Goal: Information Seeking & Learning: Learn about a topic

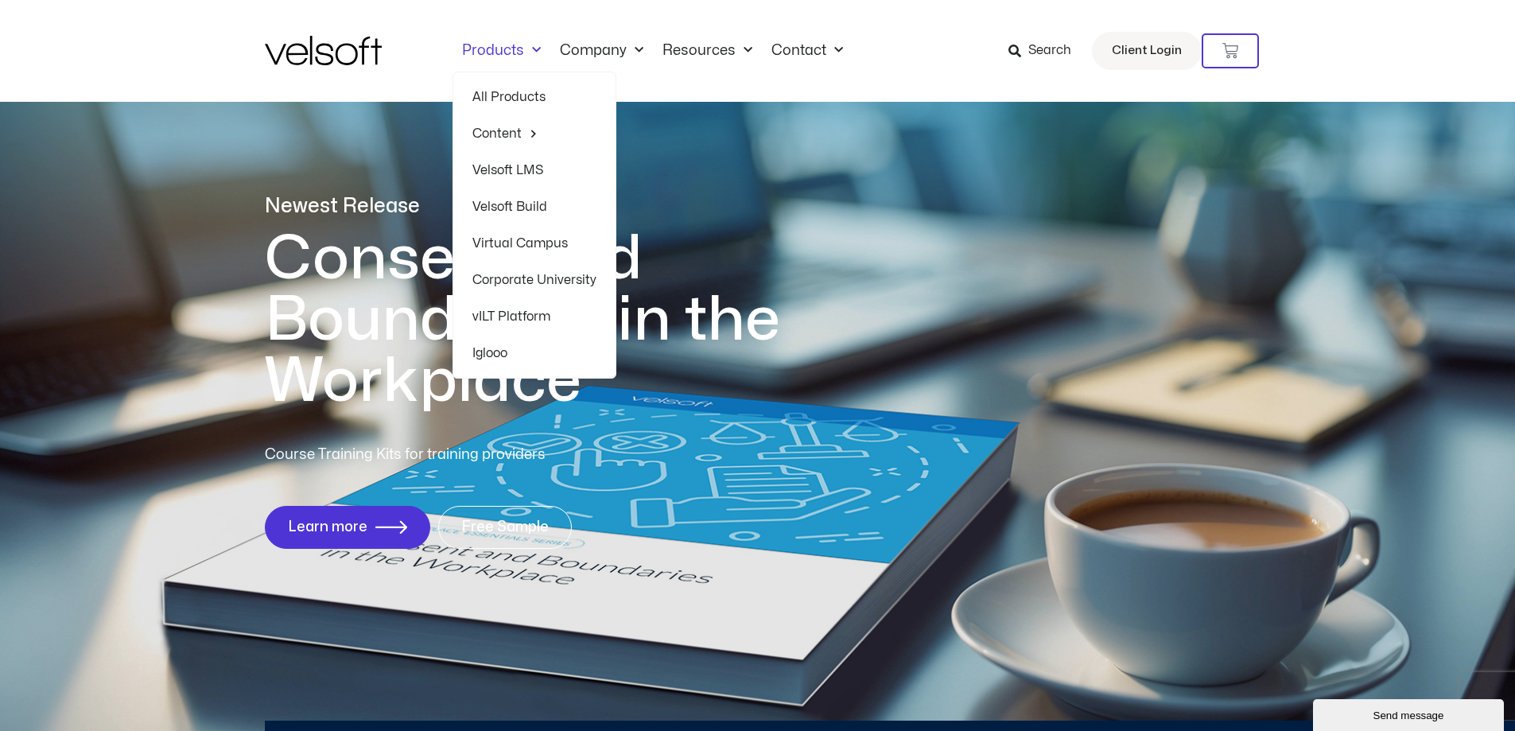
click at [511, 97] on link "All Products" at bounding box center [534, 97] width 124 height 37
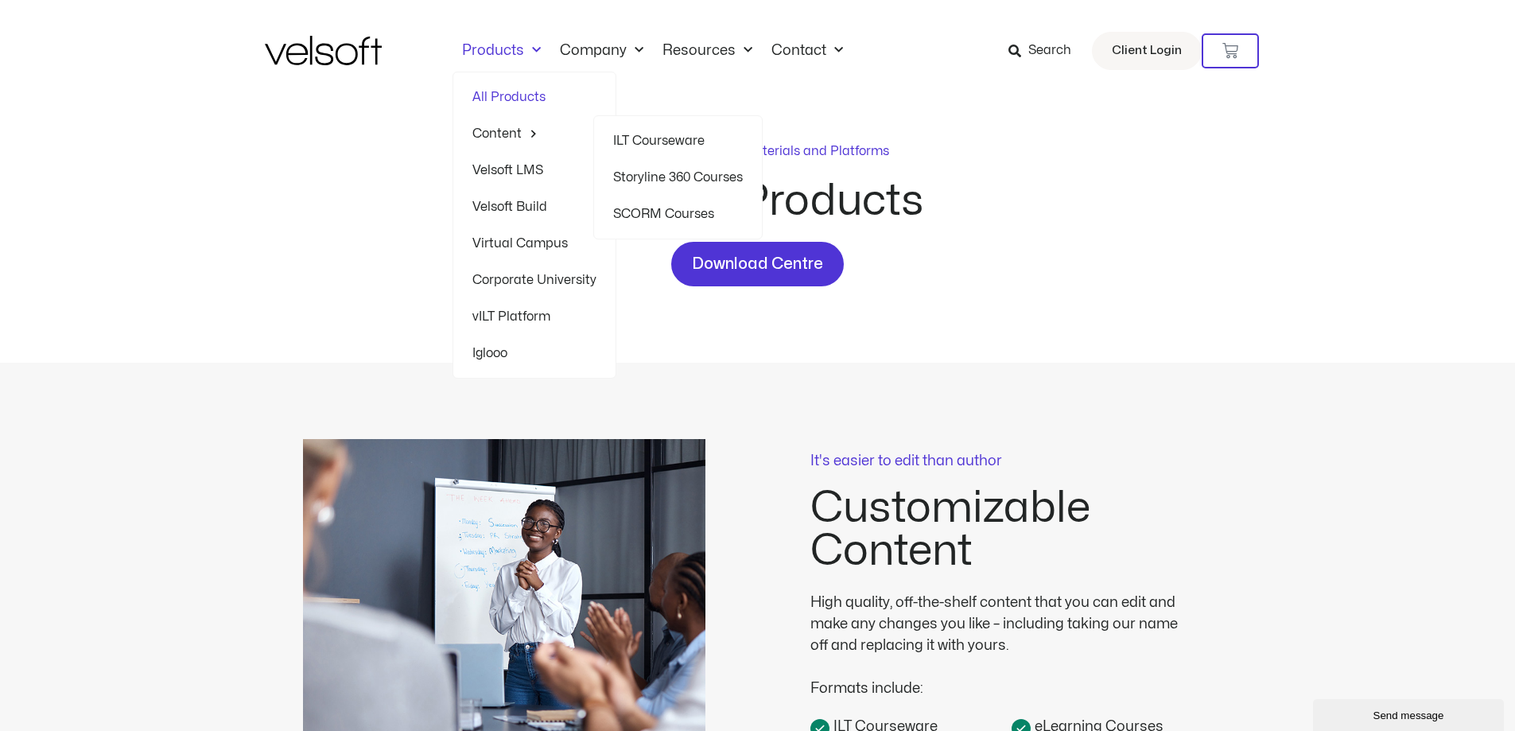
click at [498, 130] on link "Content" at bounding box center [534, 133] width 124 height 37
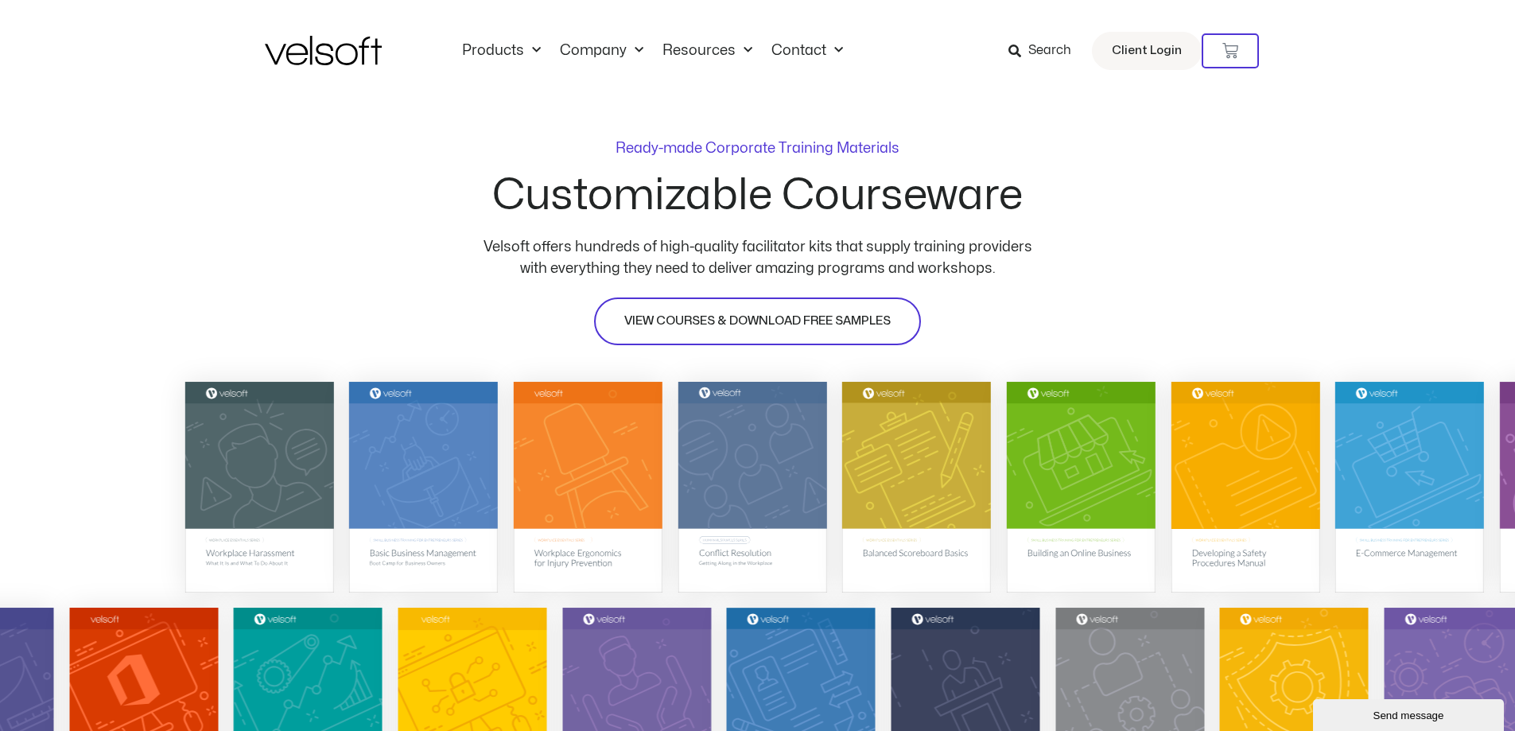
click at [667, 325] on span "VIEW COURSES & DOWNLOAD FREE SAMPLES" at bounding box center [757, 321] width 266 height 19
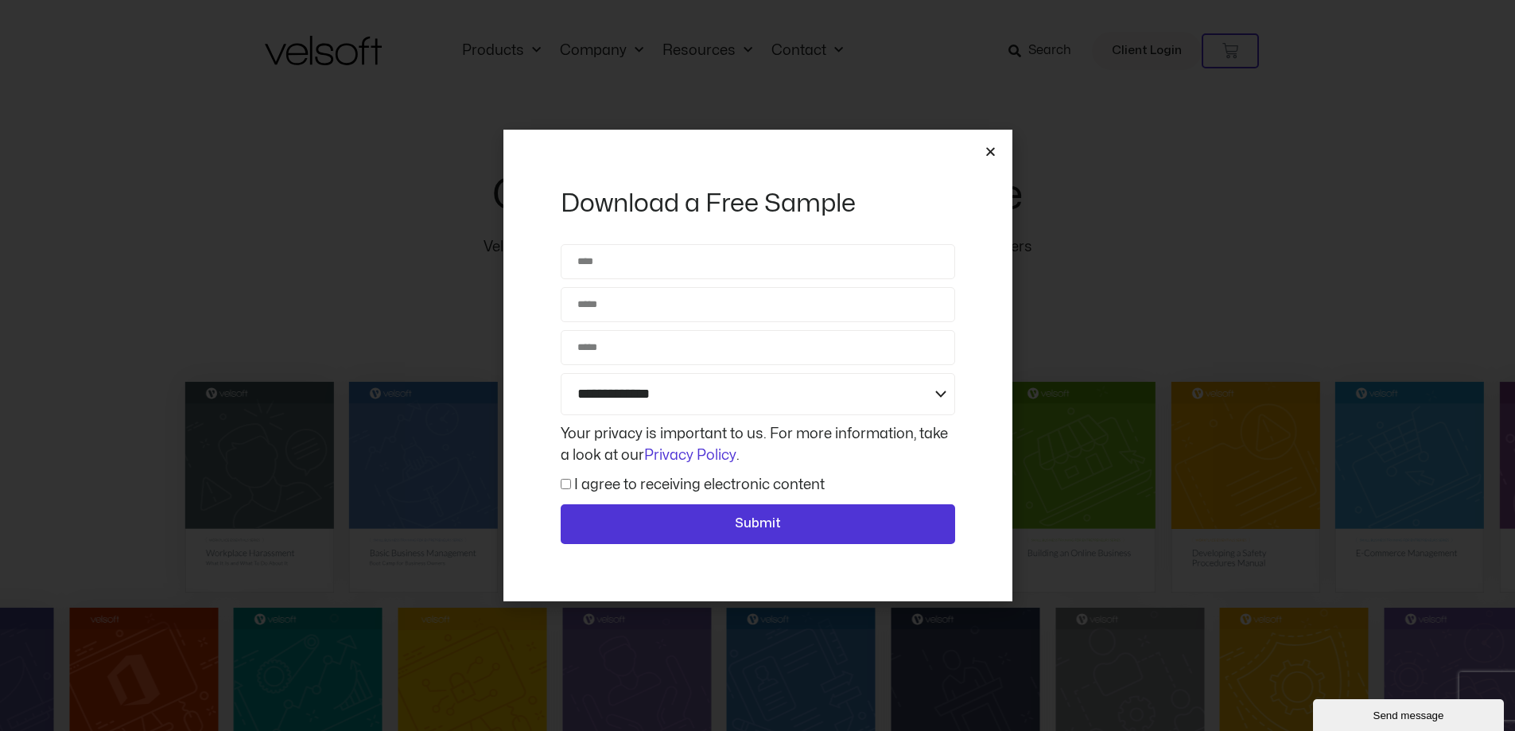
click at [991, 151] on icon "Close" at bounding box center [991, 152] width 12 height 12
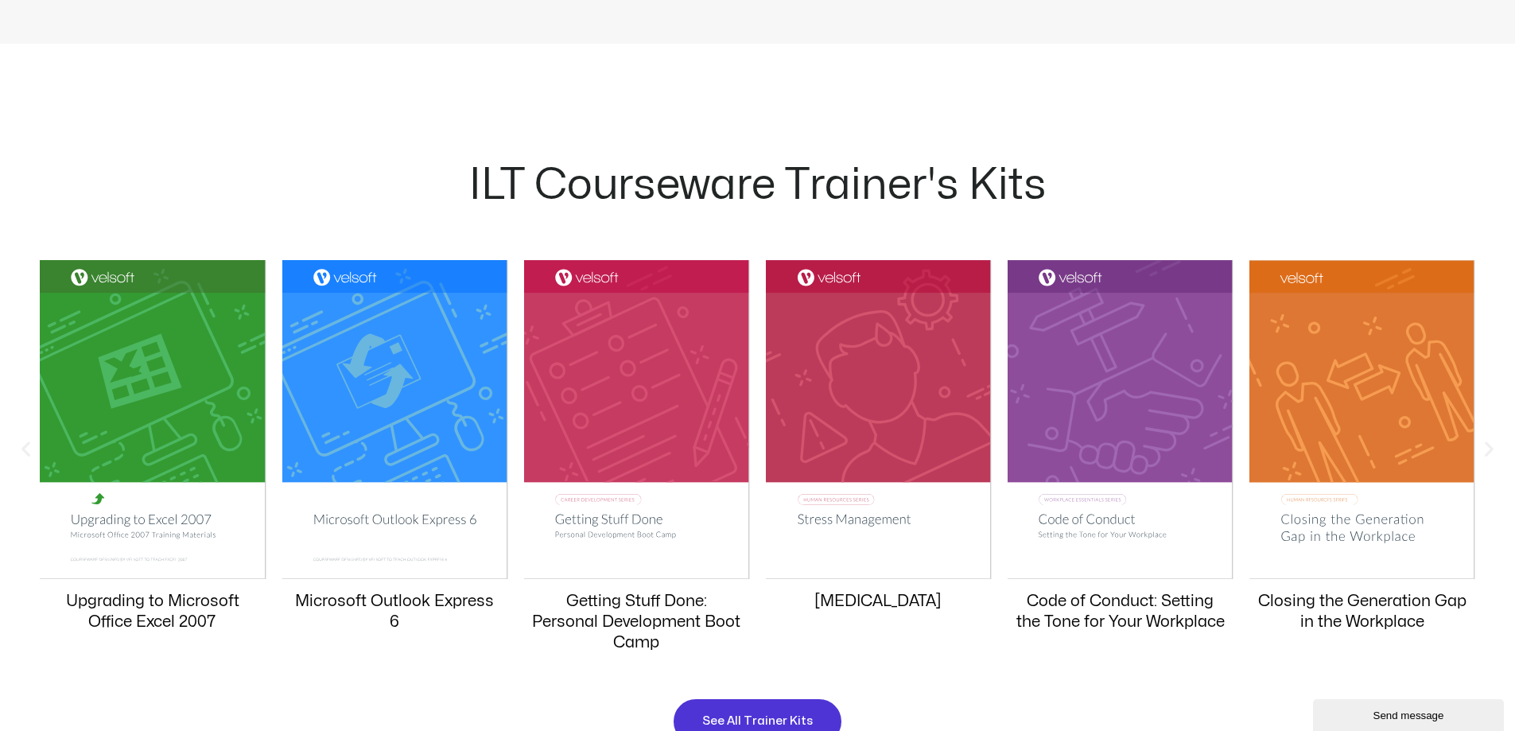
scroll to position [1432, 0]
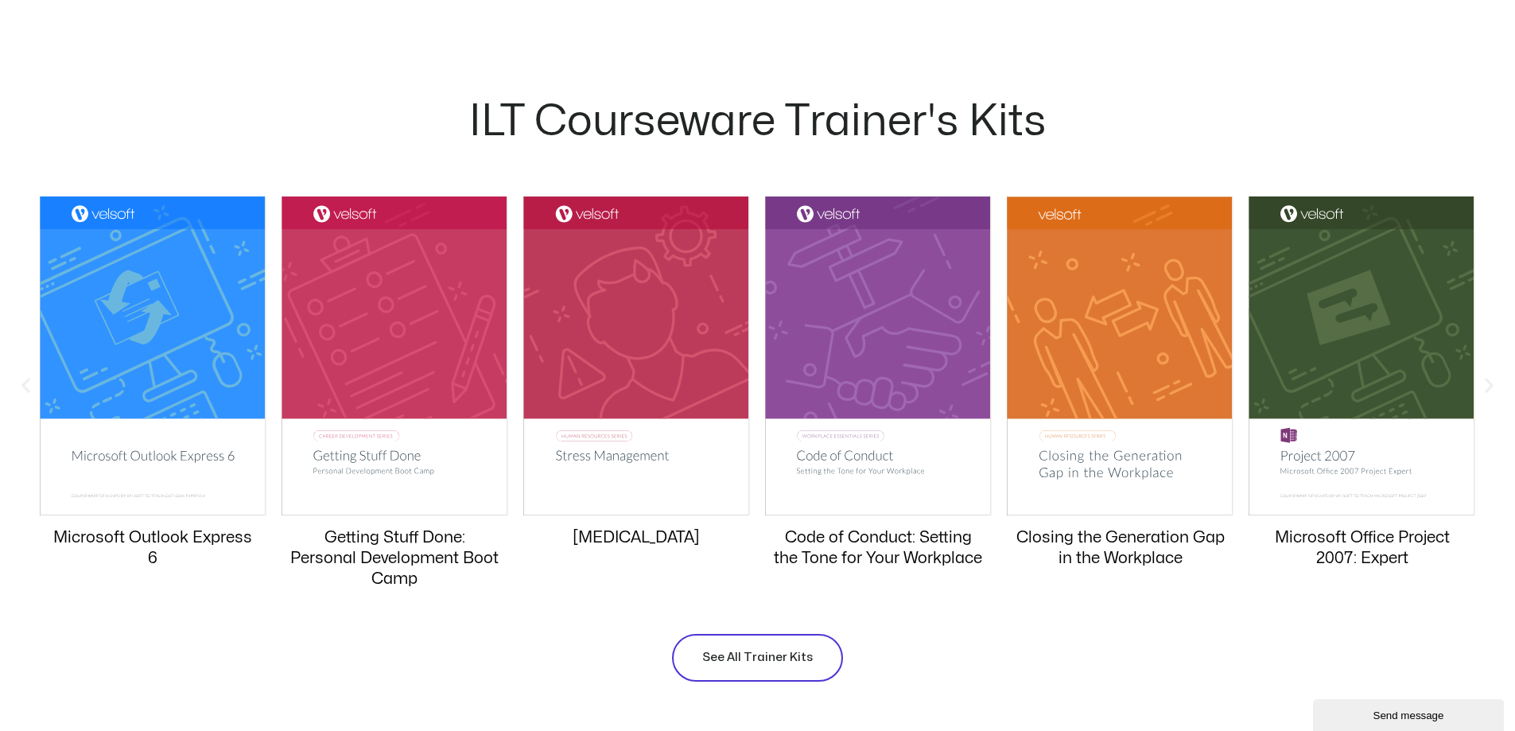
click at [728, 648] on span "See All Trainer Kits" at bounding box center [757, 657] width 111 height 19
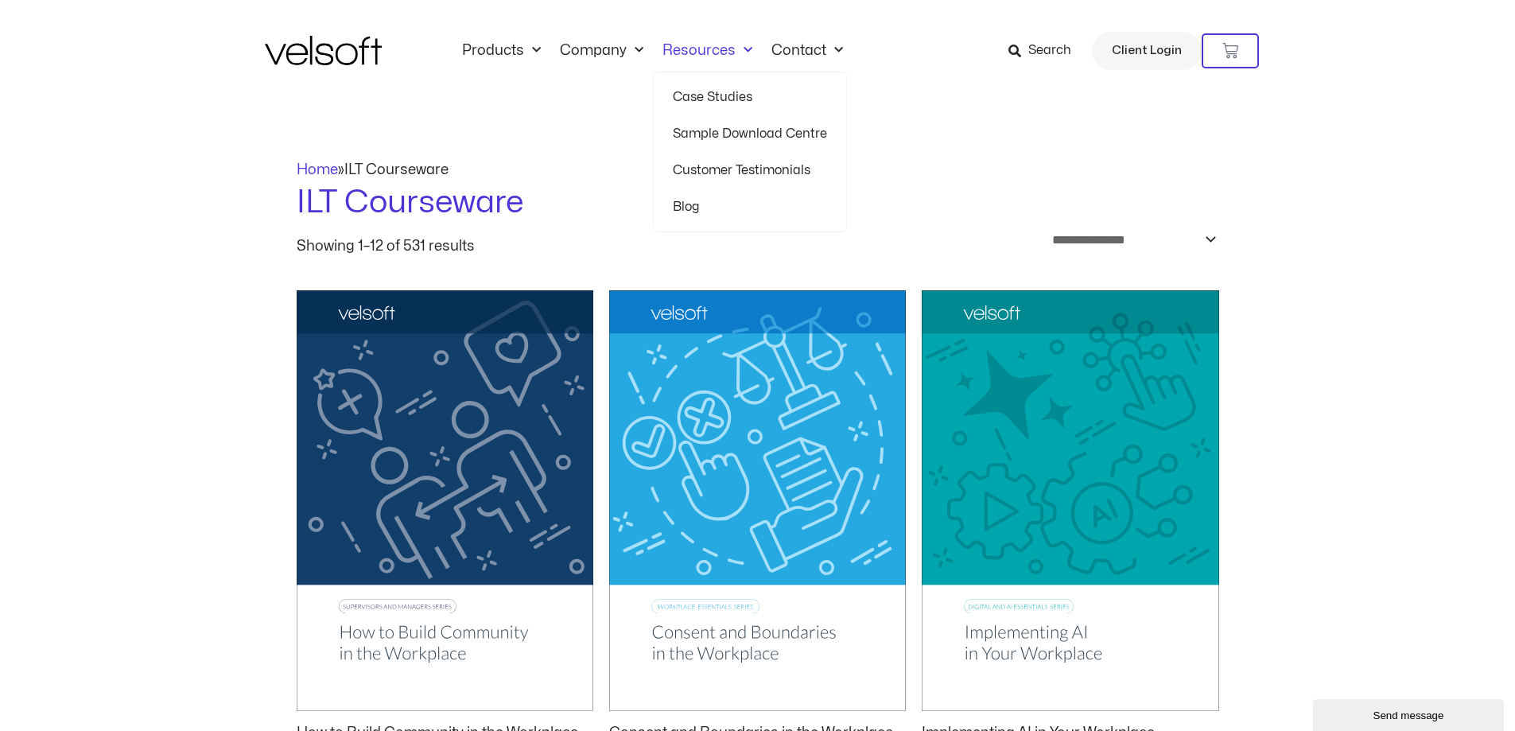
click at [739, 47] on span "Menu" at bounding box center [744, 50] width 17 height 26
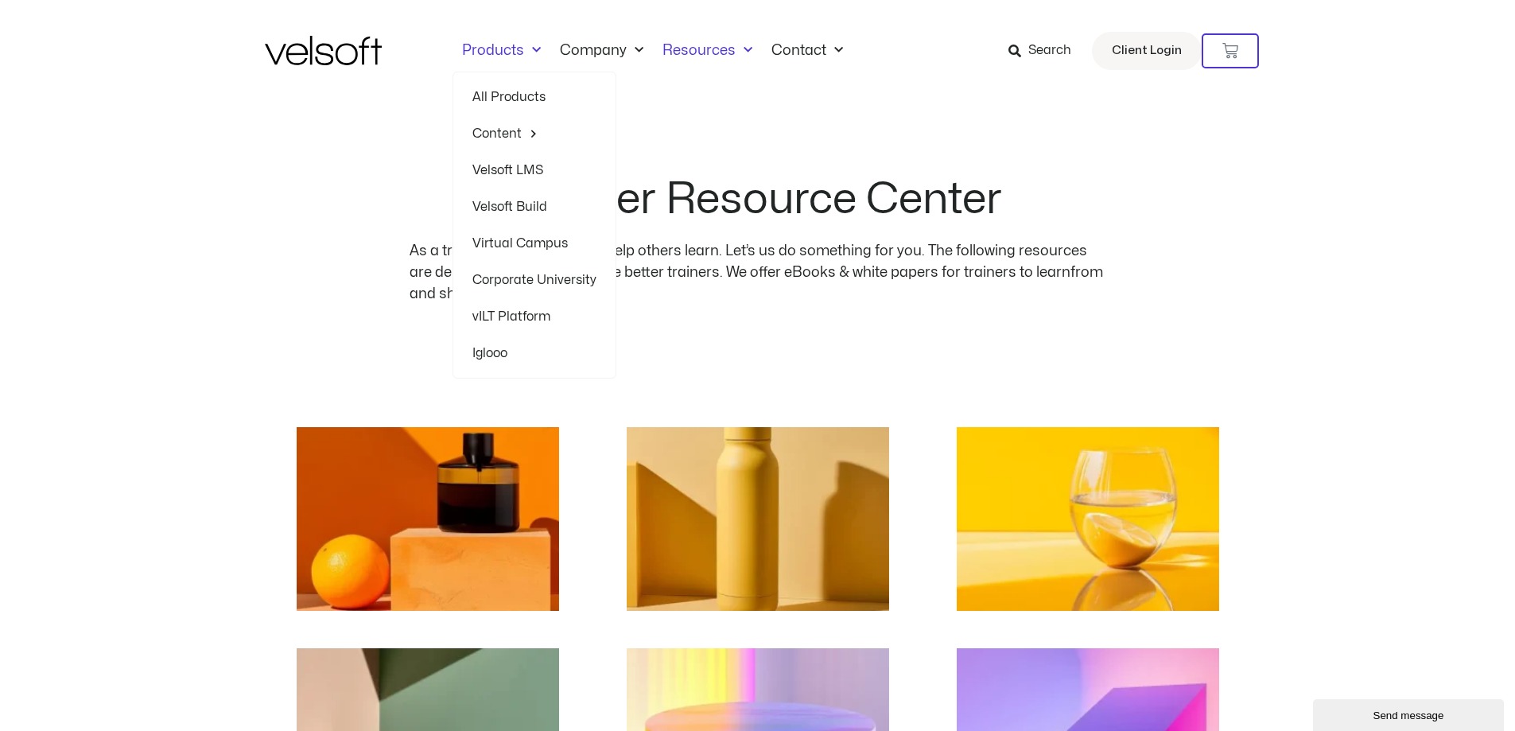
click at [519, 48] on link "Products" at bounding box center [502, 50] width 98 height 17
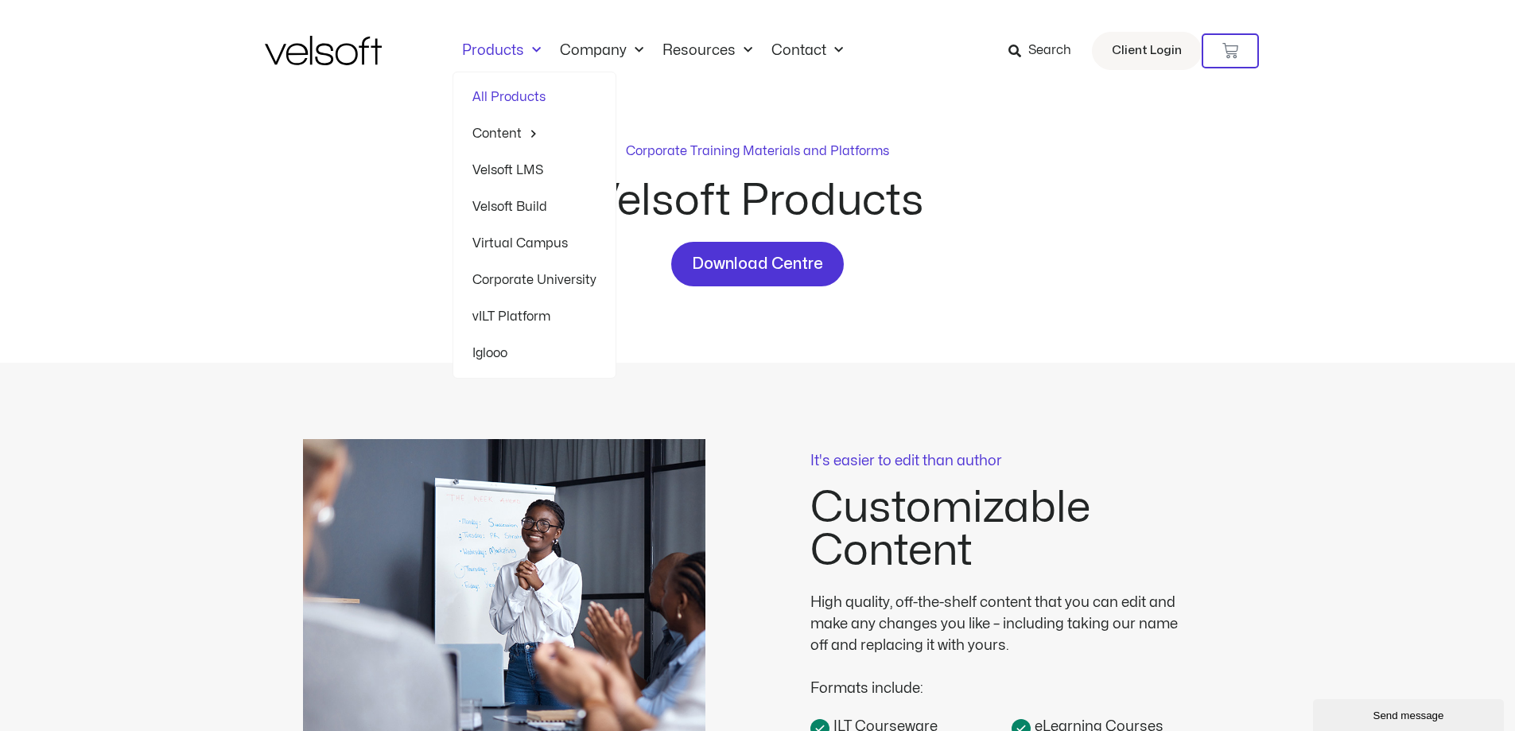
click at [527, 171] on link "Velsoft LMS" at bounding box center [534, 170] width 124 height 37
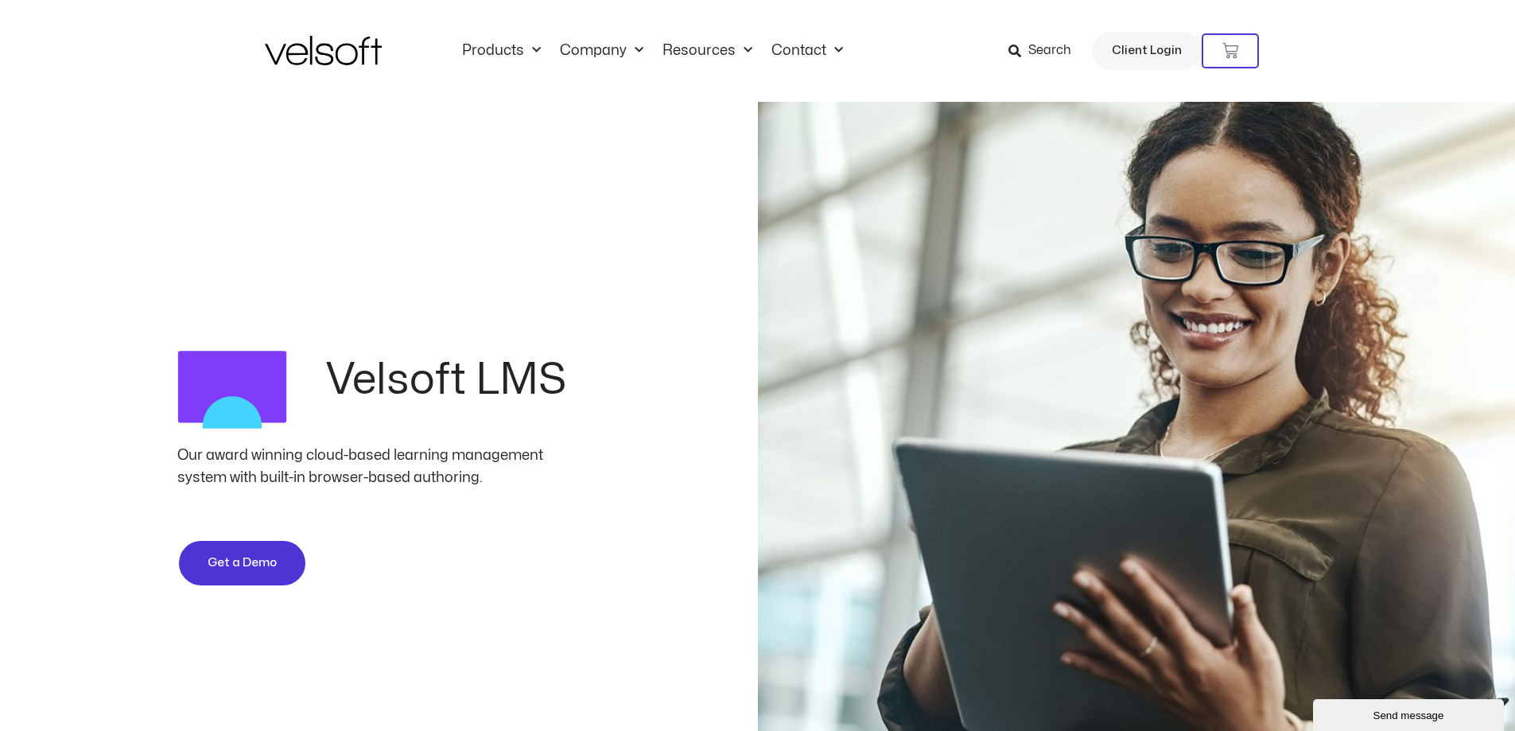
click at [1046, 54] on span "Search" at bounding box center [1049, 51] width 43 height 21
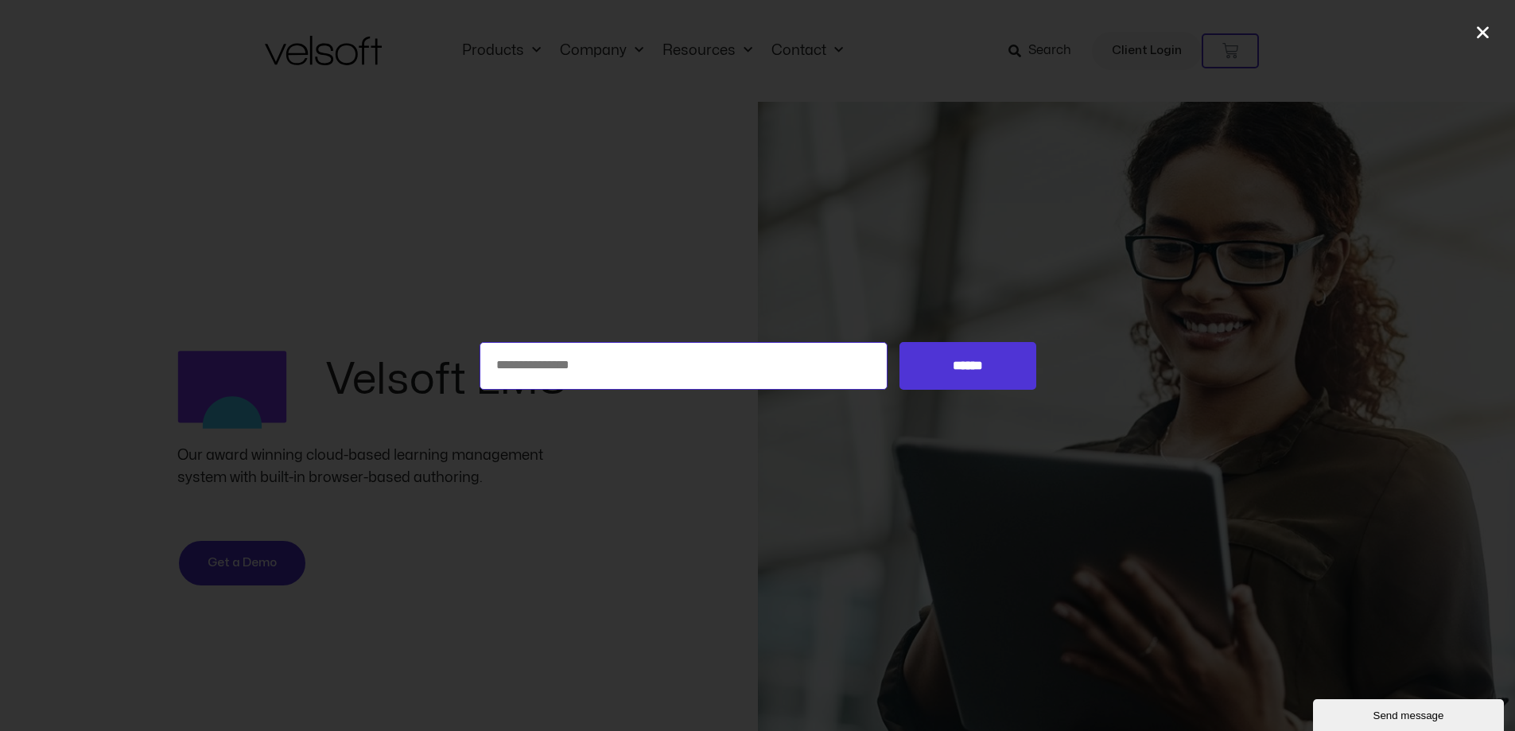
click at [637, 362] on input "Search for:" at bounding box center [684, 366] width 409 height 48
type input "********"
click at [900, 342] on input "******" at bounding box center [968, 366] width 136 height 48
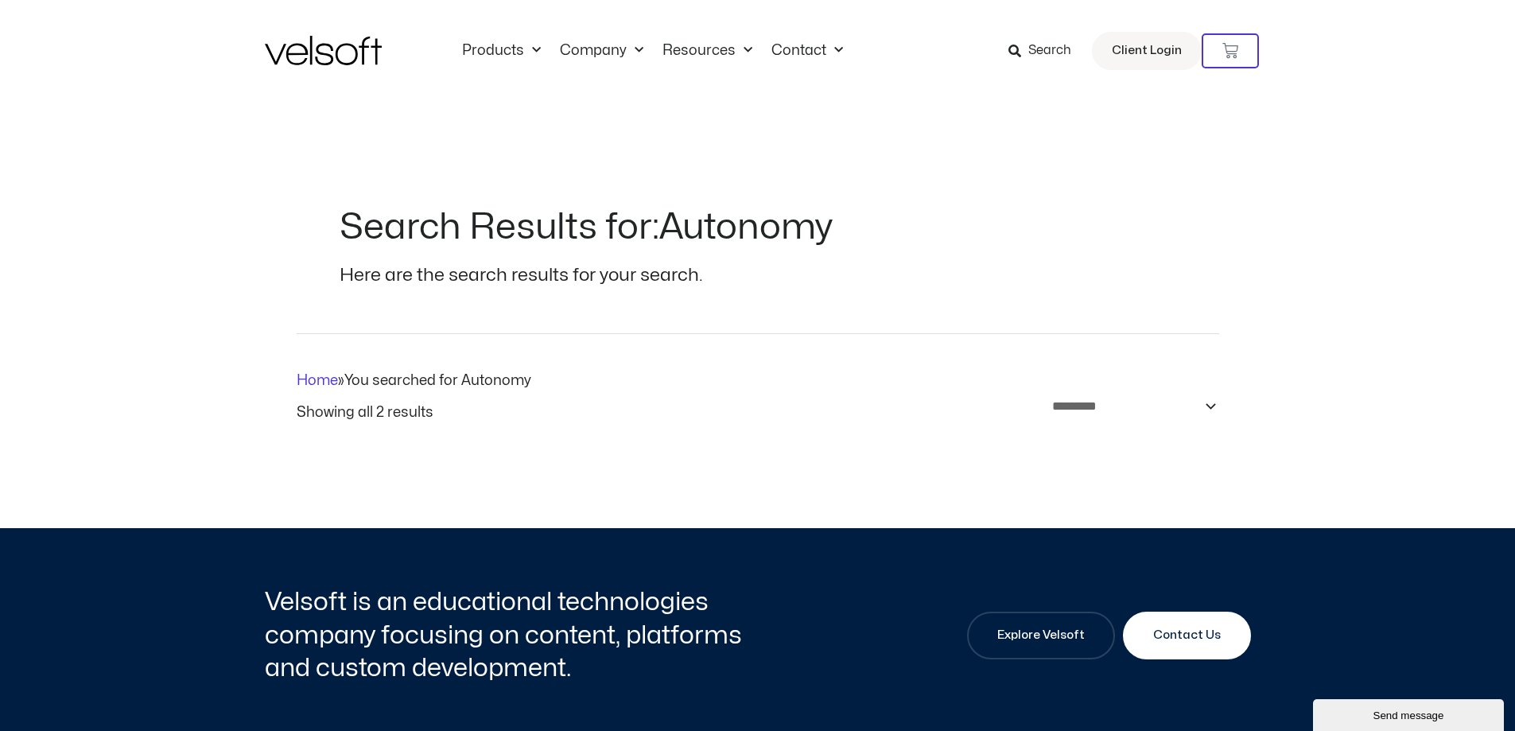
click at [1037, 37] on link "Search" at bounding box center [1046, 50] width 74 height 27
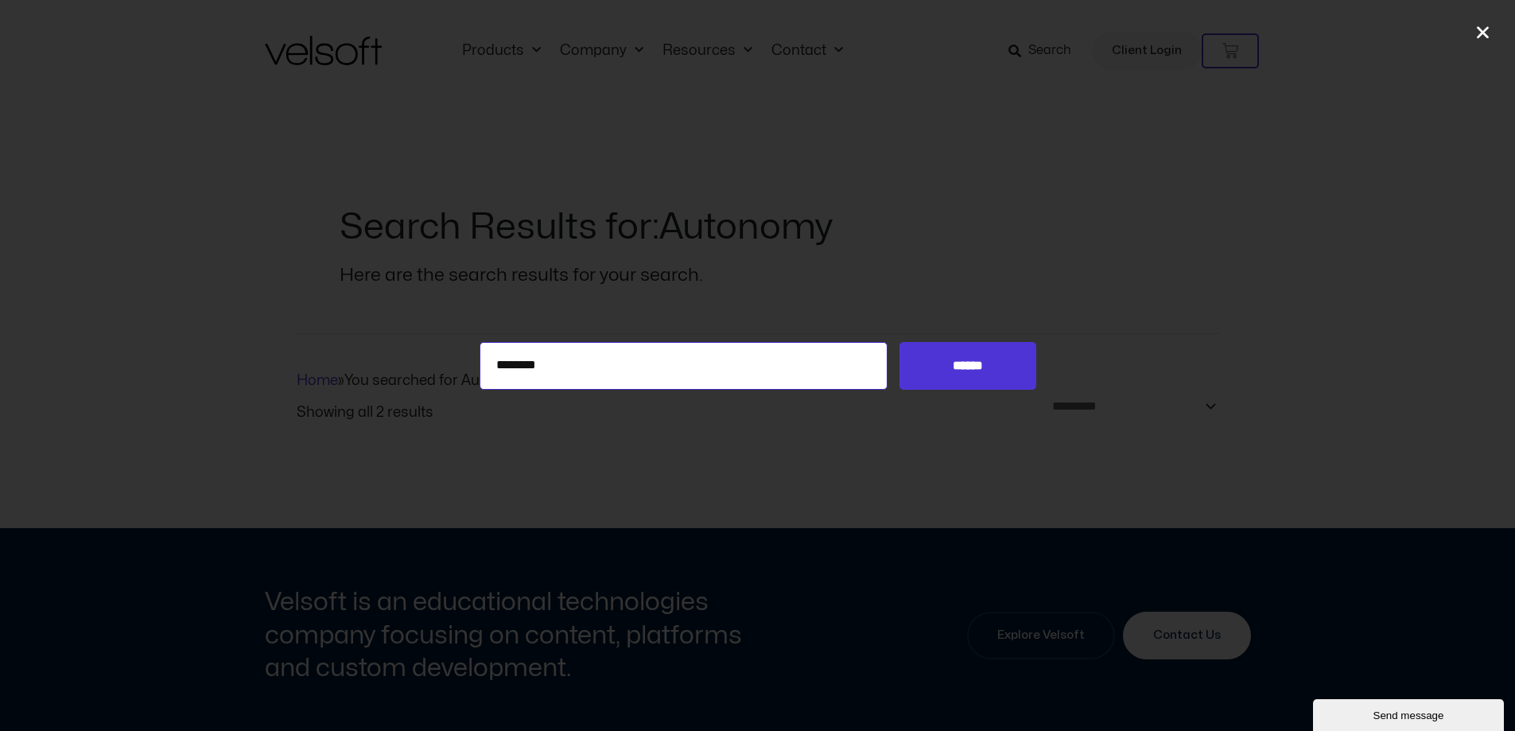
click at [636, 365] on input "********" at bounding box center [684, 366] width 409 height 48
type input "**********"
click at [900, 342] on input "******" at bounding box center [968, 366] width 136 height 48
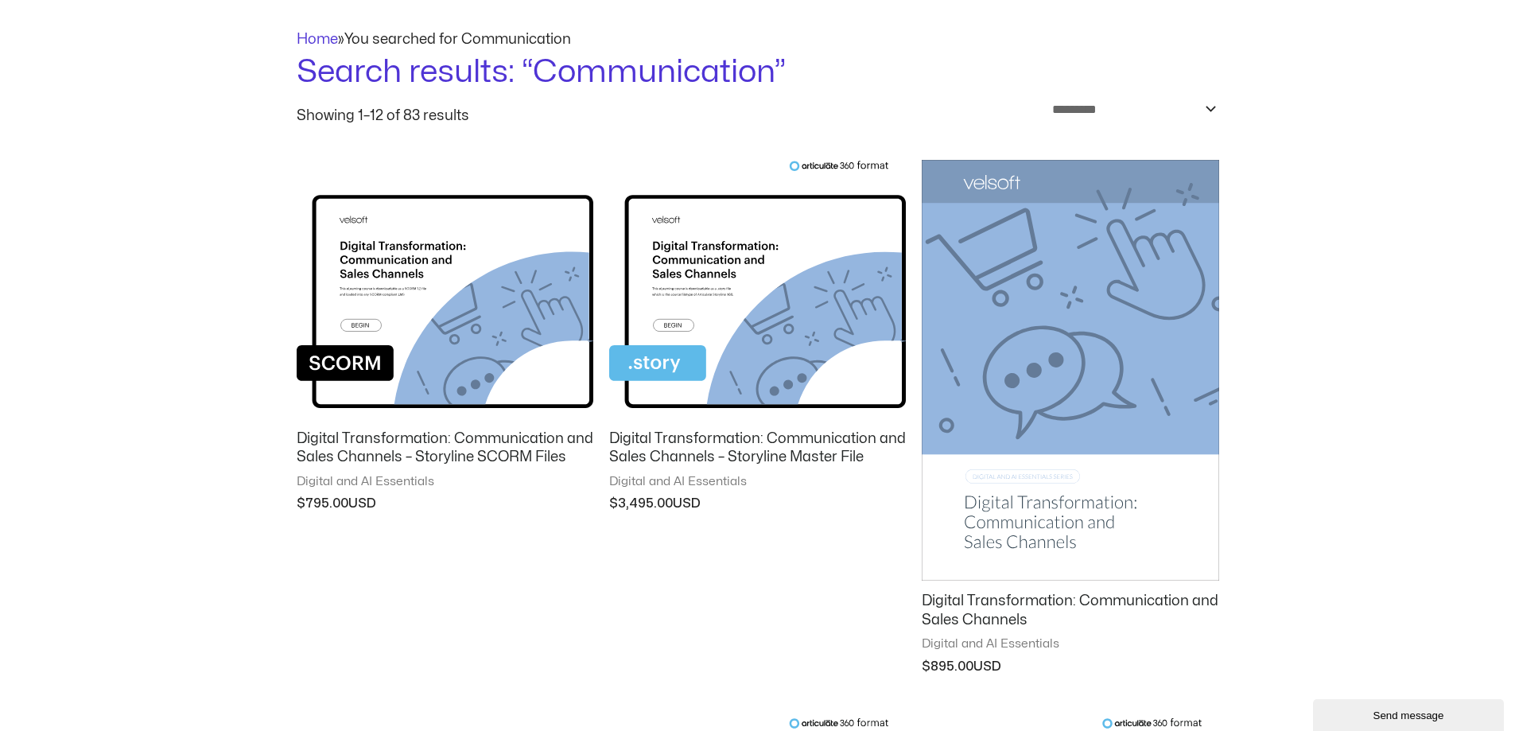
scroll to position [159, 0]
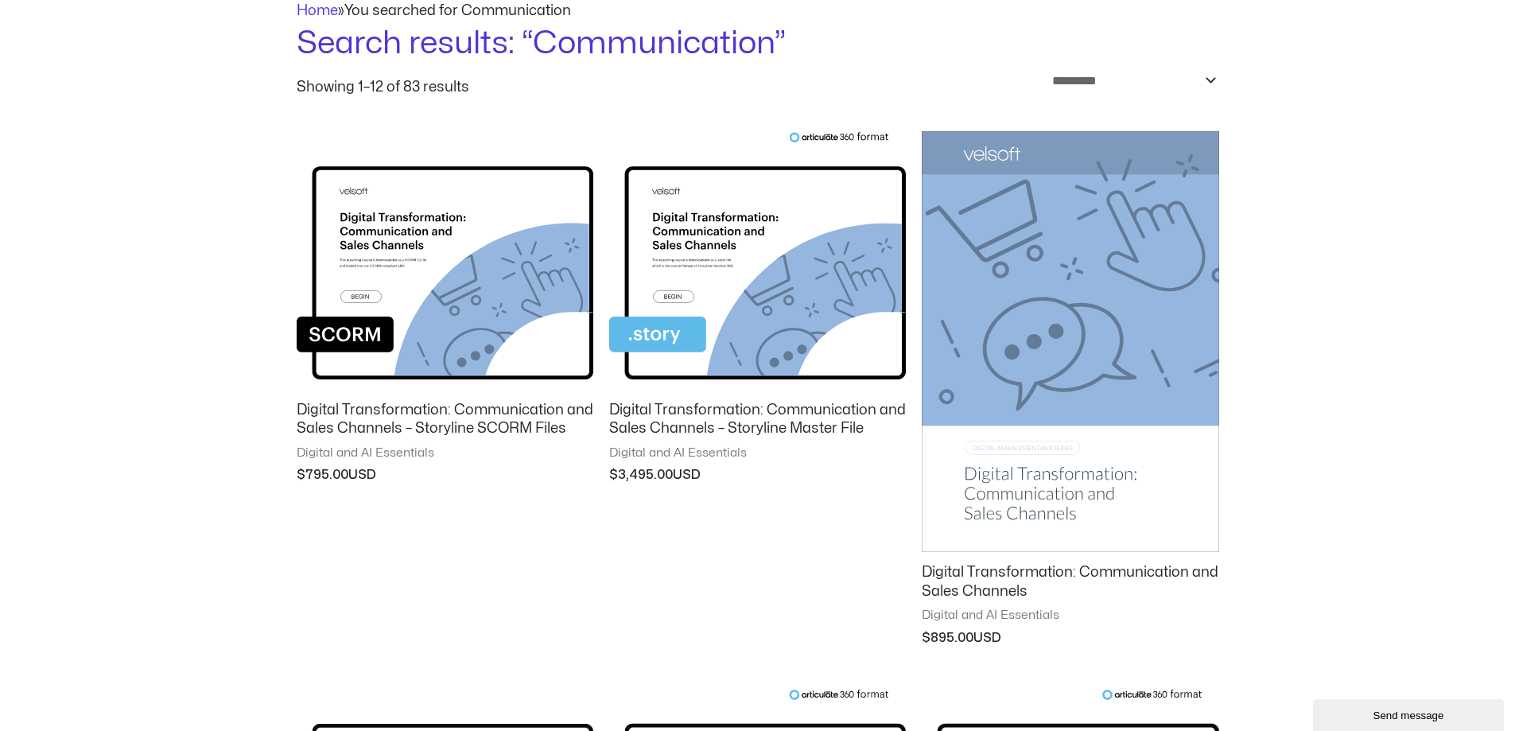
click at [803, 426] on h2 "Digital Transformation: Communication and Sales Channels – Storyline Master File" at bounding box center [757, 419] width 297 height 37
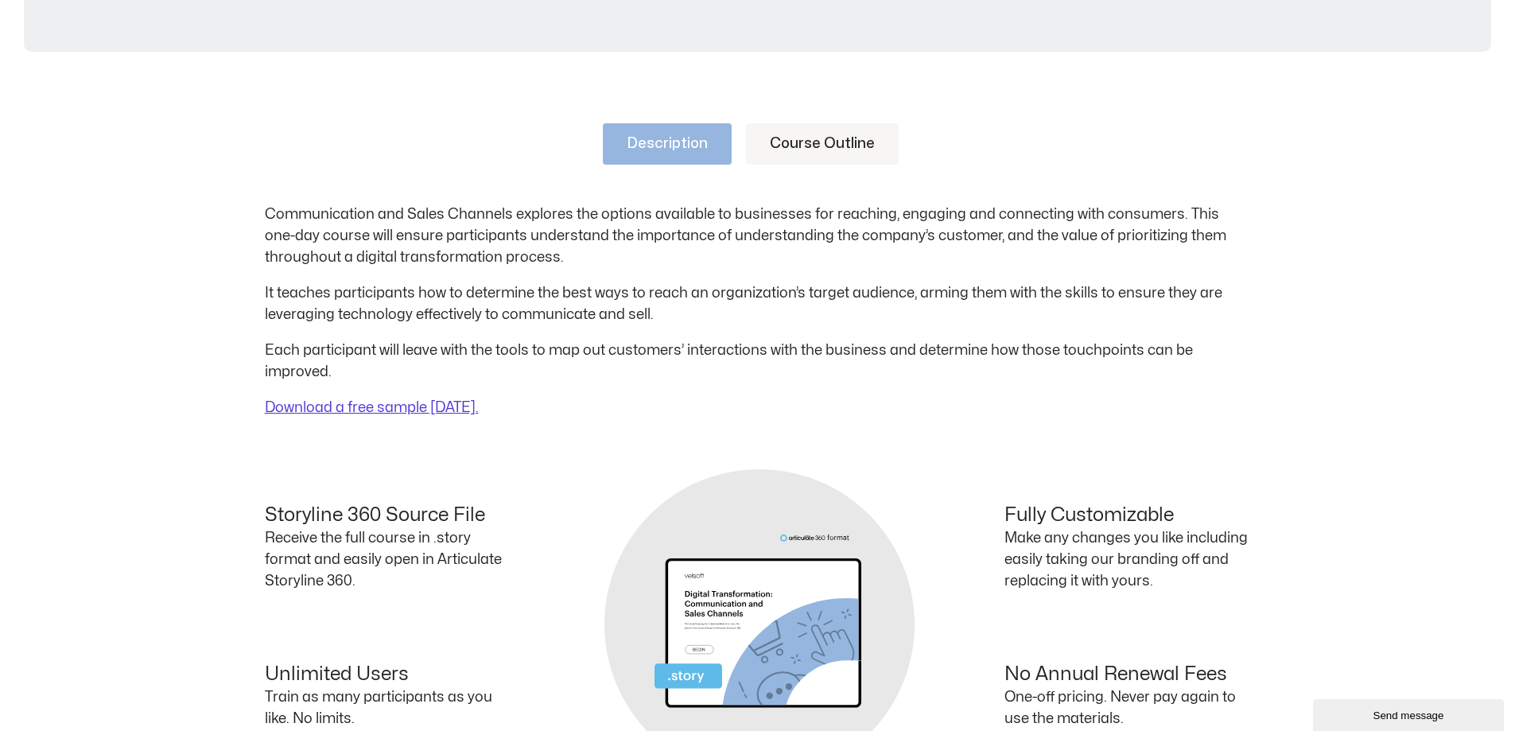
scroll to position [716, 0]
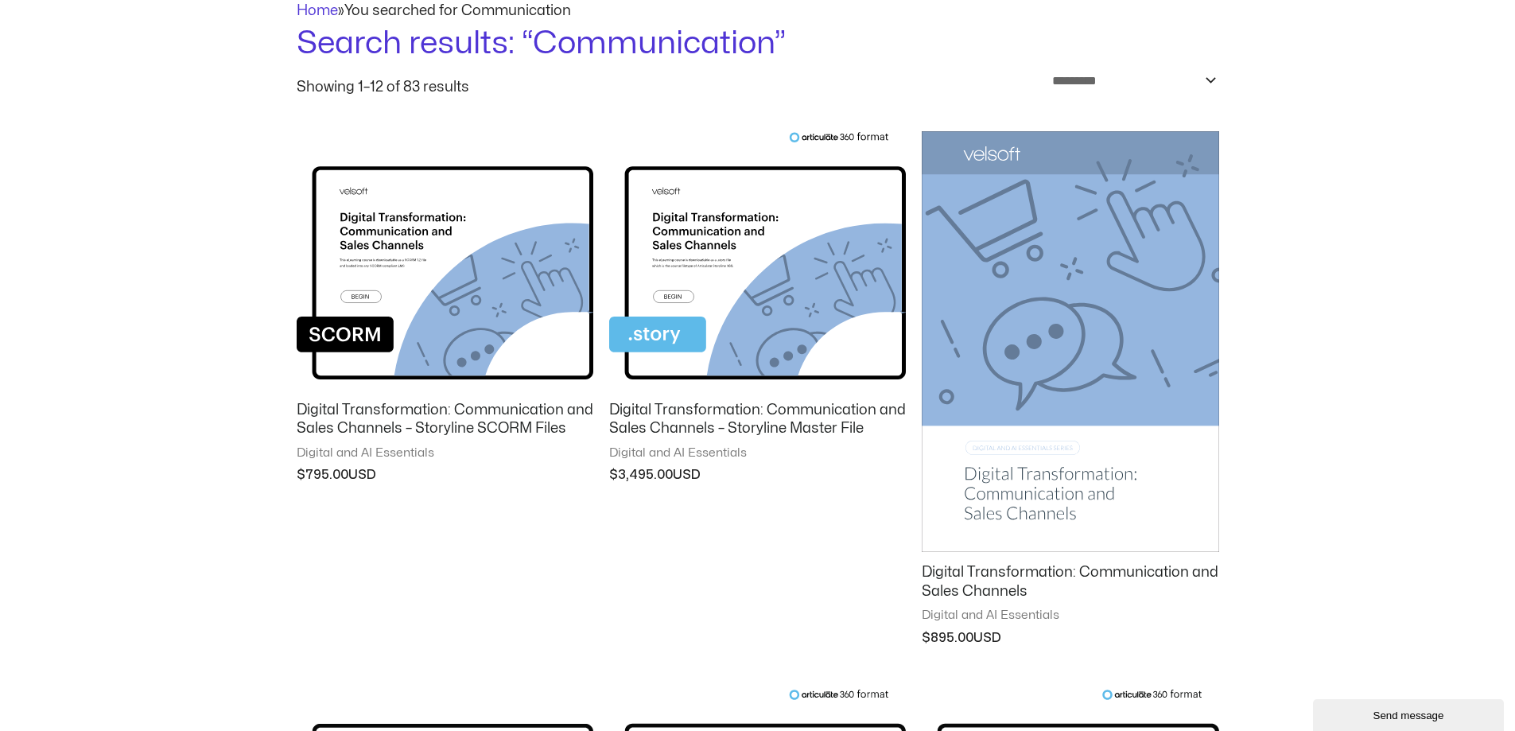
click at [476, 424] on h2 "Digital Transformation: Communication and Sales Channels – Storyline SCORM Files" at bounding box center [445, 419] width 297 height 37
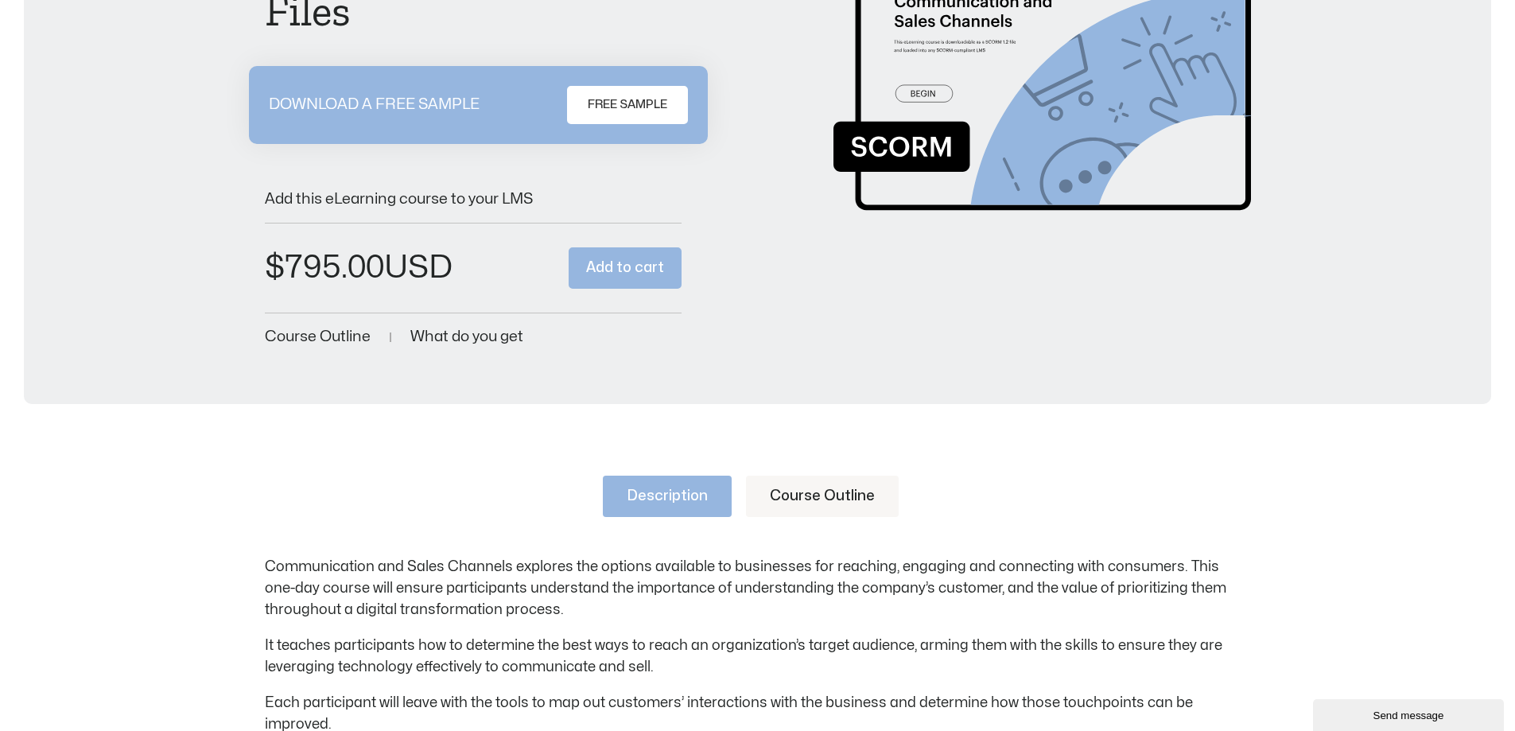
scroll to position [159, 0]
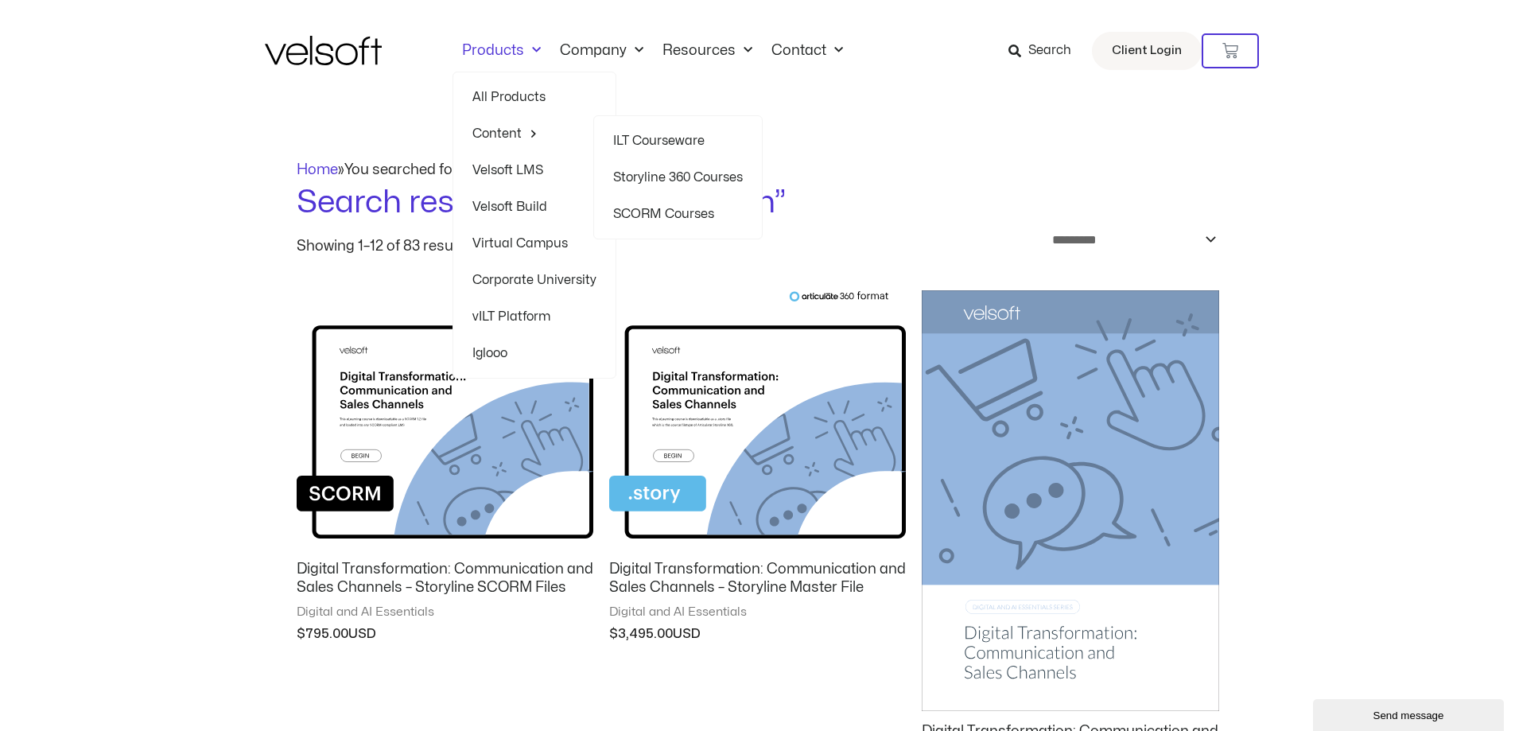
click at [635, 139] on link "ILT Courseware" at bounding box center [678, 140] width 130 height 37
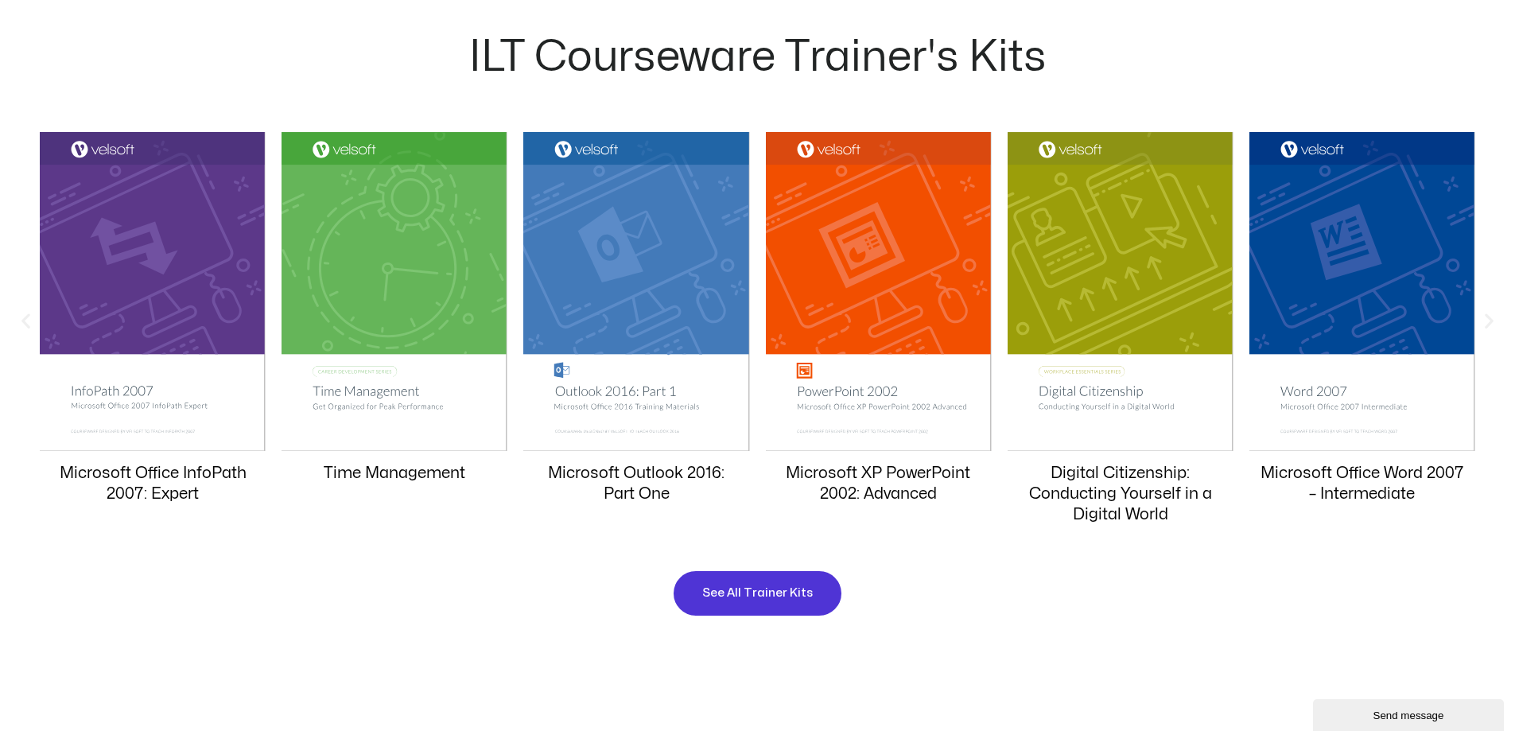
scroll to position [1511, 0]
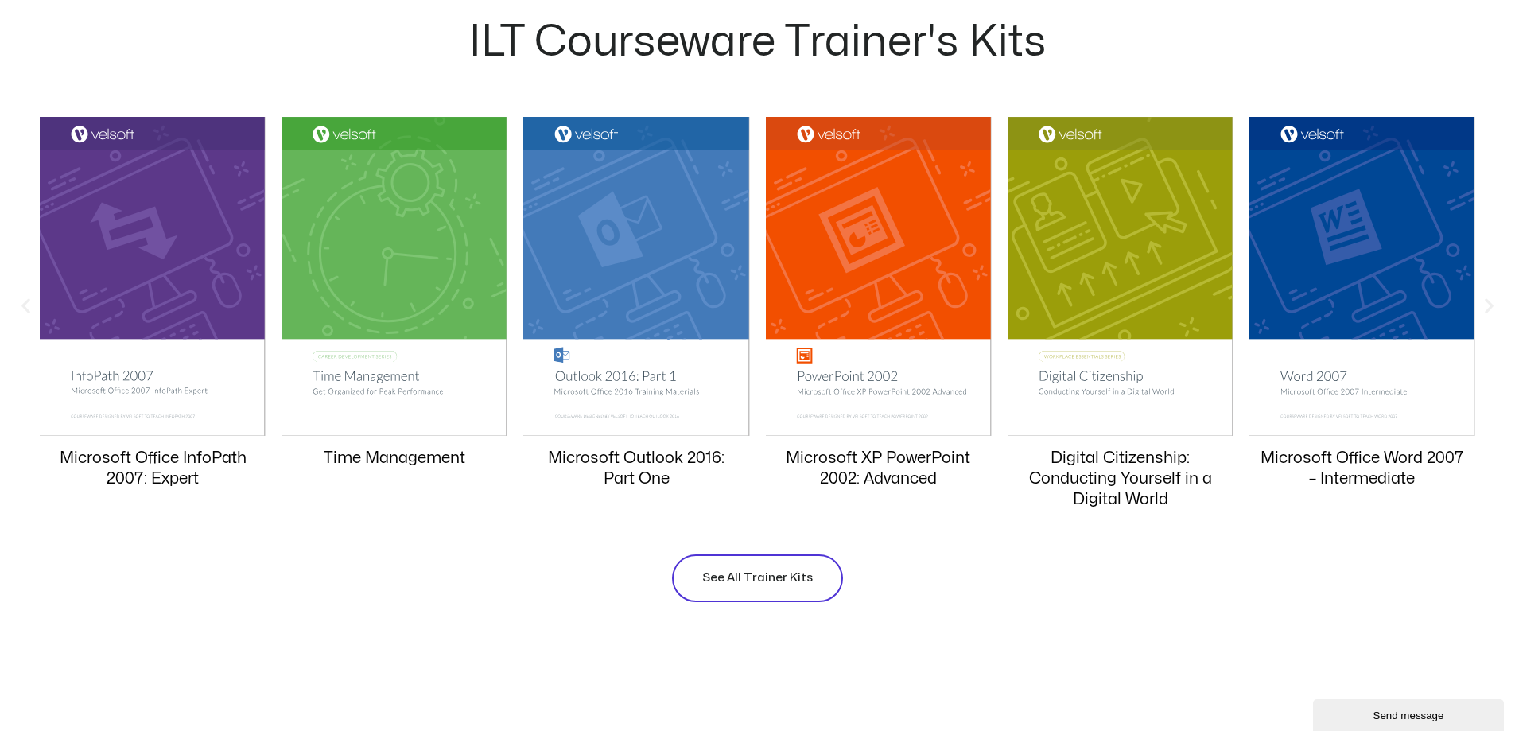
click at [744, 589] on link "See All Trainer Kits" at bounding box center [757, 578] width 171 height 48
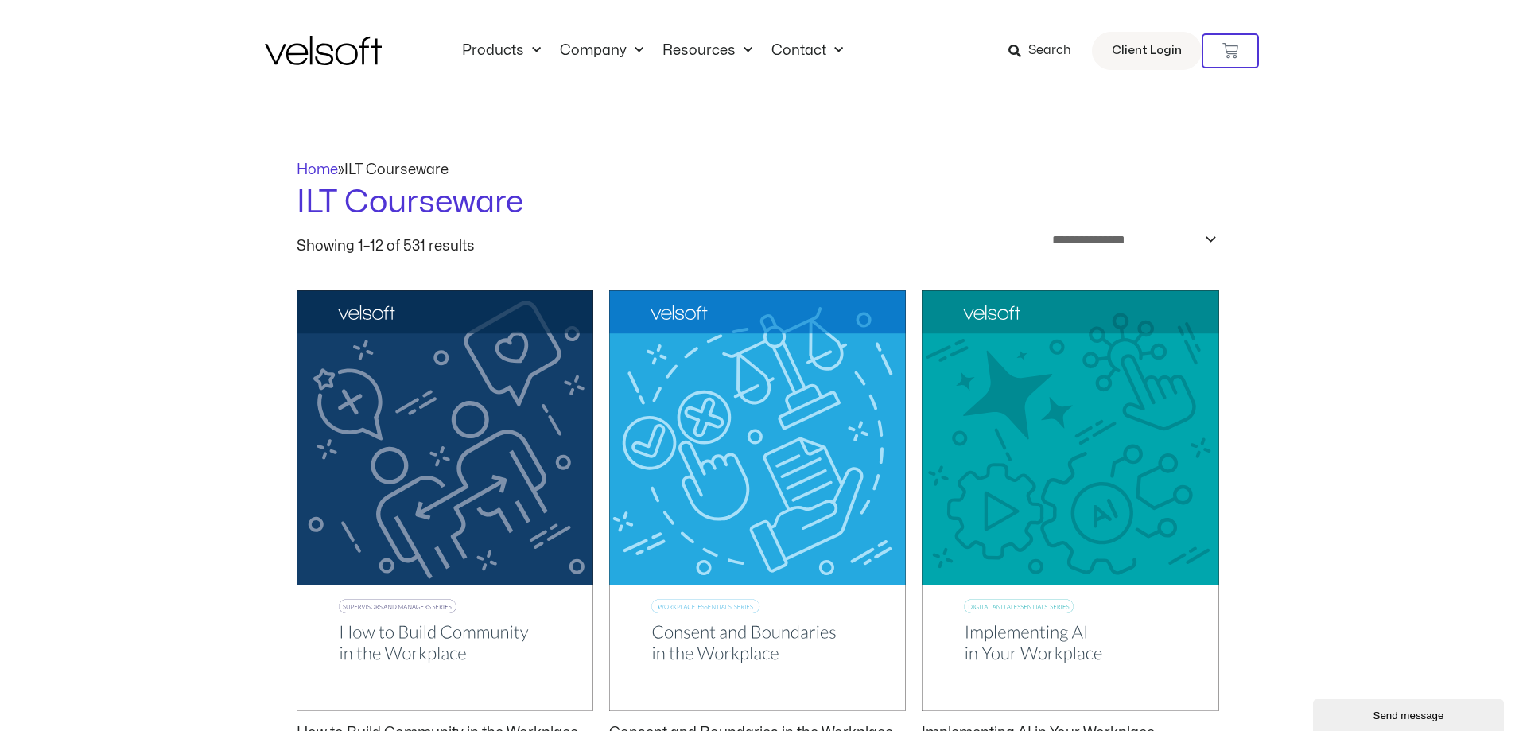
click at [1032, 50] on span "Search" at bounding box center [1049, 51] width 43 height 21
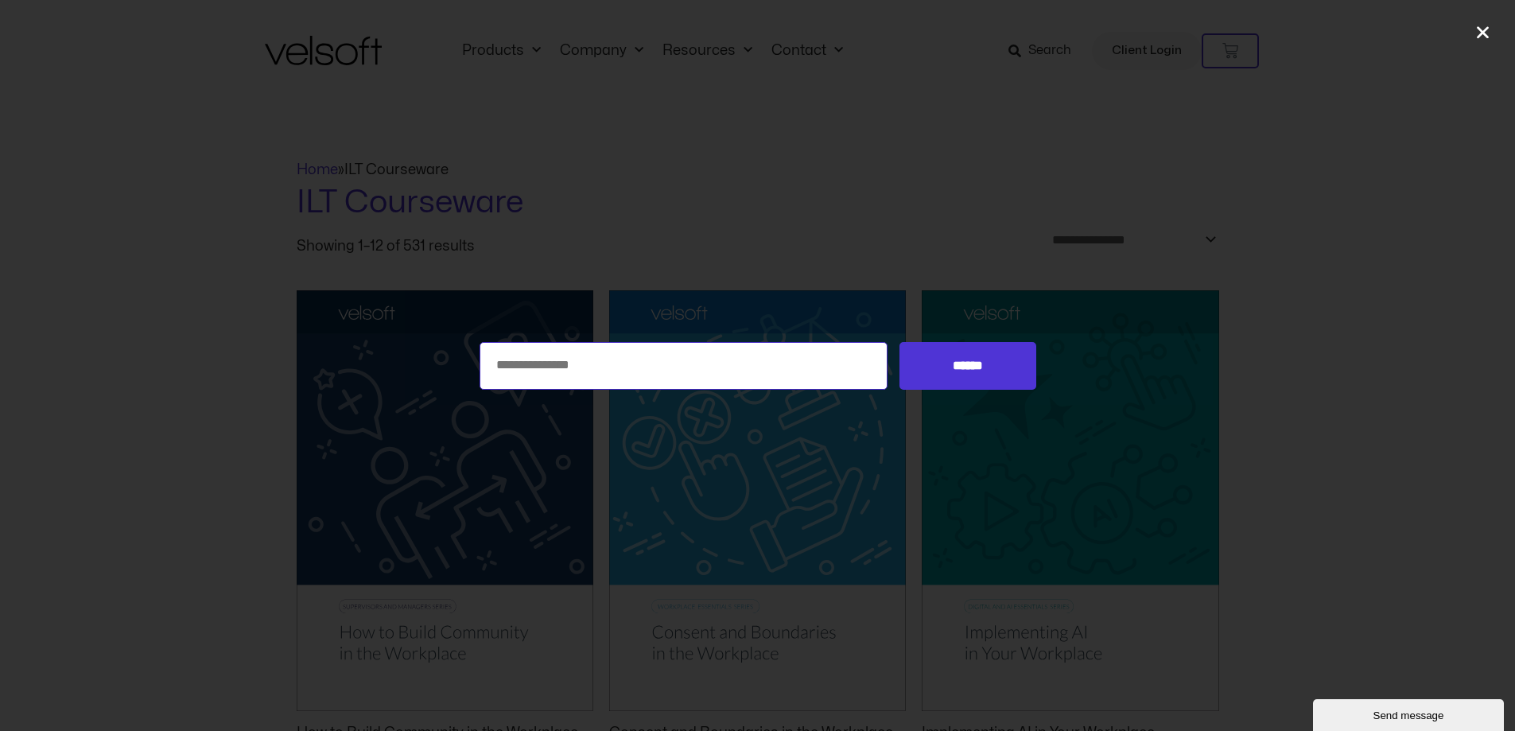
click at [696, 367] on input "Search for:" at bounding box center [684, 366] width 409 height 48
type input "*******"
click at [900, 342] on input "******" at bounding box center [968, 366] width 136 height 48
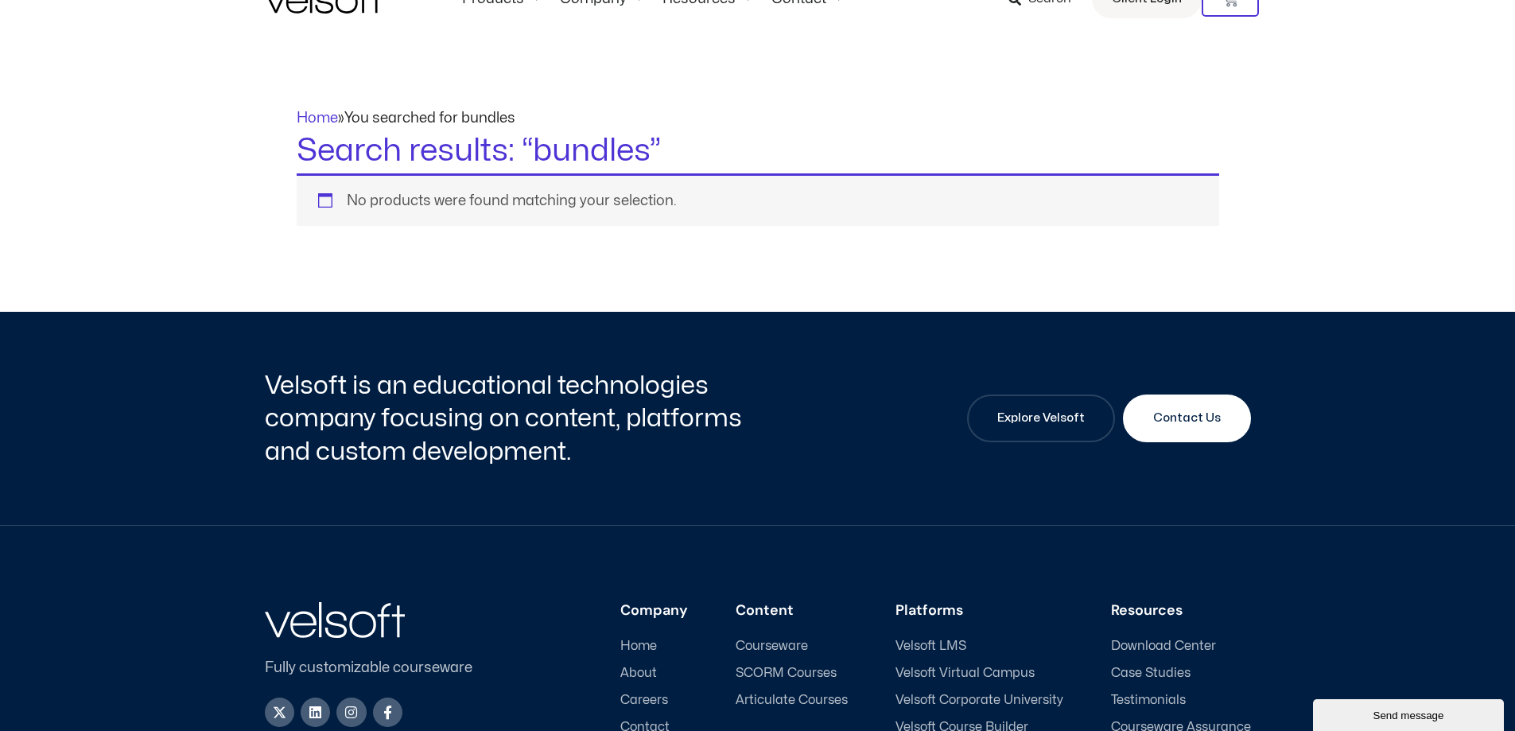
scroll to position [80, 0]
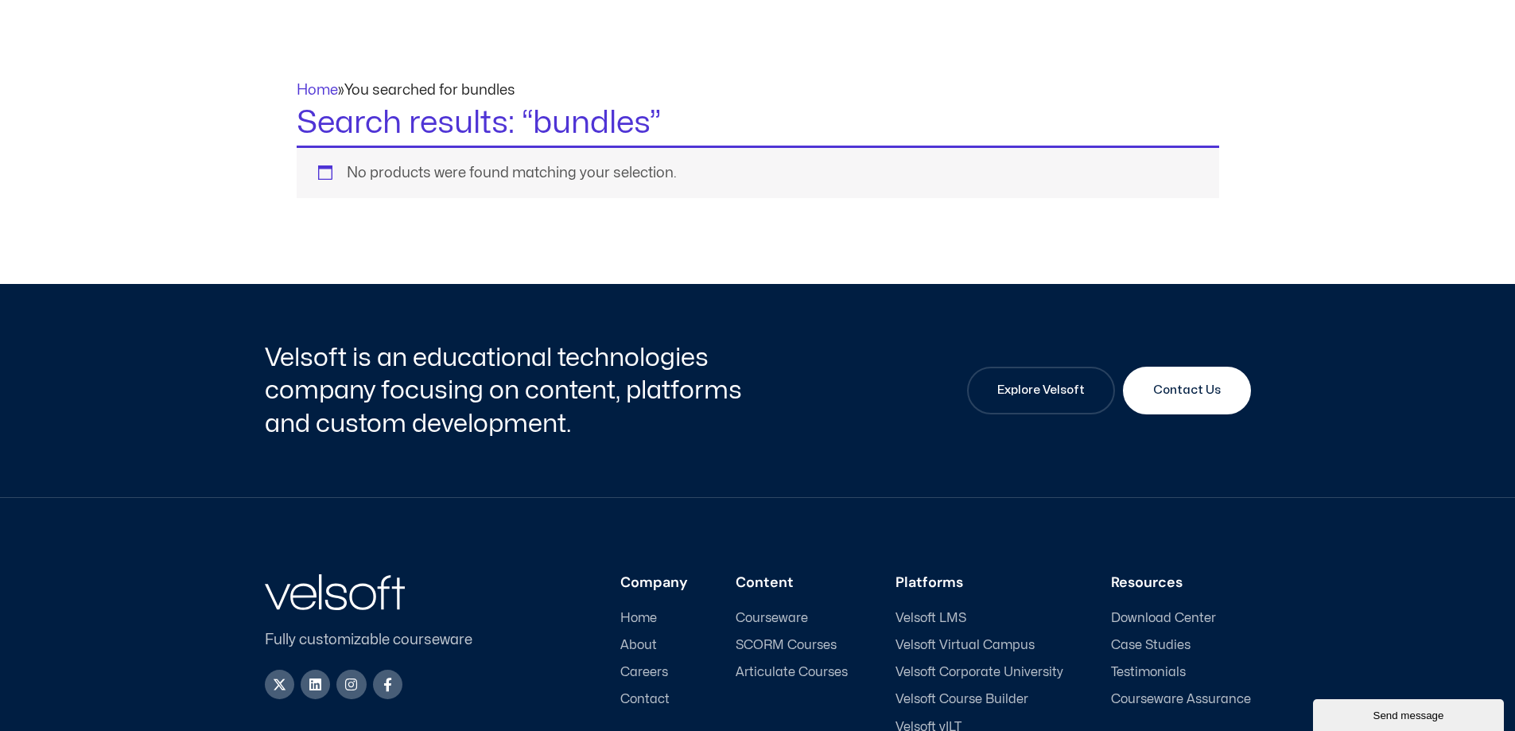
click at [768, 618] on span "Courseware" at bounding box center [772, 618] width 72 height 15
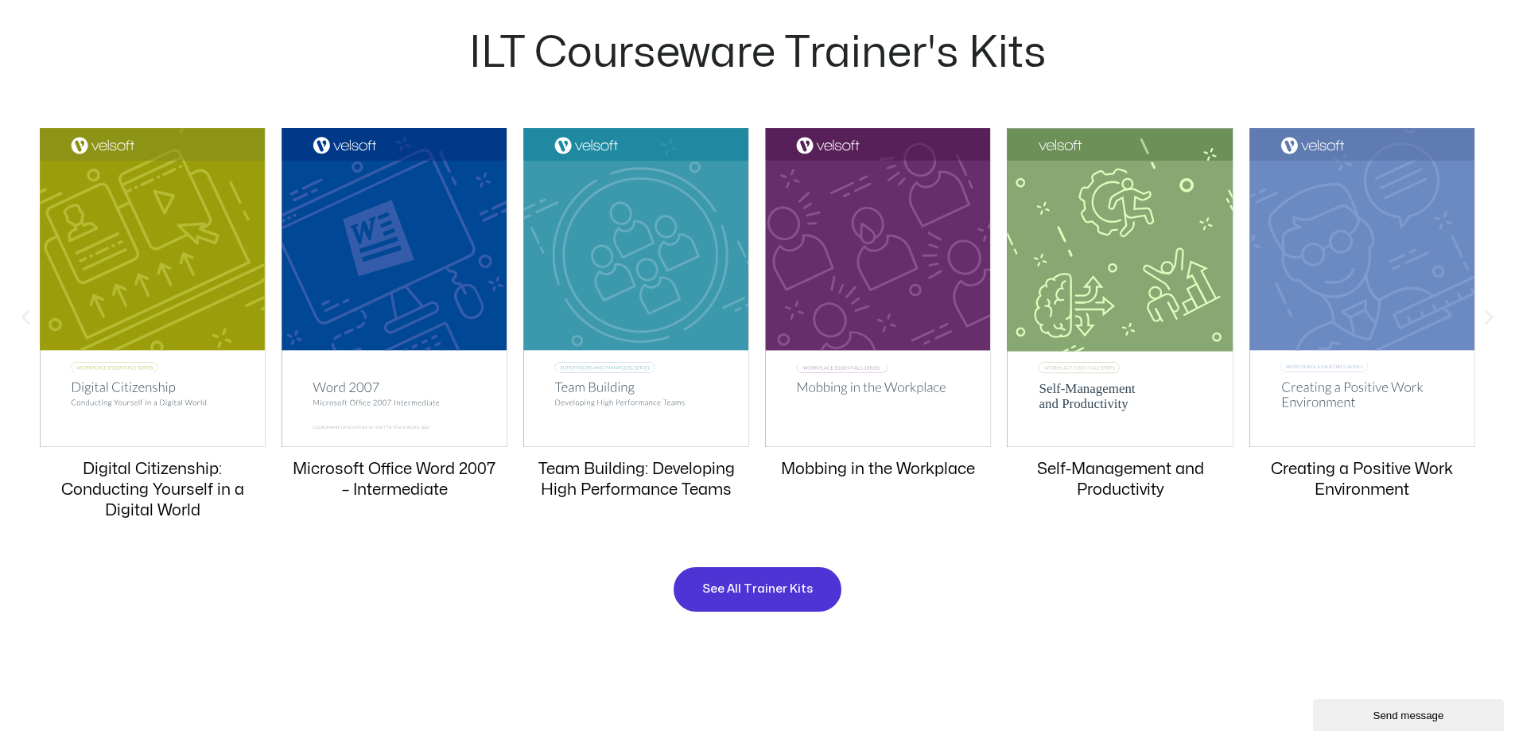
scroll to position [1591, 0]
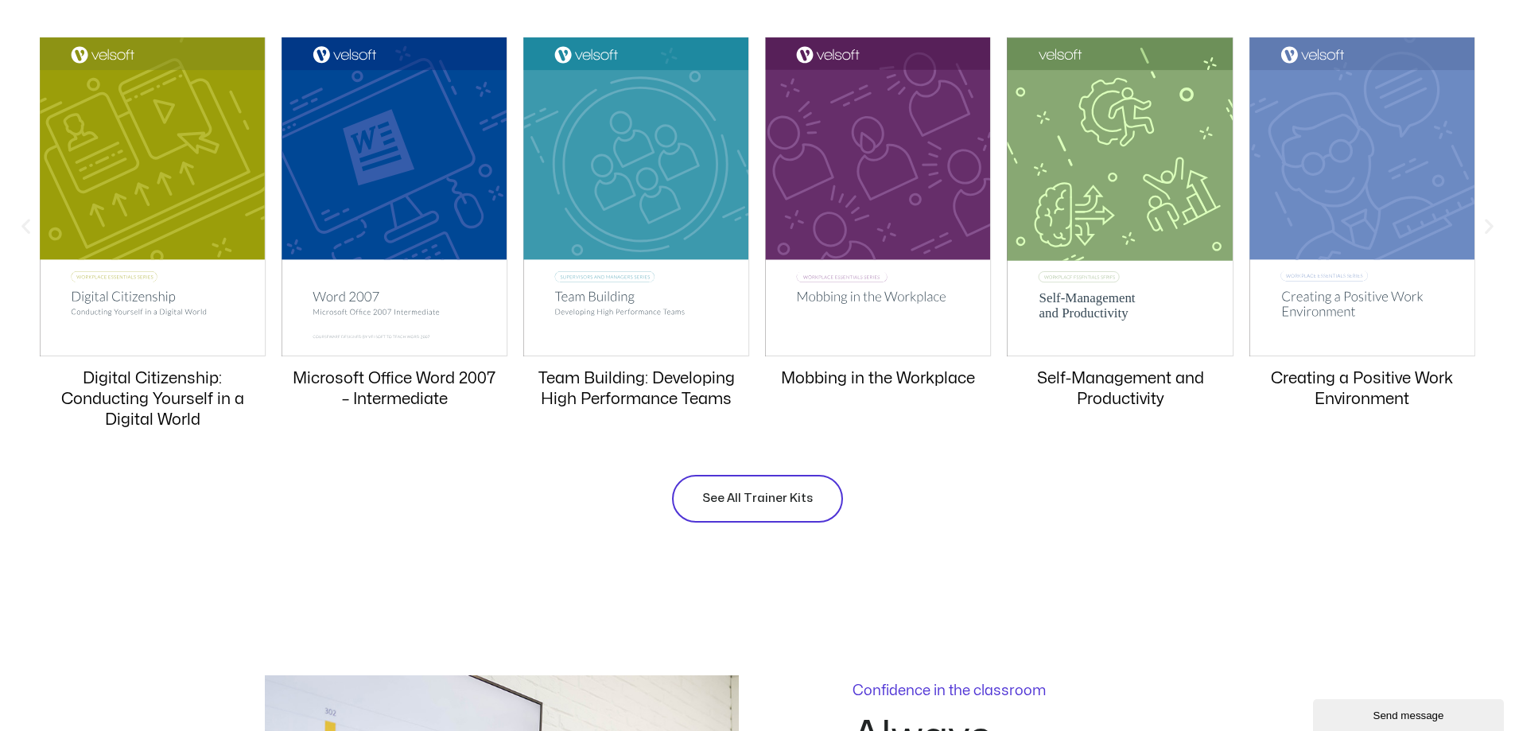
click at [691, 483] on link "See All Trainer Kits" at bounding box center [757, 499] width 171 height 48
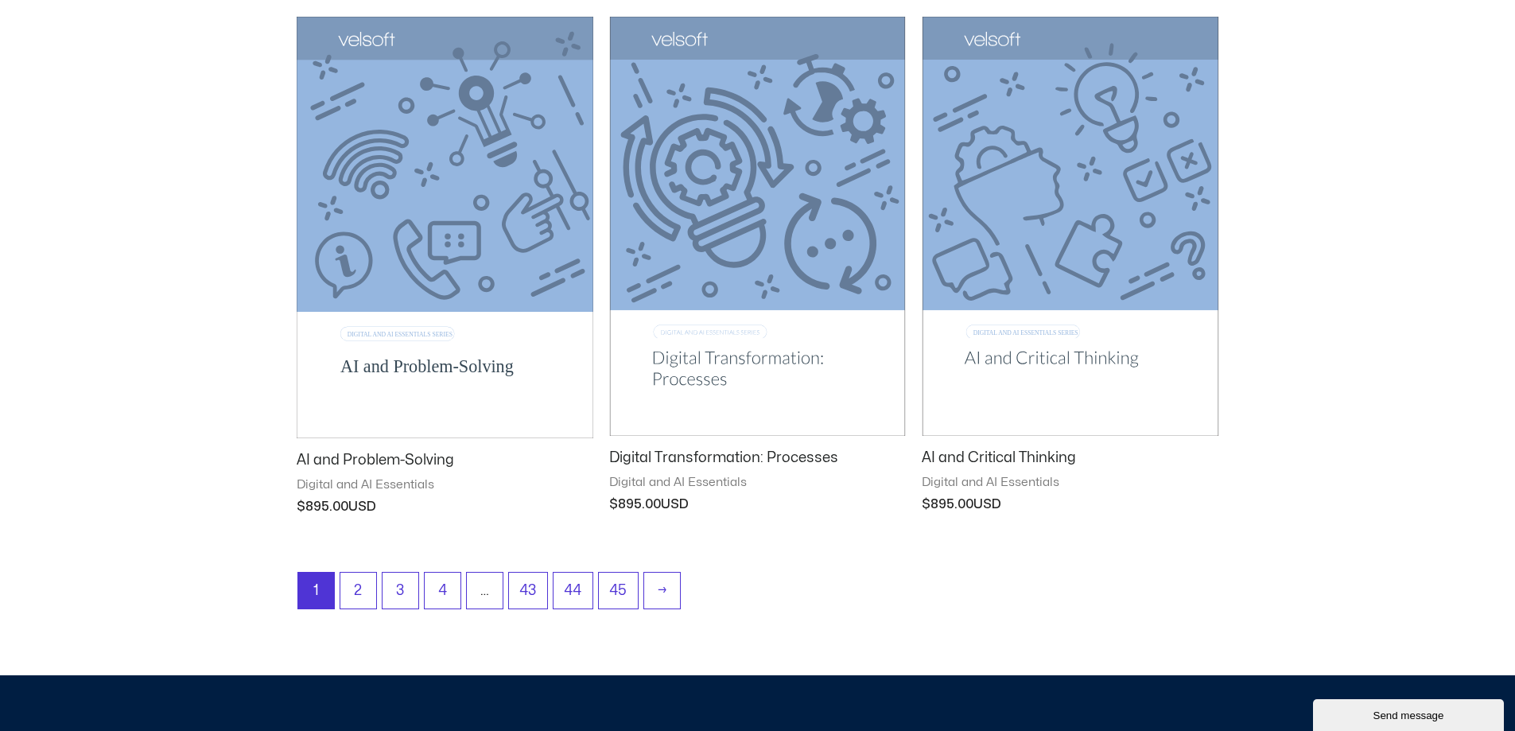
scroll to position [1909, 0]
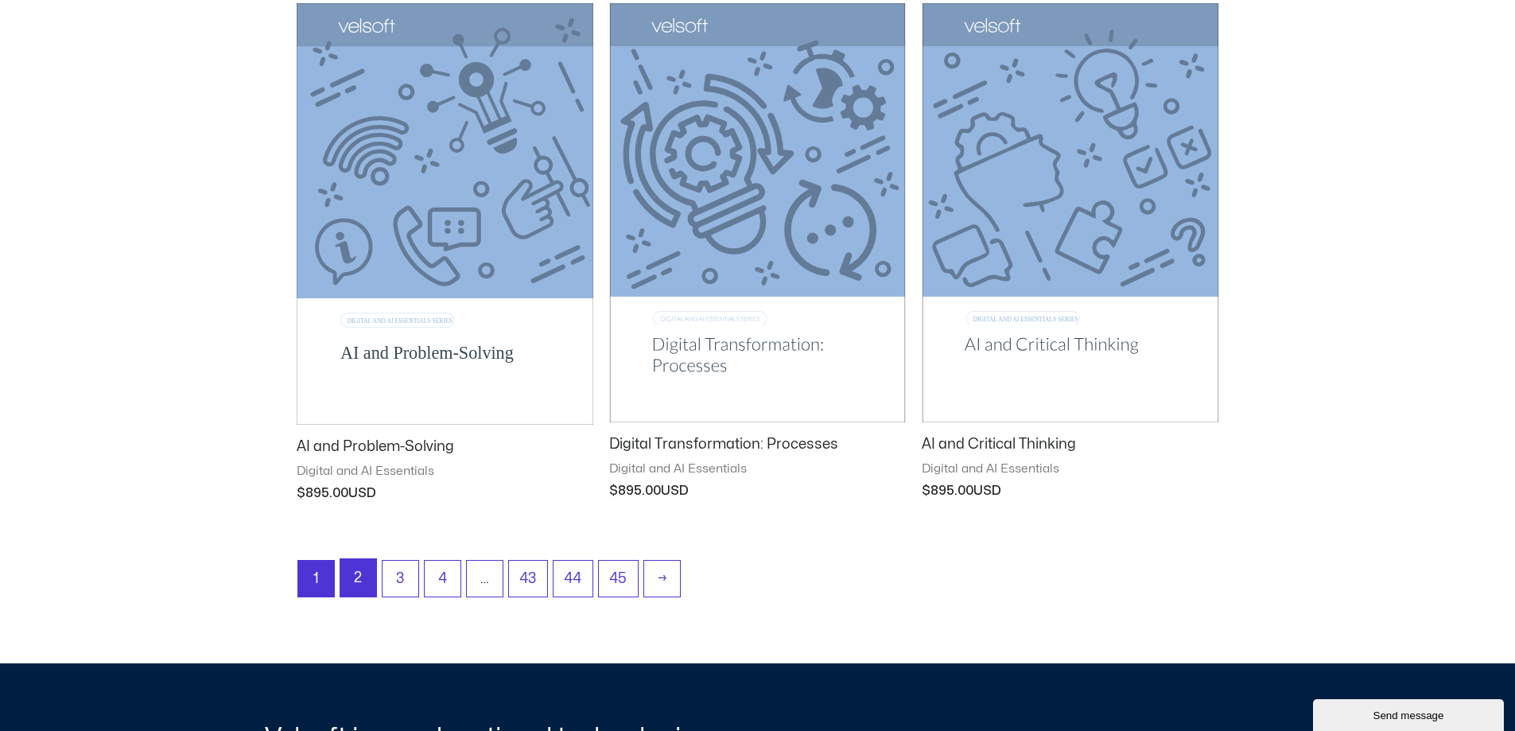
click at [366, 575] on link "2" at bounding box center [358, 577] width 36 height 37
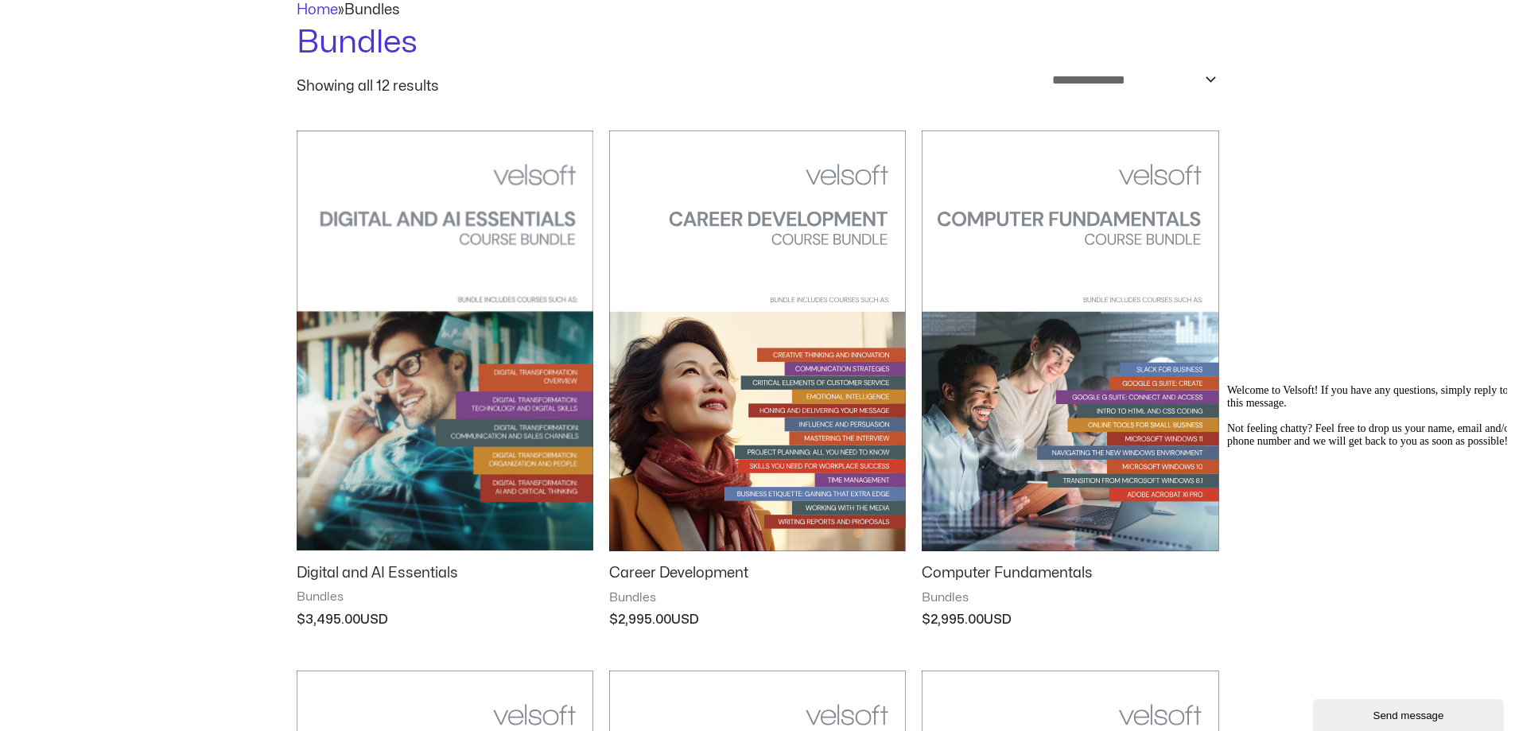
scroll to position [159, 0]
click at [371, 539] on img at bounding box center [445, 341] width 297 height 421
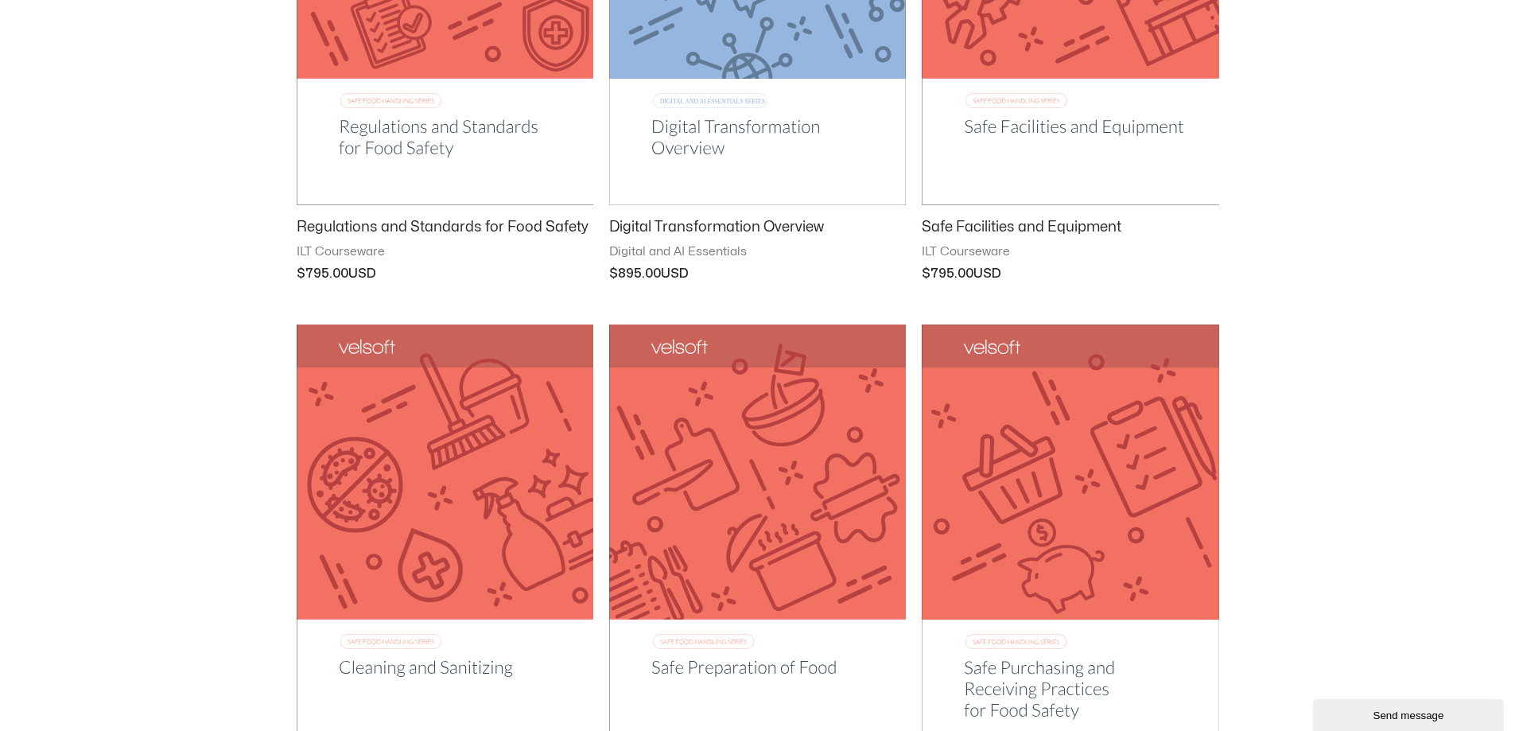
scroll to position [1909, 0]
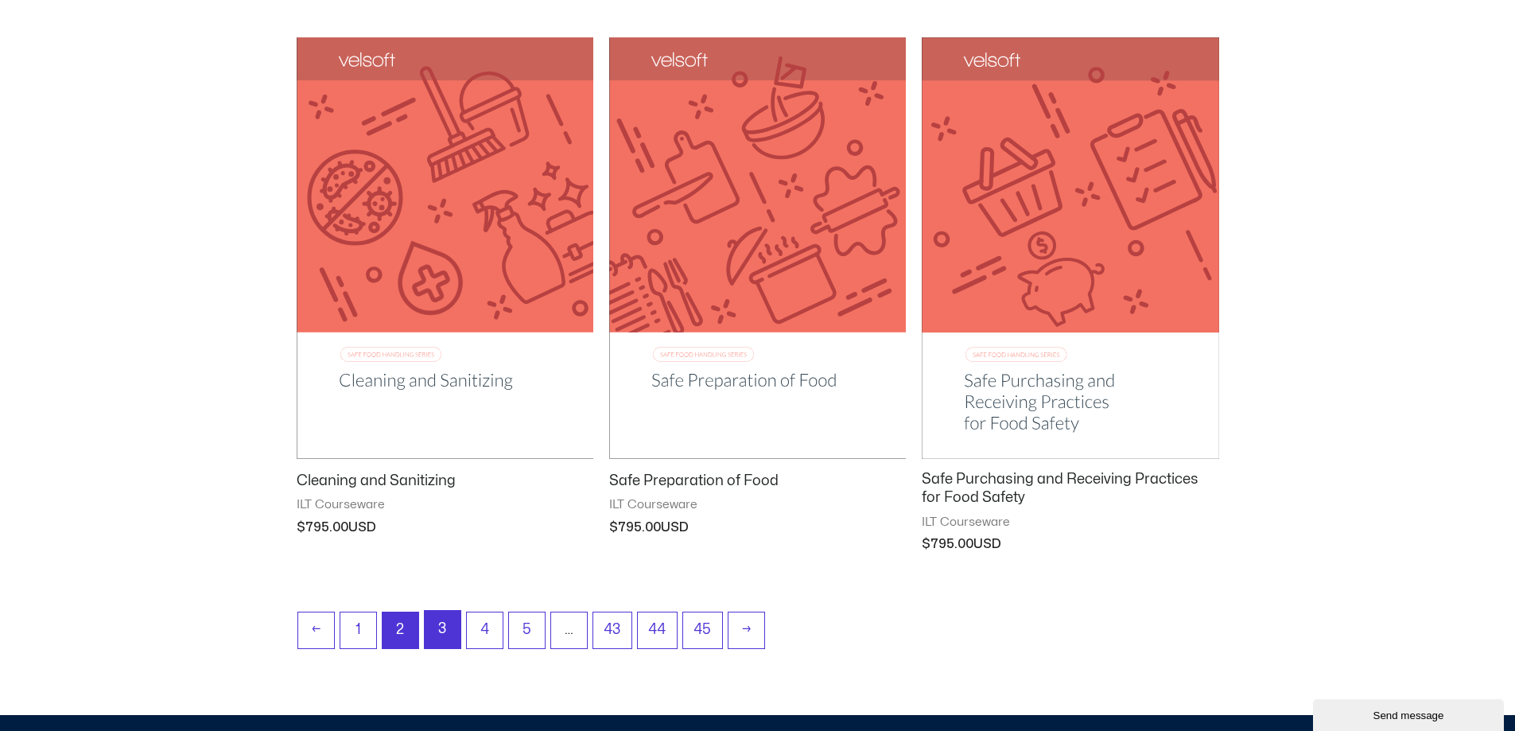
click at [455, 634] on link "3" at bounding box center [443, 629] width 36 height 37
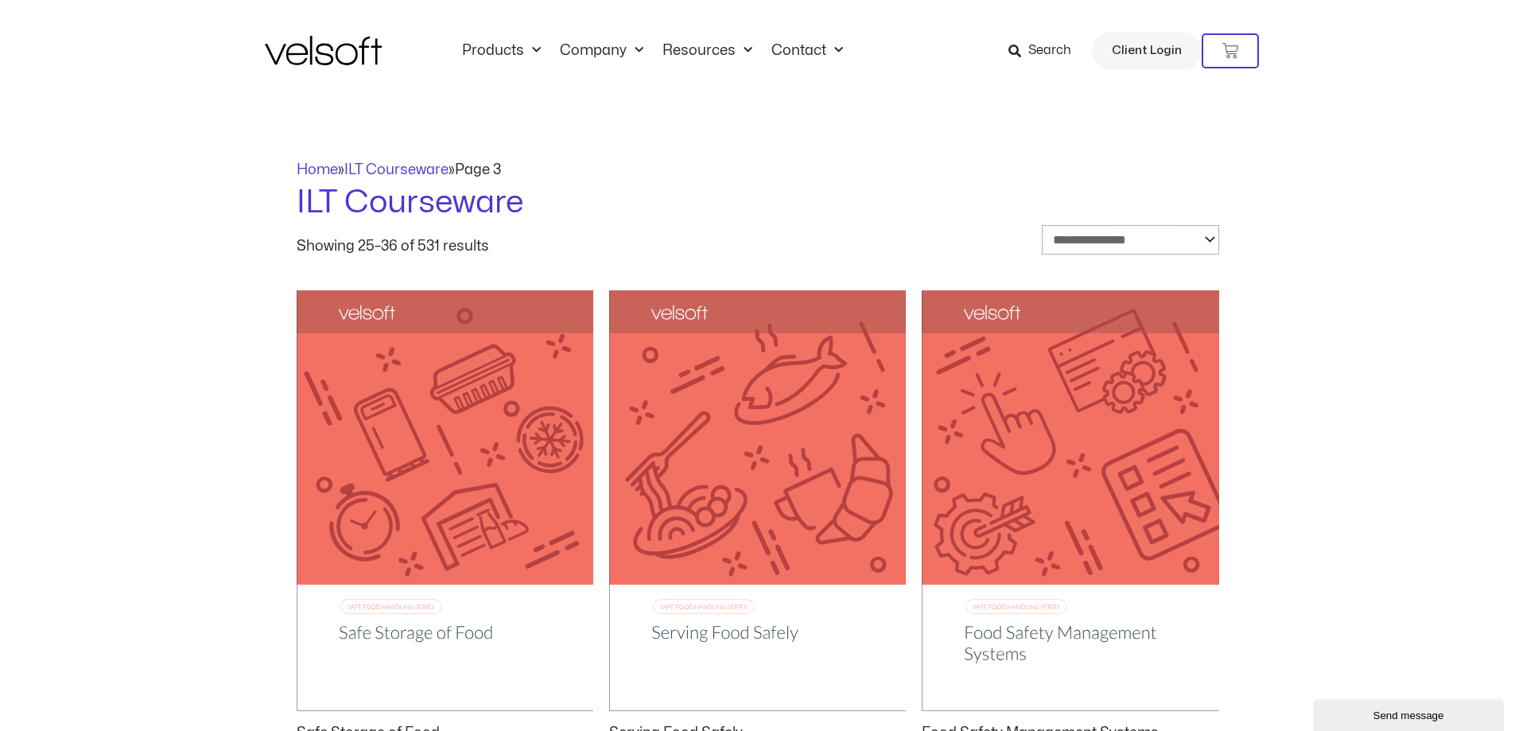
click at [1198, 239] on select "**********" at bounding box center [1130, 239] width 177 height 29
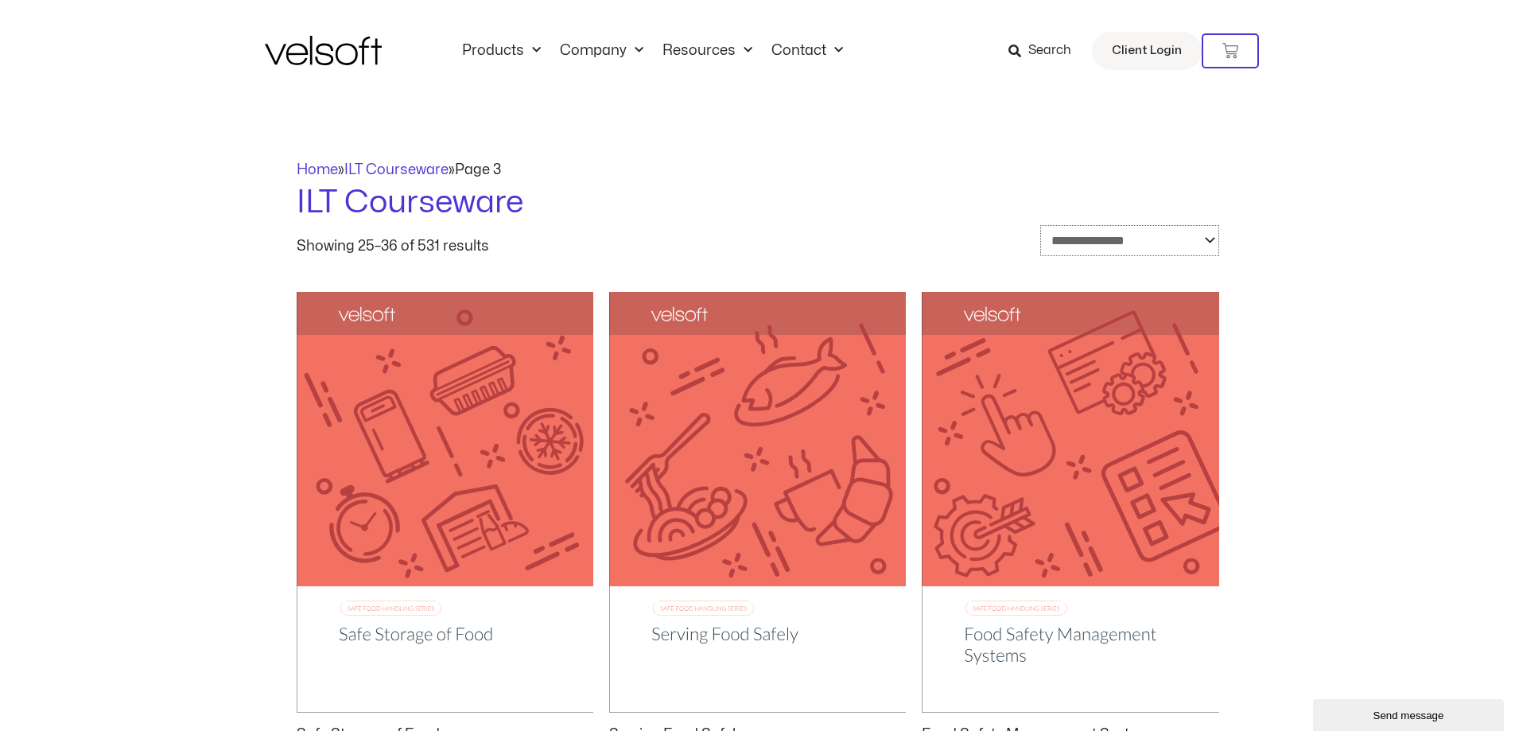
select select "******"
click at [1040, 225] on select "**********" at bounding box center [1129, 240] width 179 height 31
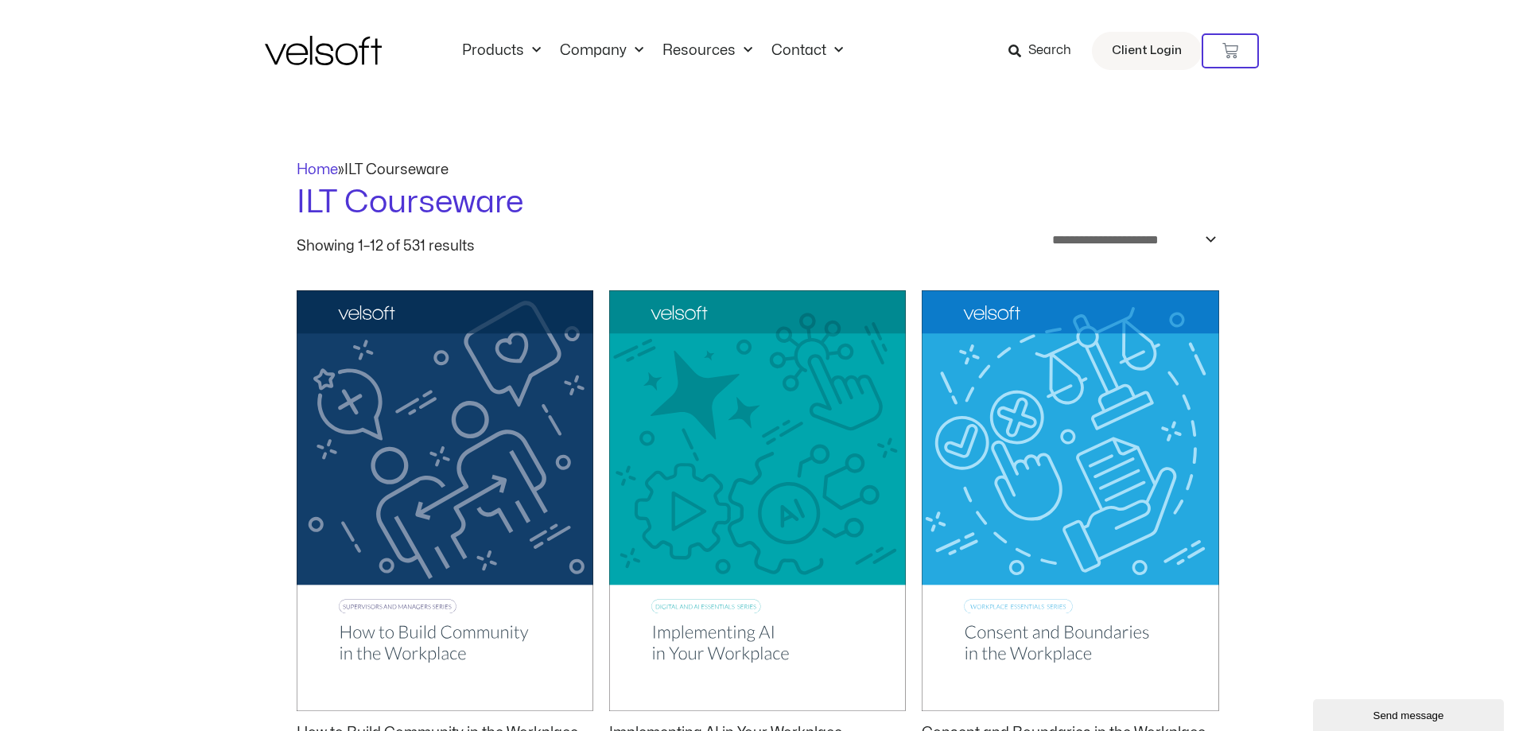
click at [1062, 50] on span "Search" at bounding box center [1049, 51] width 43 height 21
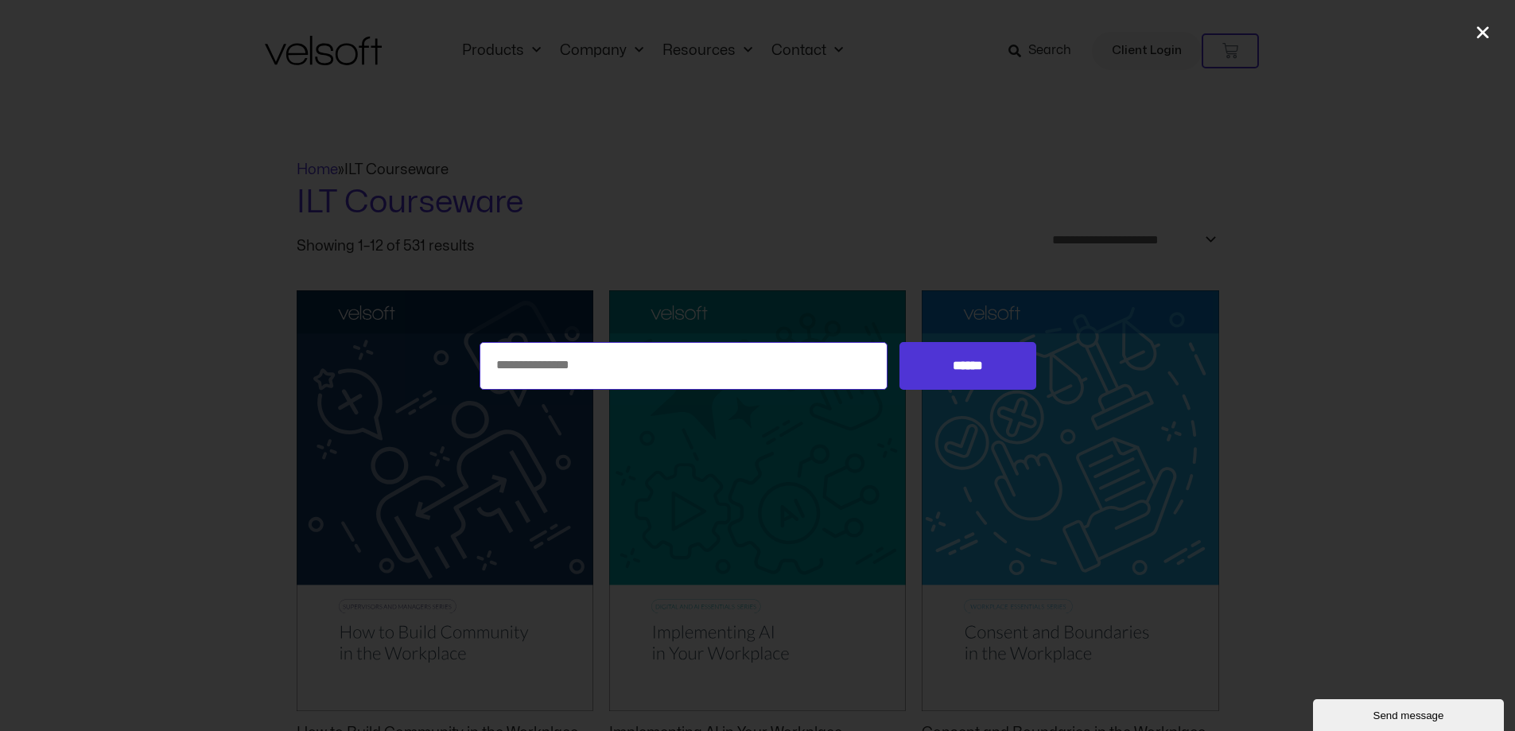
click at [674, 368] on input "Search for:" at bounding box center [684, 366] width 409 height 48
type input "**********"
click at [900, 342] on input "******" at bounding box center [968, 366] width 136 height 48
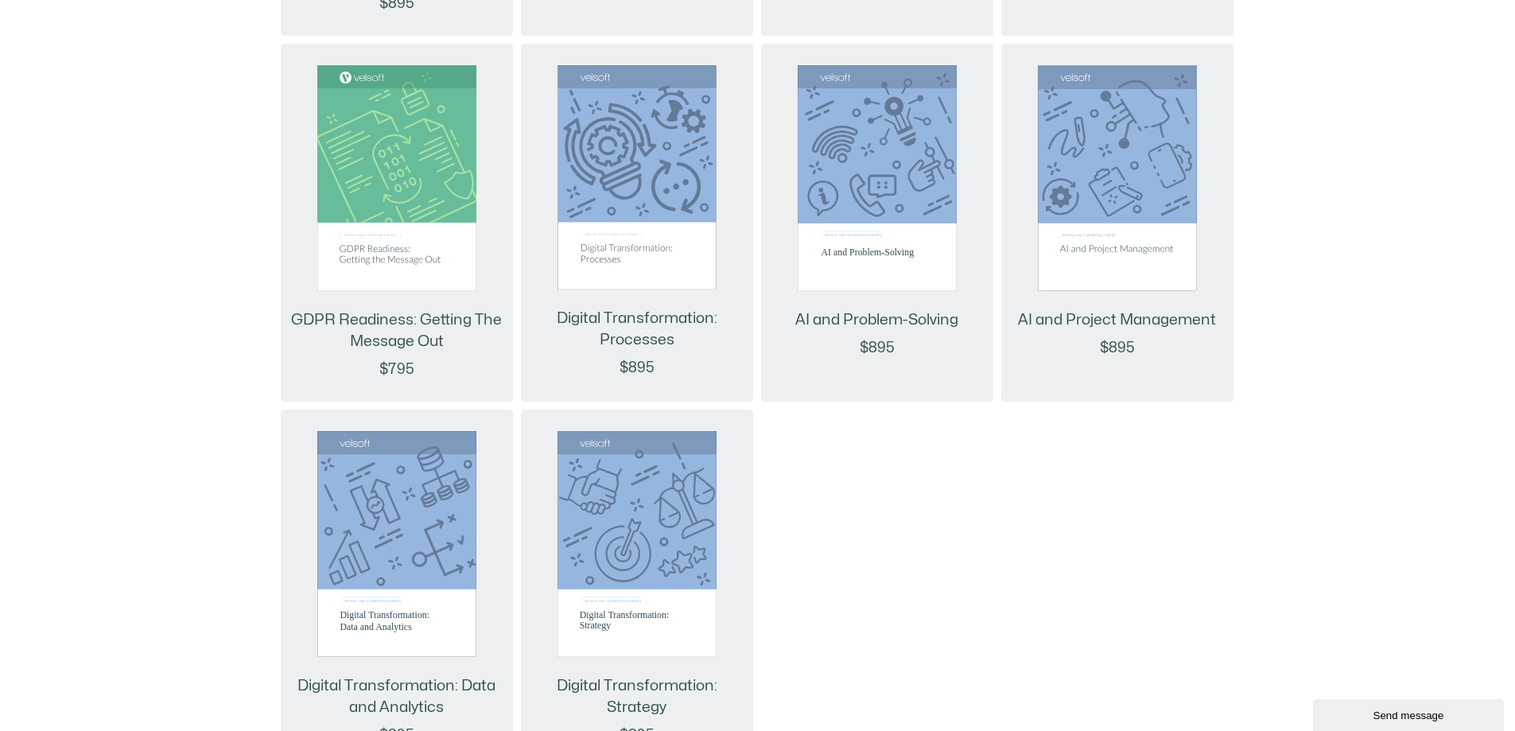
scroll to position [2307, 0]
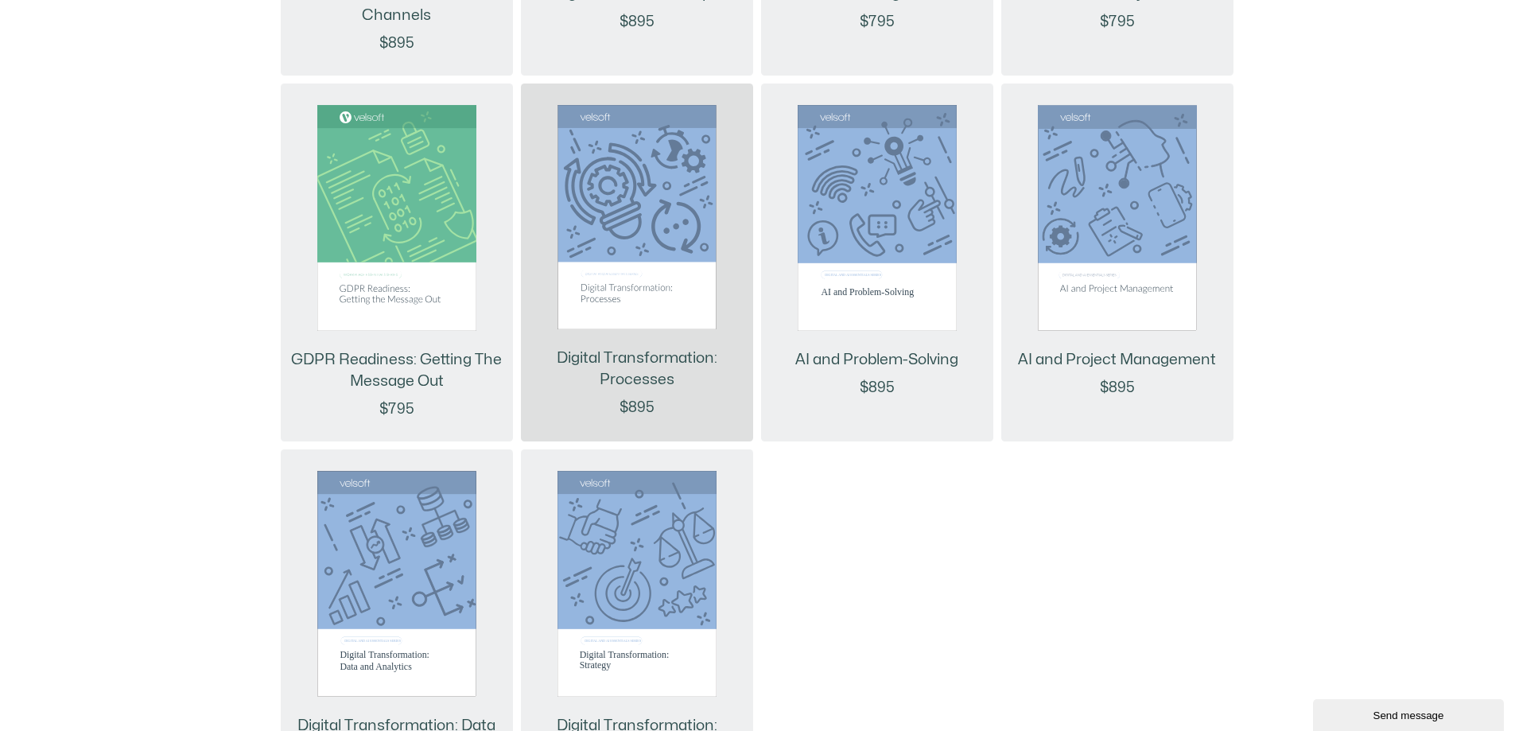
click at [655, 266] on img at bounding box center [637, 217] width 159 height 224
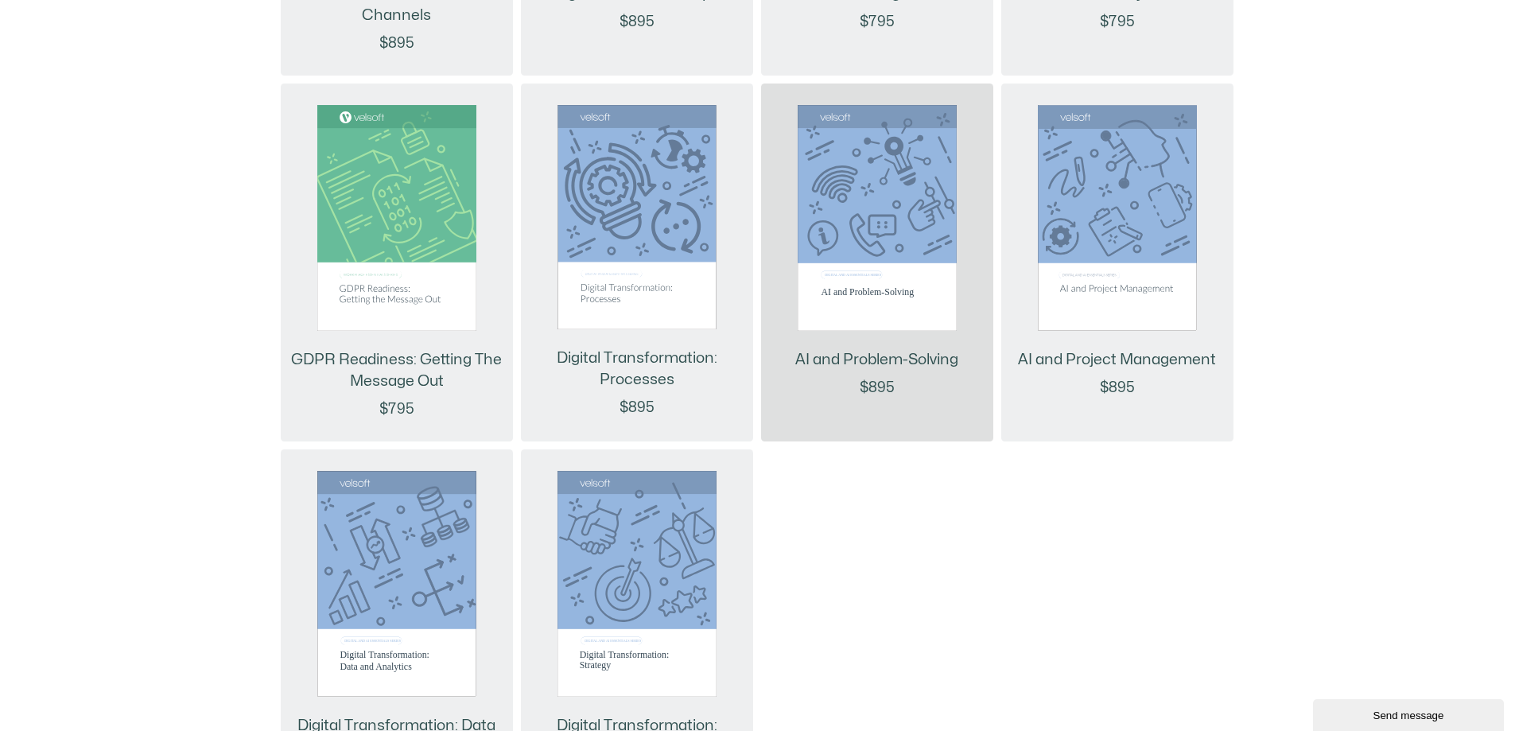
click at [901, 354] on link "AI and Problem-Solving" at bounding box center [876, 359] width 163 height 21
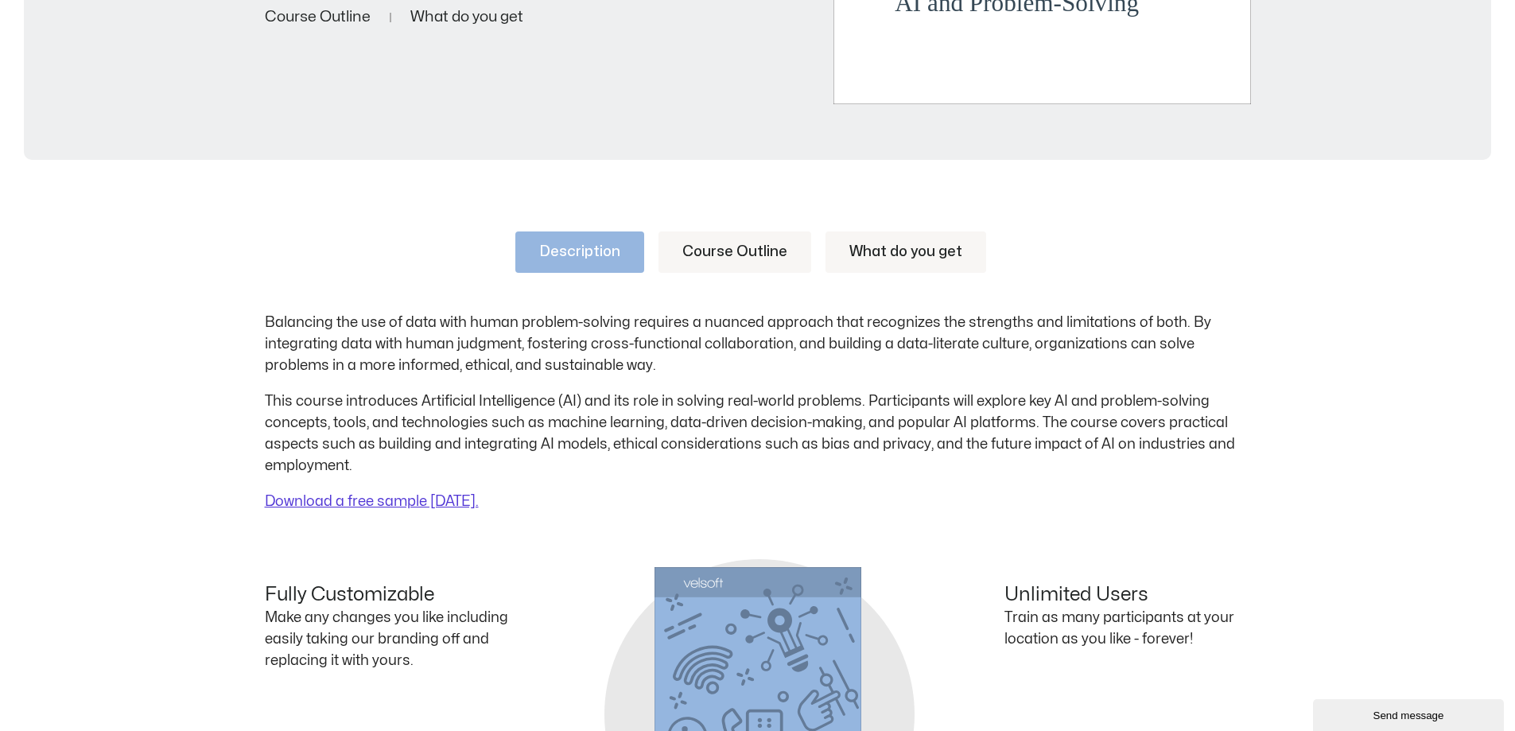
scroll to position [636, 0]
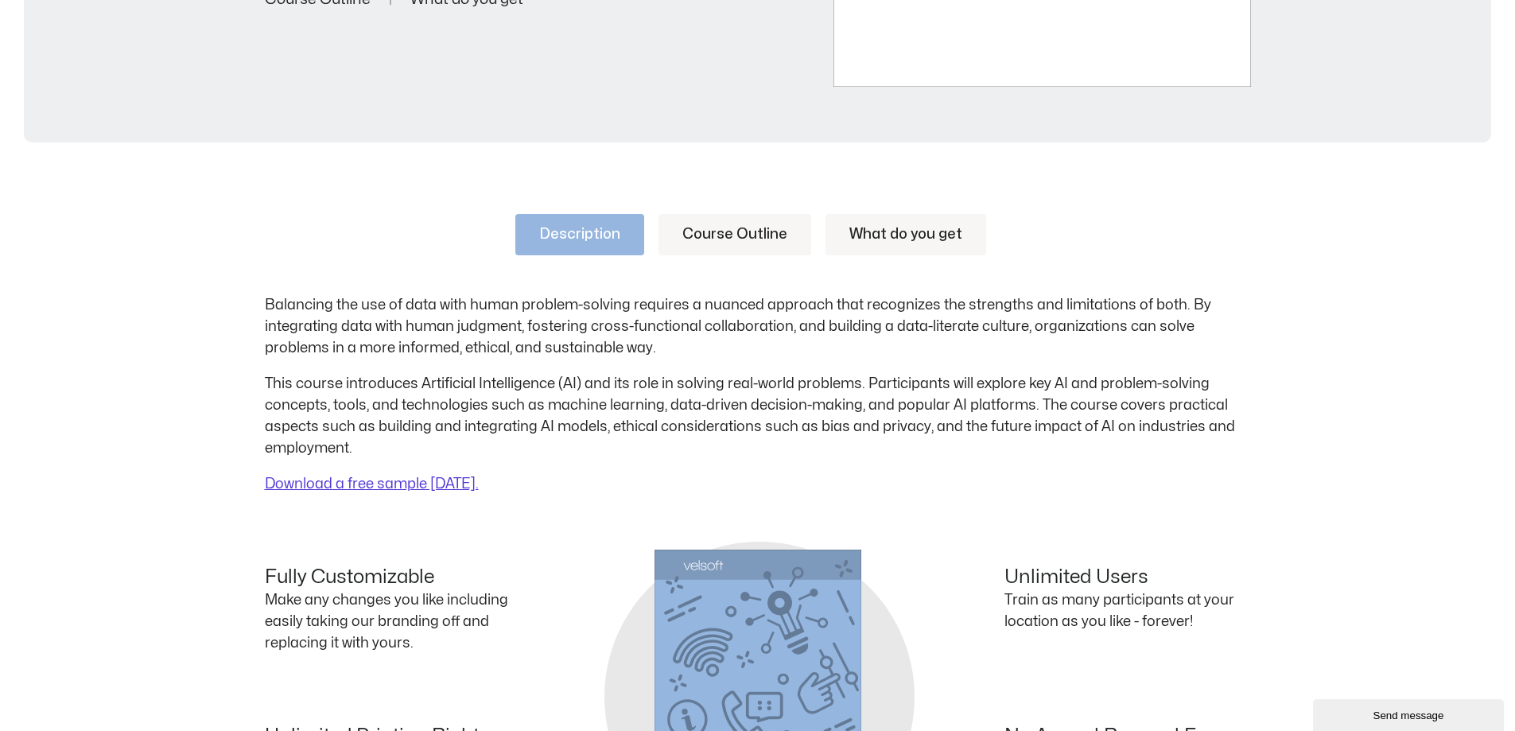
click at [738, 223] on link "Course Outline" at bounding box center [735, 234] width 153 height 41
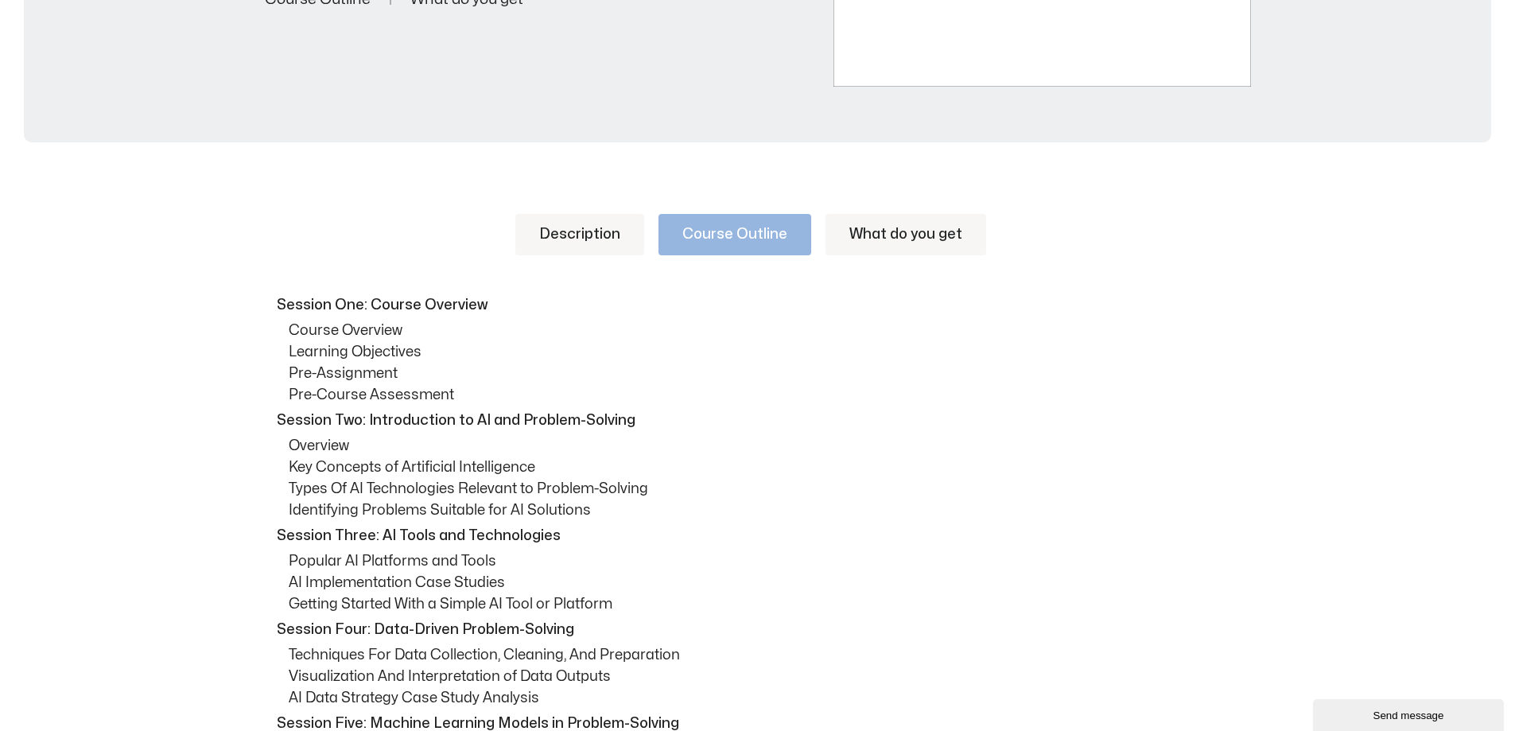
click at [578, 240] on link "Description" at bounding box center [579, 234] width 129 height 41
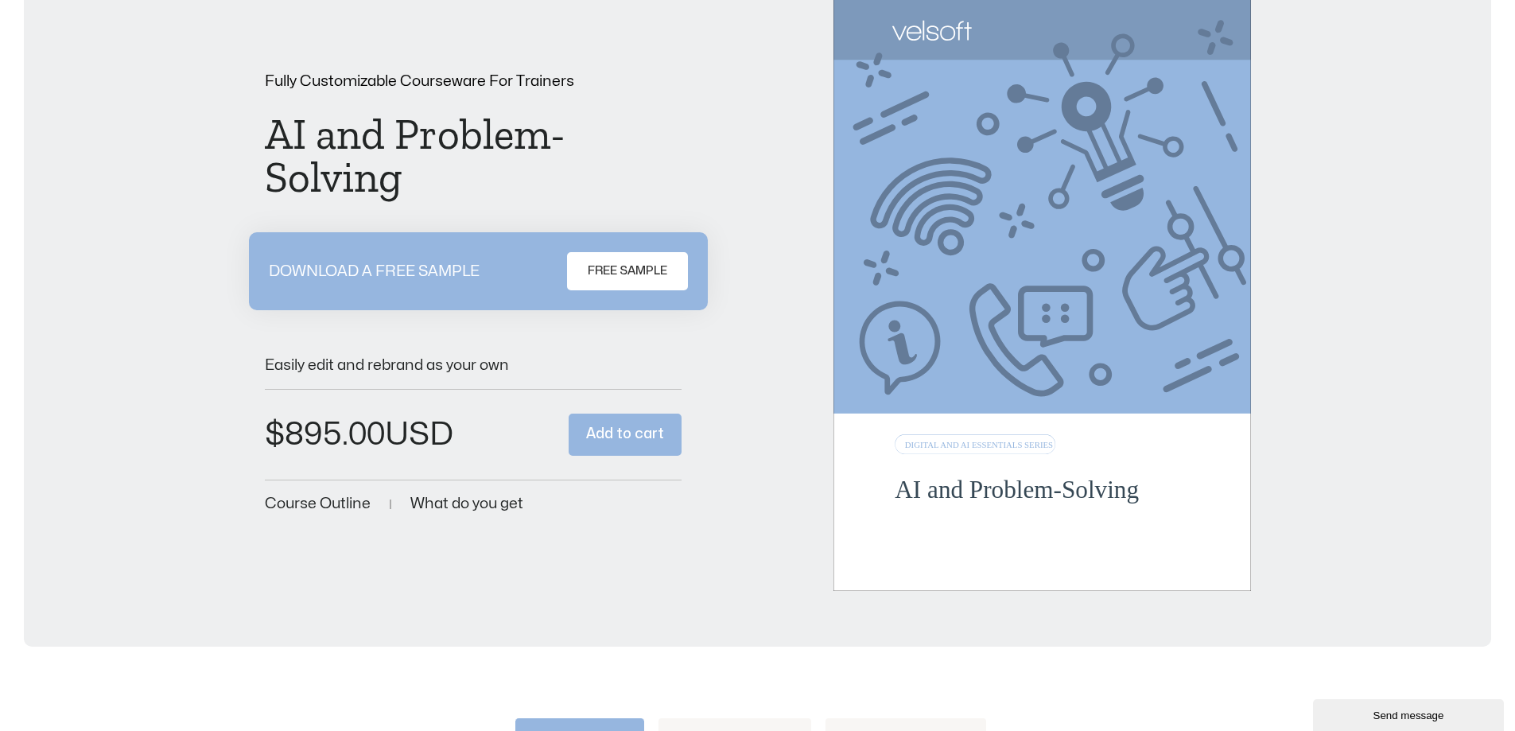
scroll to position [0, 0]
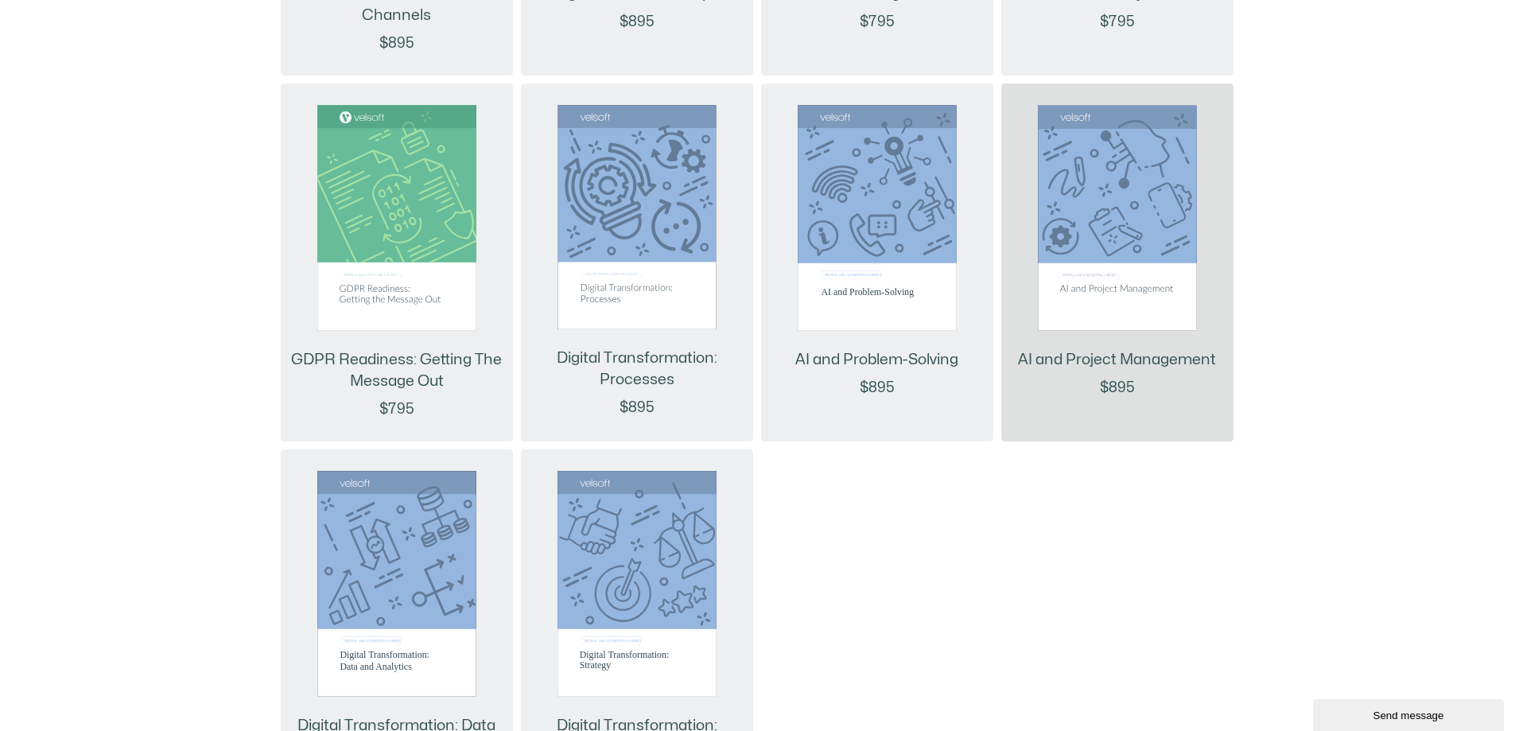
click at [1051, 235] on img at bounding box center [1117, 218] width 159 height 226
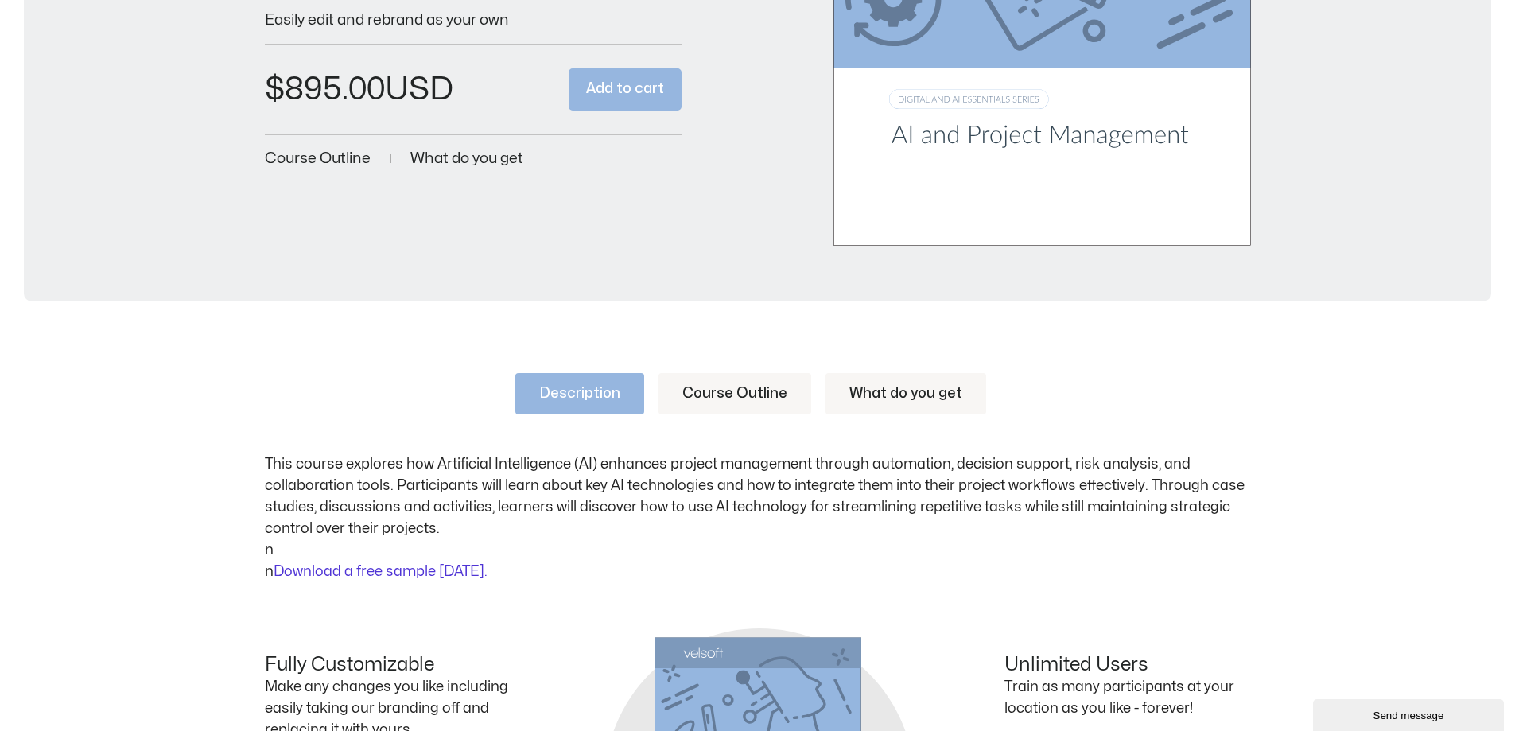
scroll to position [795, 0]
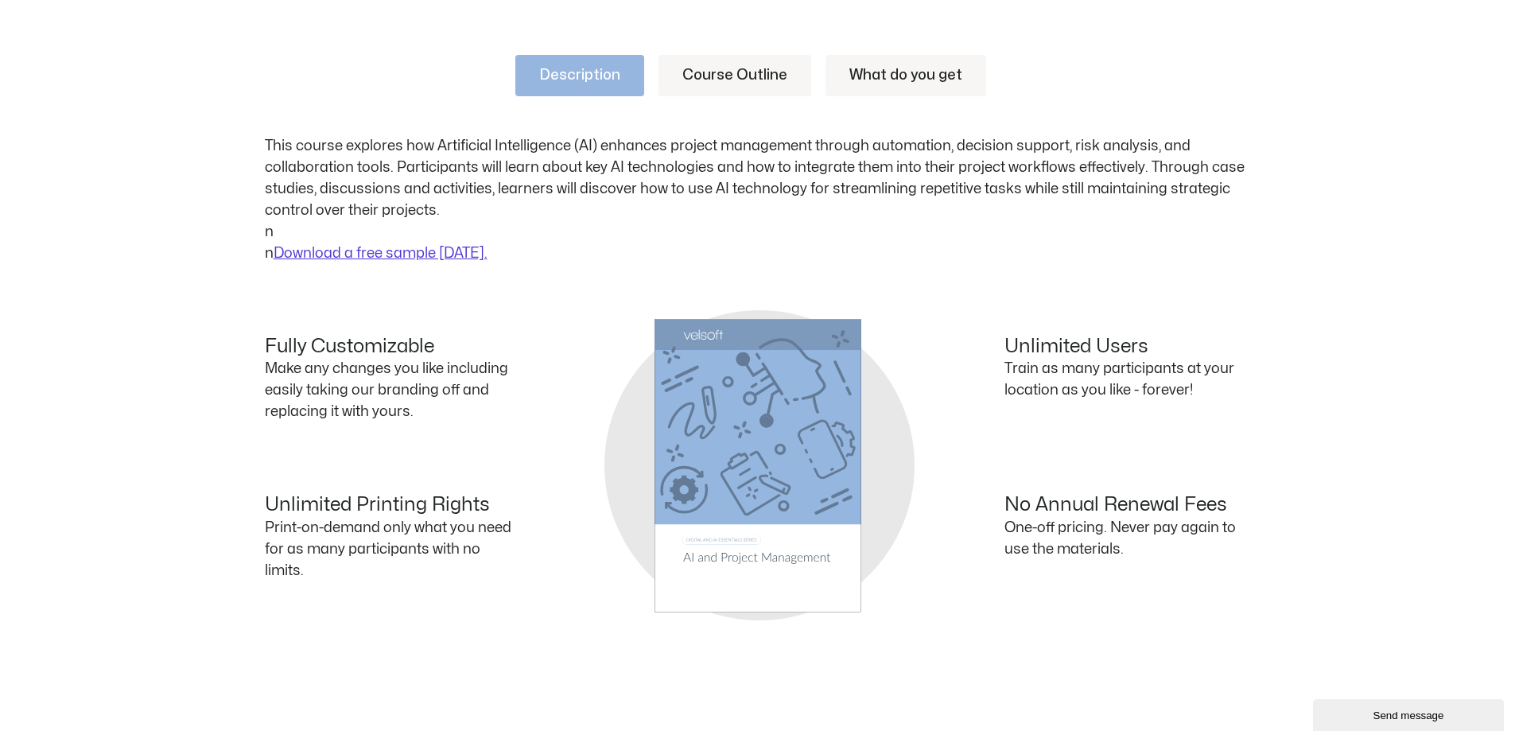
click at [760, 76] on link "Course Outline" at bounding box center [735, 75] width 153 height 41
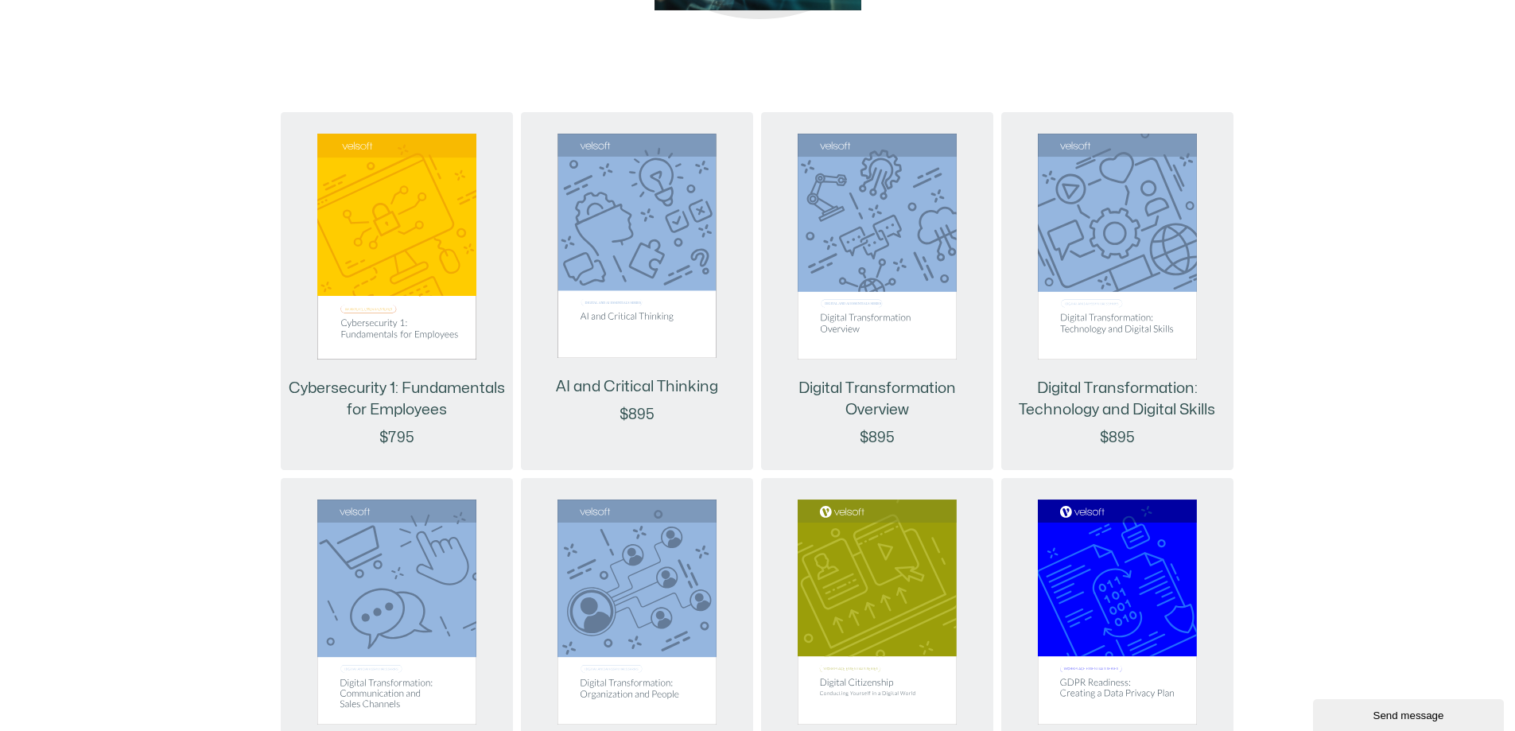
scroll to position [1750, 0]
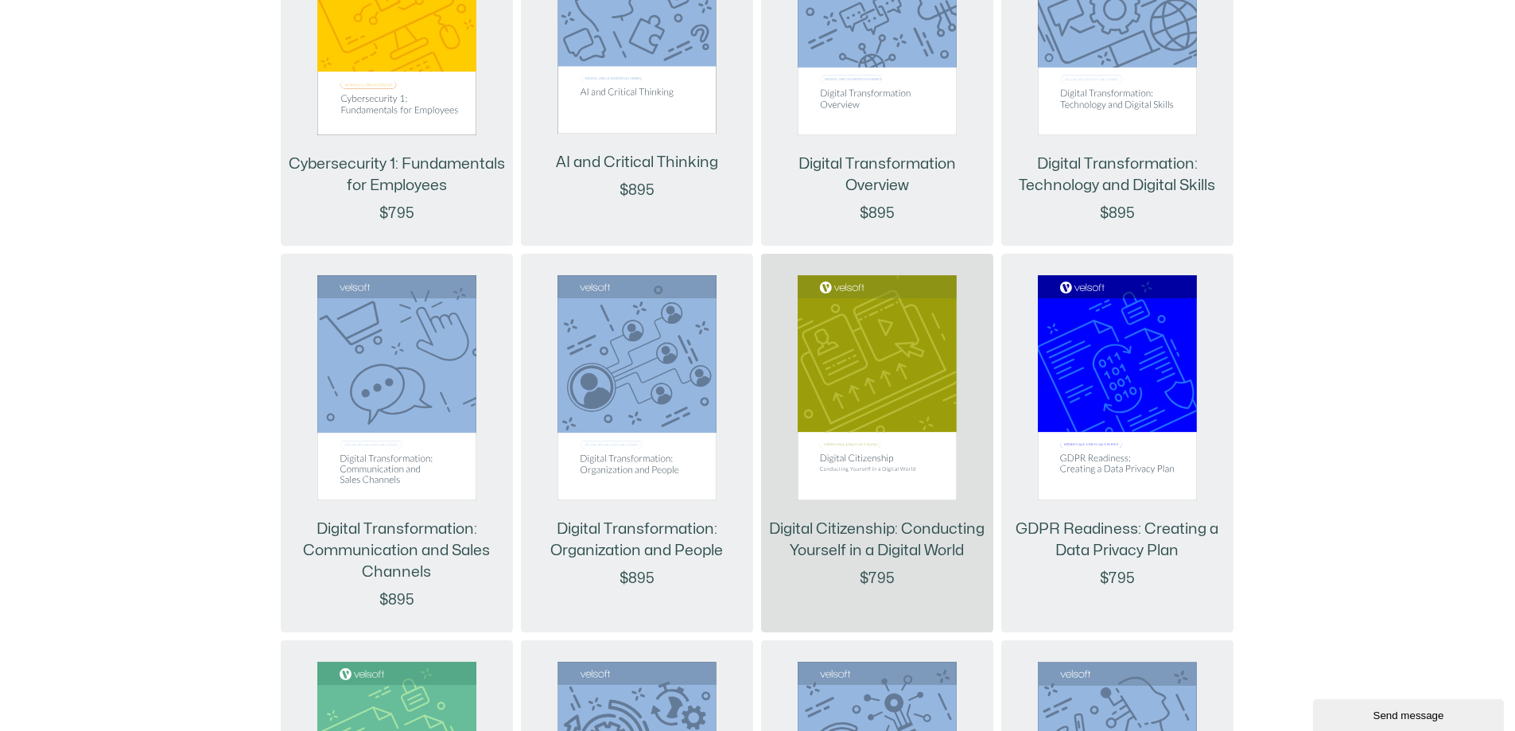
click at [863, 463] on img at bounding box center [877, 388] width 159 height 226
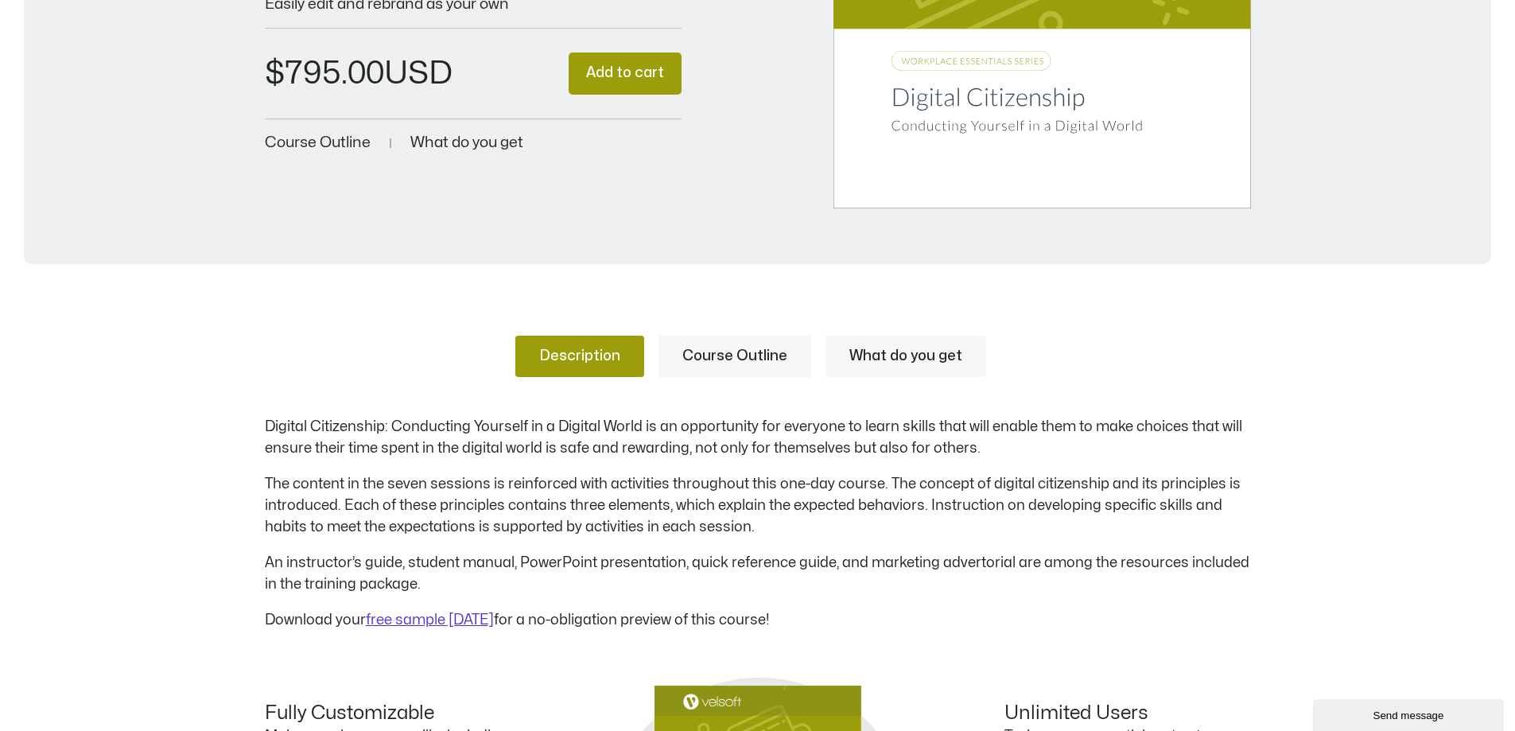
scroll to position [557, 0]
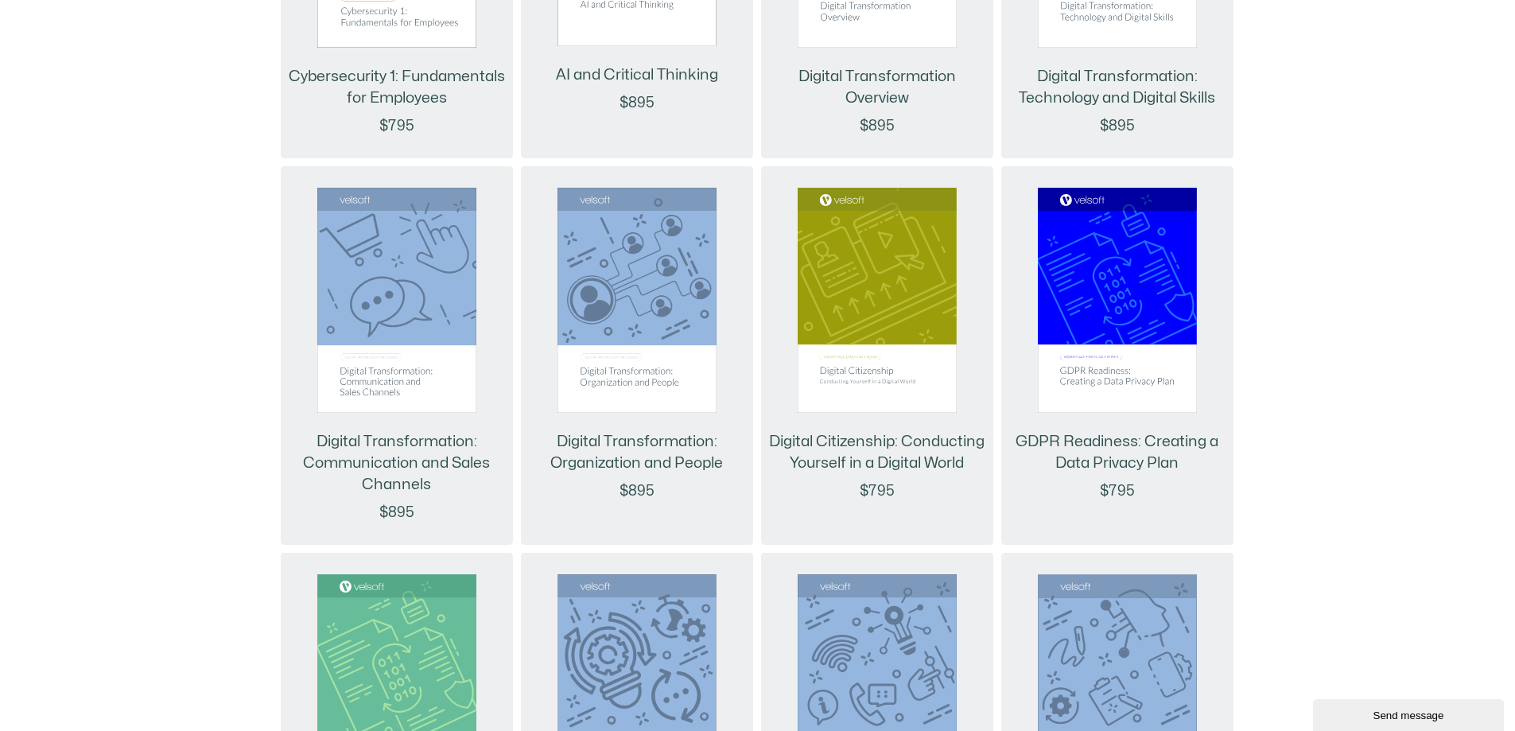
scroll to position [1988, 0]
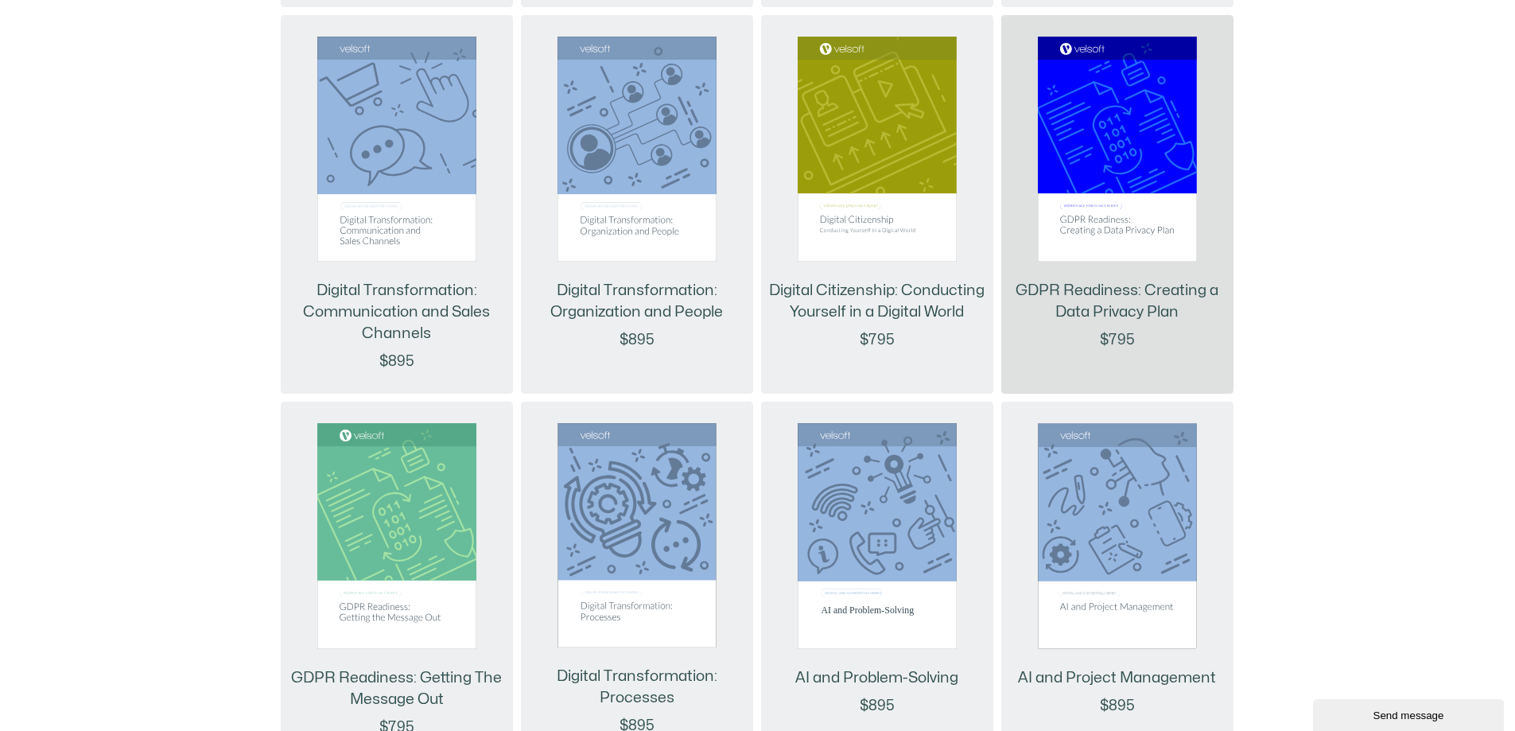
click at [1172, 337] on div "GDPR Readiness: Creating a Data Privacy Plan $795" at bounding box center [1117, 204] width 232 height 379
click at [1089, 273] on link at bounding box center [1117, 156] width 159 height 238
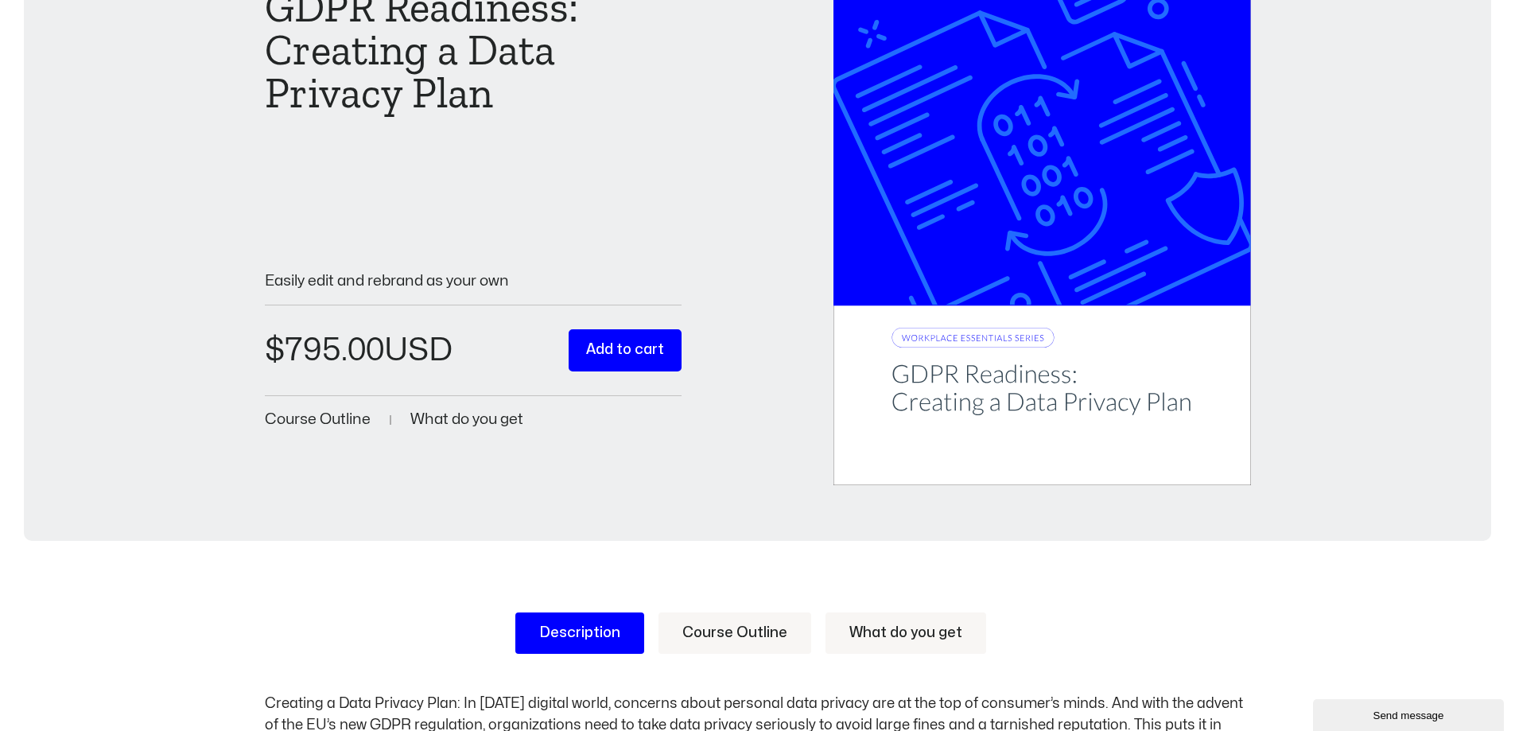
scroll to position [239, 0]
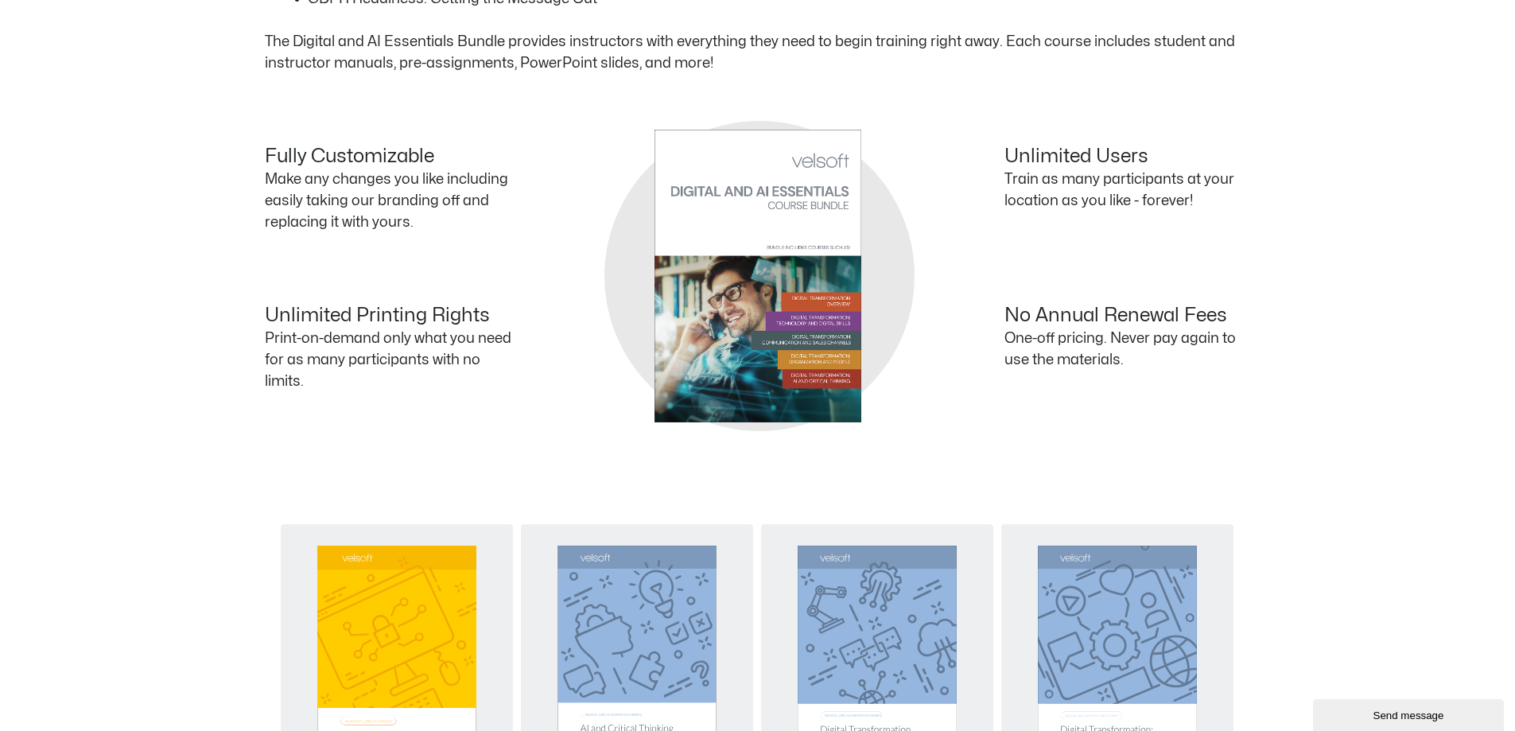
scroll to position [557, 0]
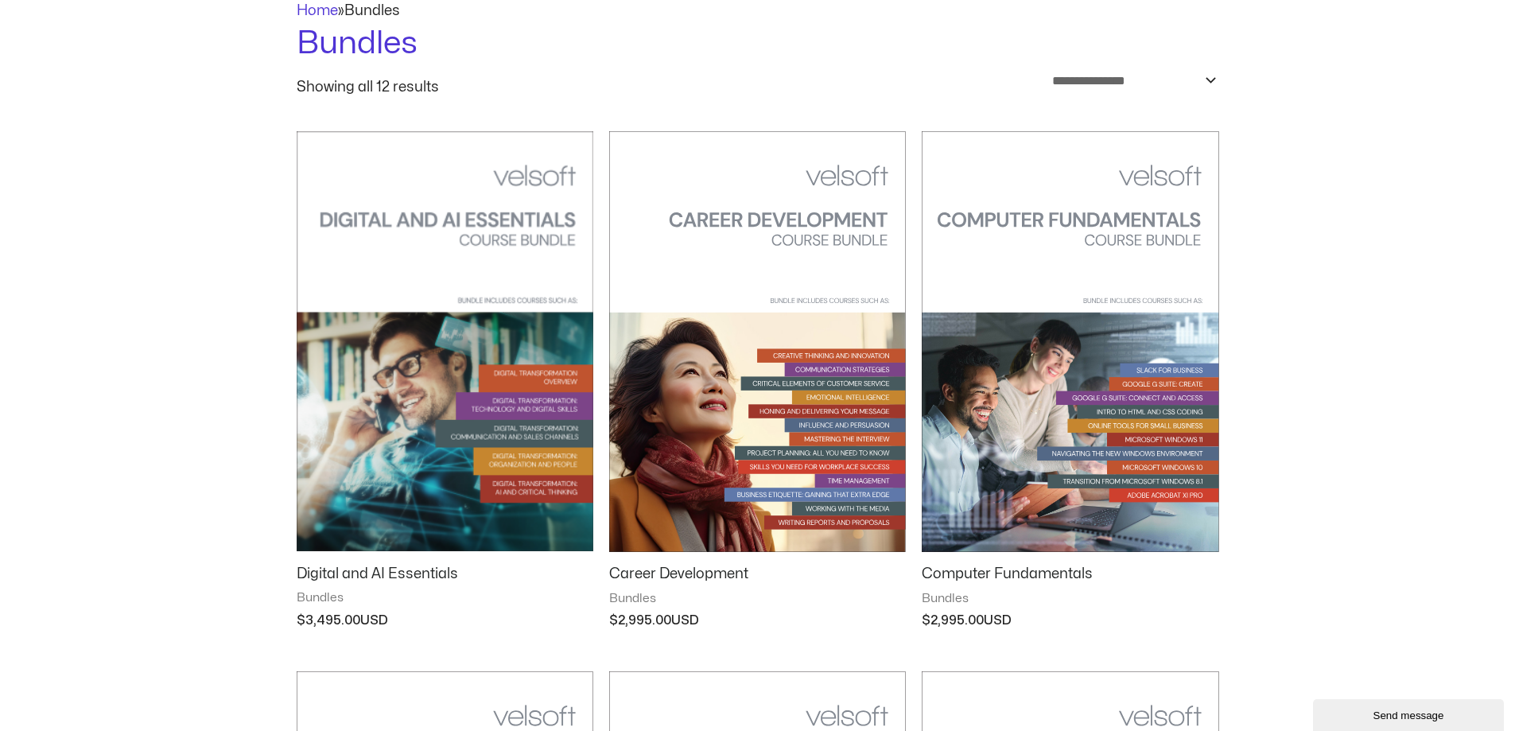
click at [775, 472] on img at bounding box center [757, 341] width 297 height 421
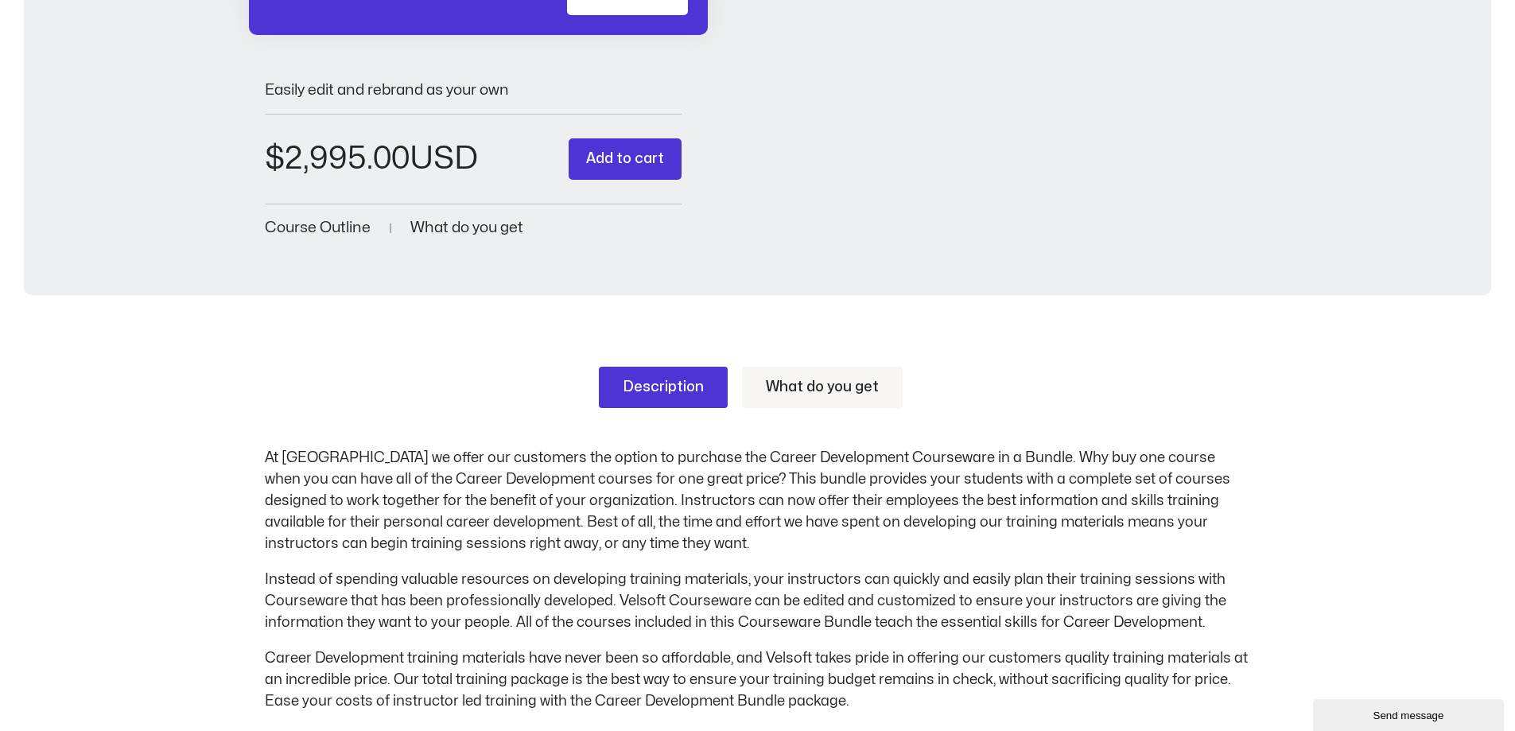
scroll to position [318, 0]
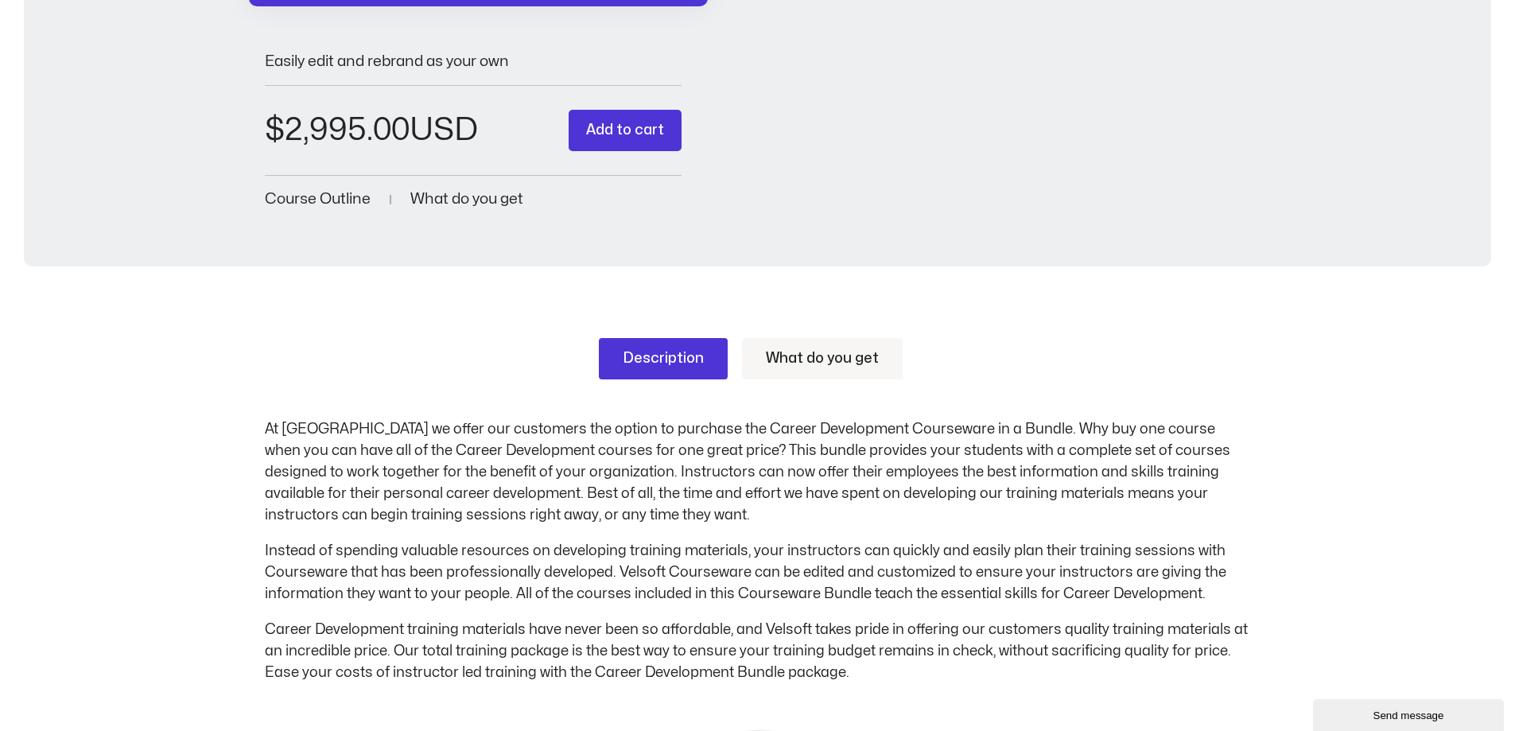
click at [839, 375] on link "What do you get" at bounding box center [822, 358] width 161 height 41
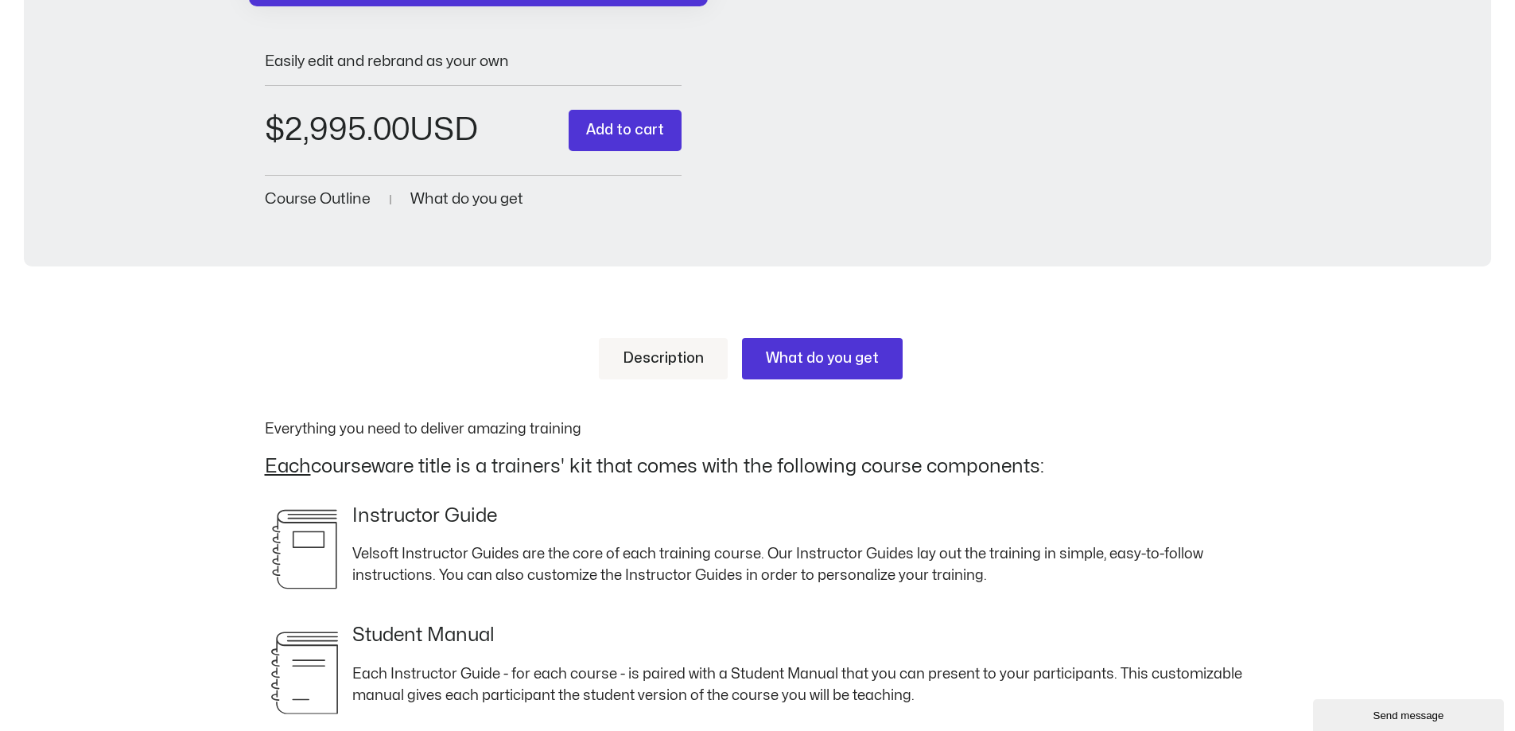
click at [628, 369] on link "Description" at bounding box center [663, 358] width 129 height 41
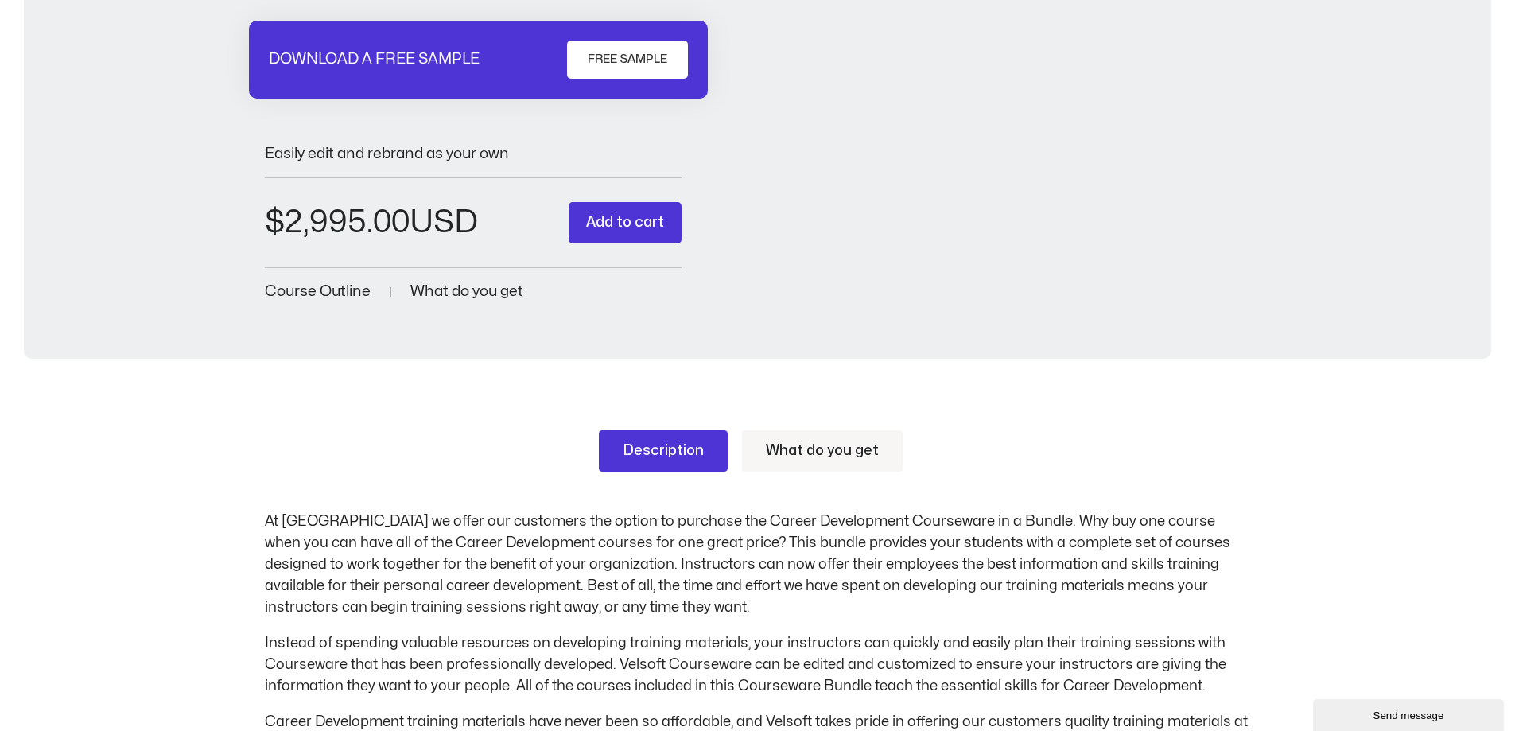
scroll to position [0, 0]
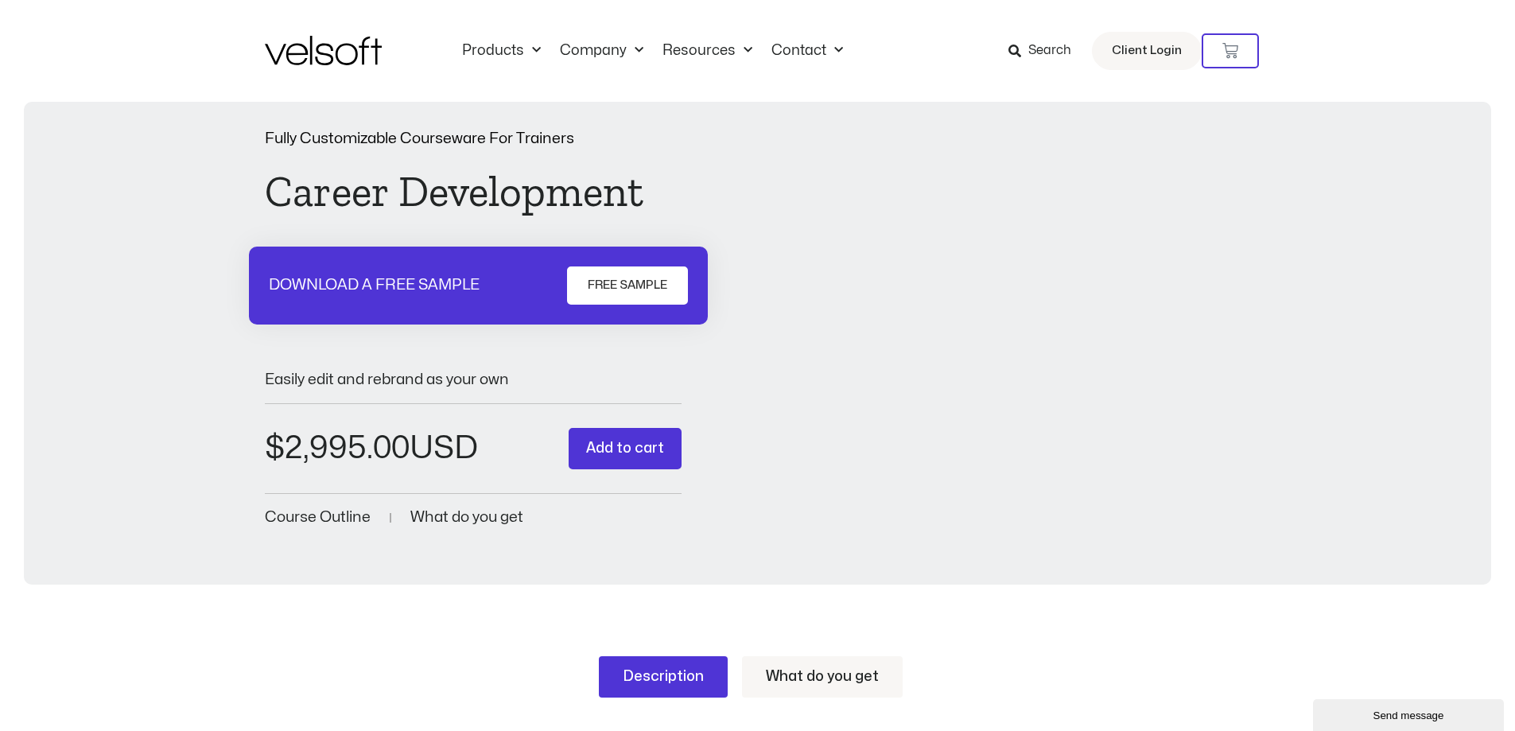
click at [463, 518] on span "What do you get" at bounding box center [466, 517] width 113 height 15
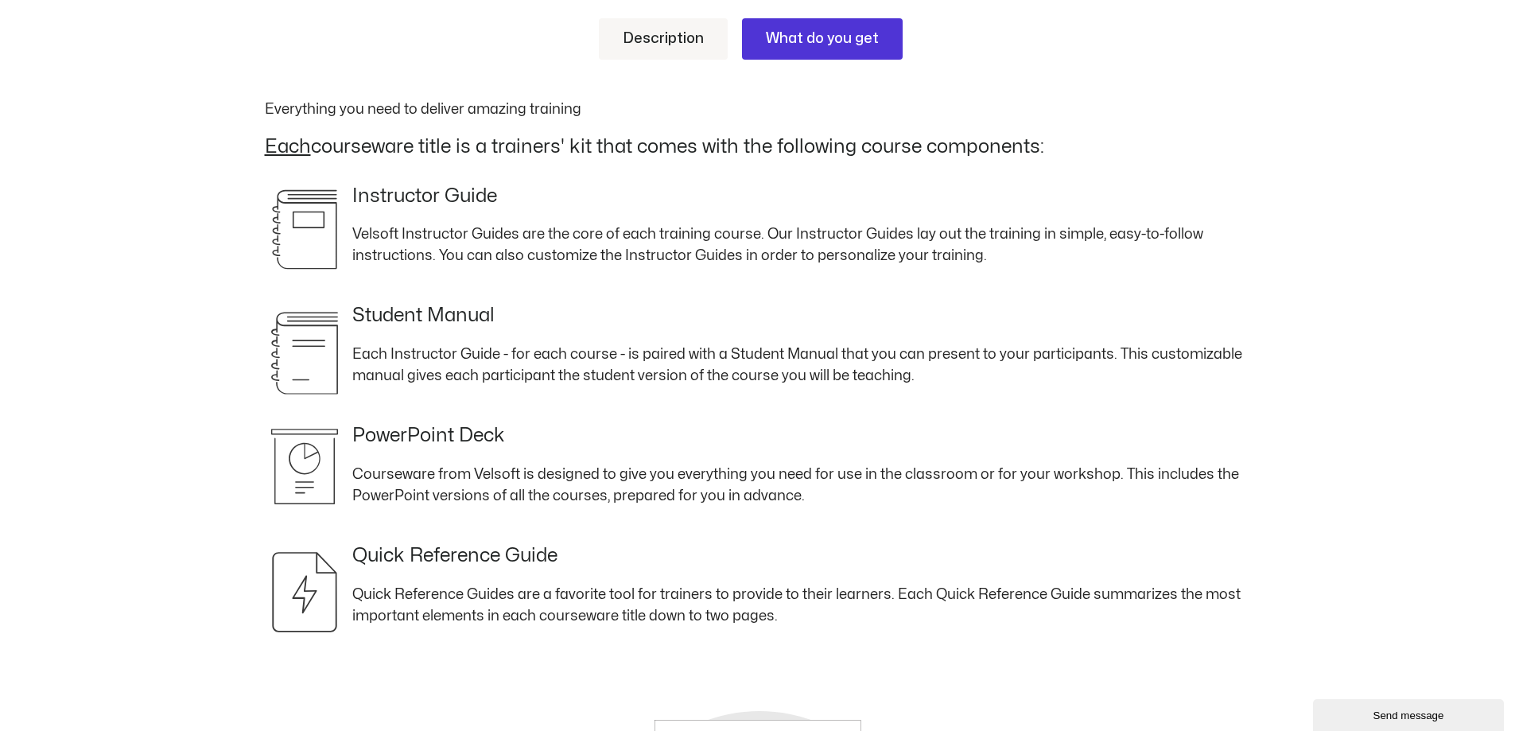
scroll to position [537, 0]
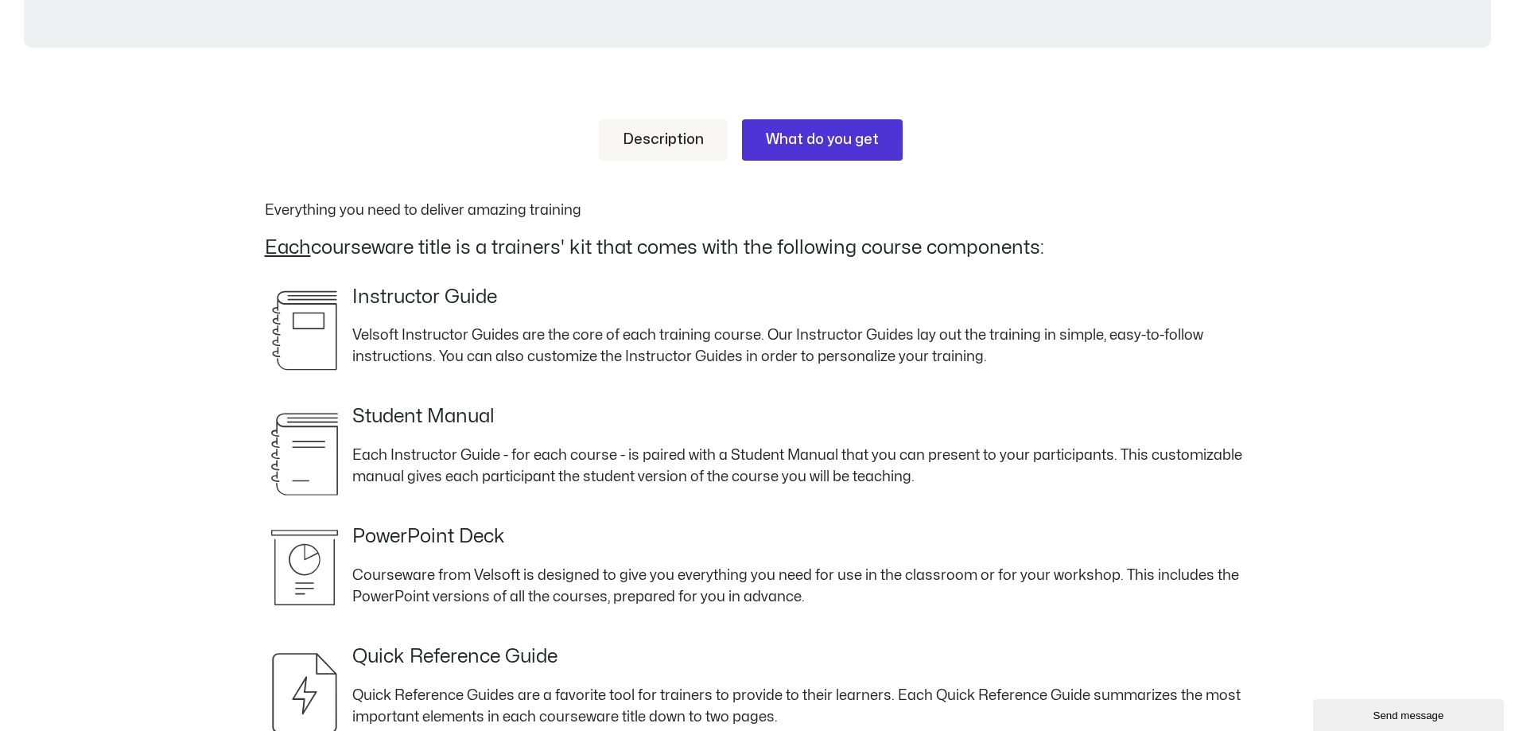
click at [667, 144] on link "Description" at bounding box center [663, 139] width 129 height 41
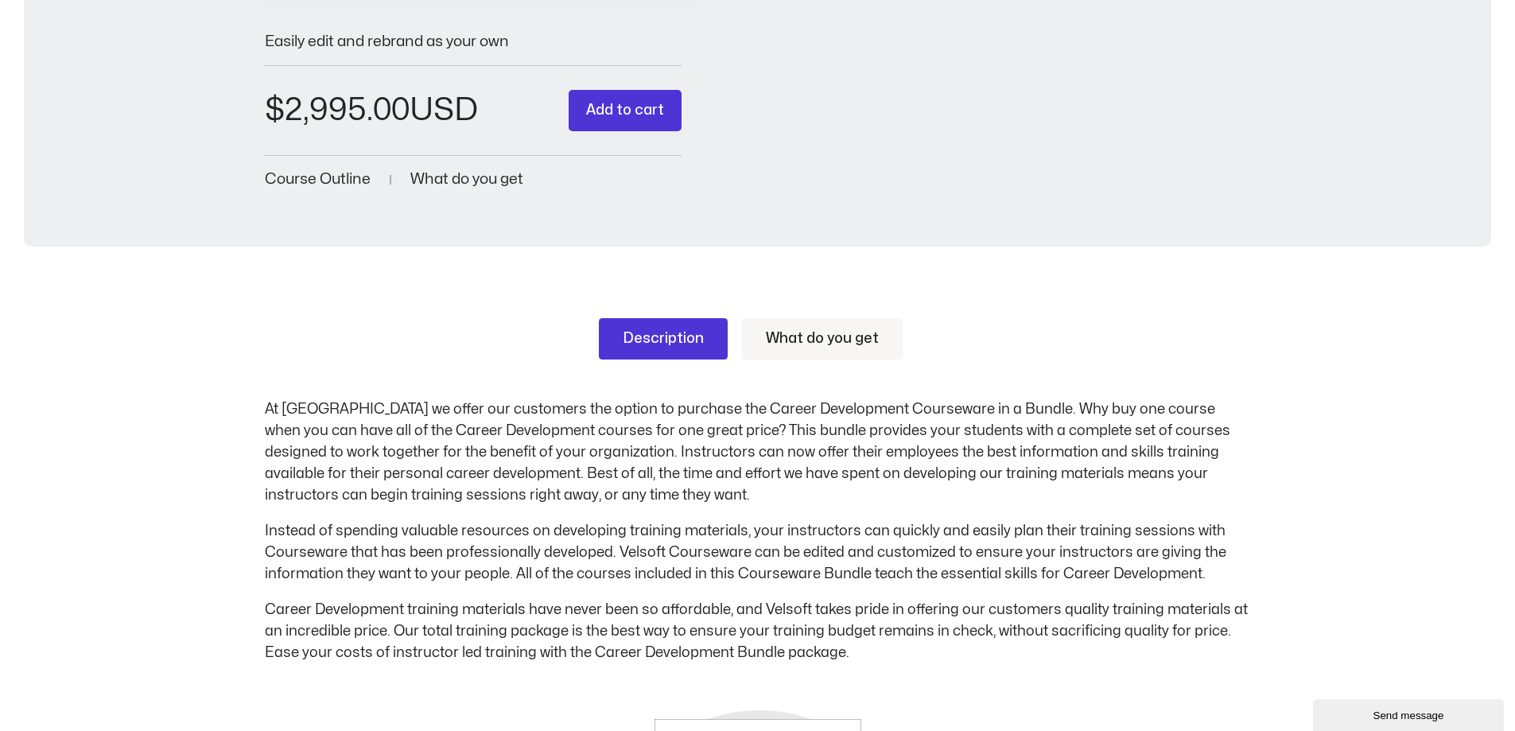
scroll to position [298, 0]
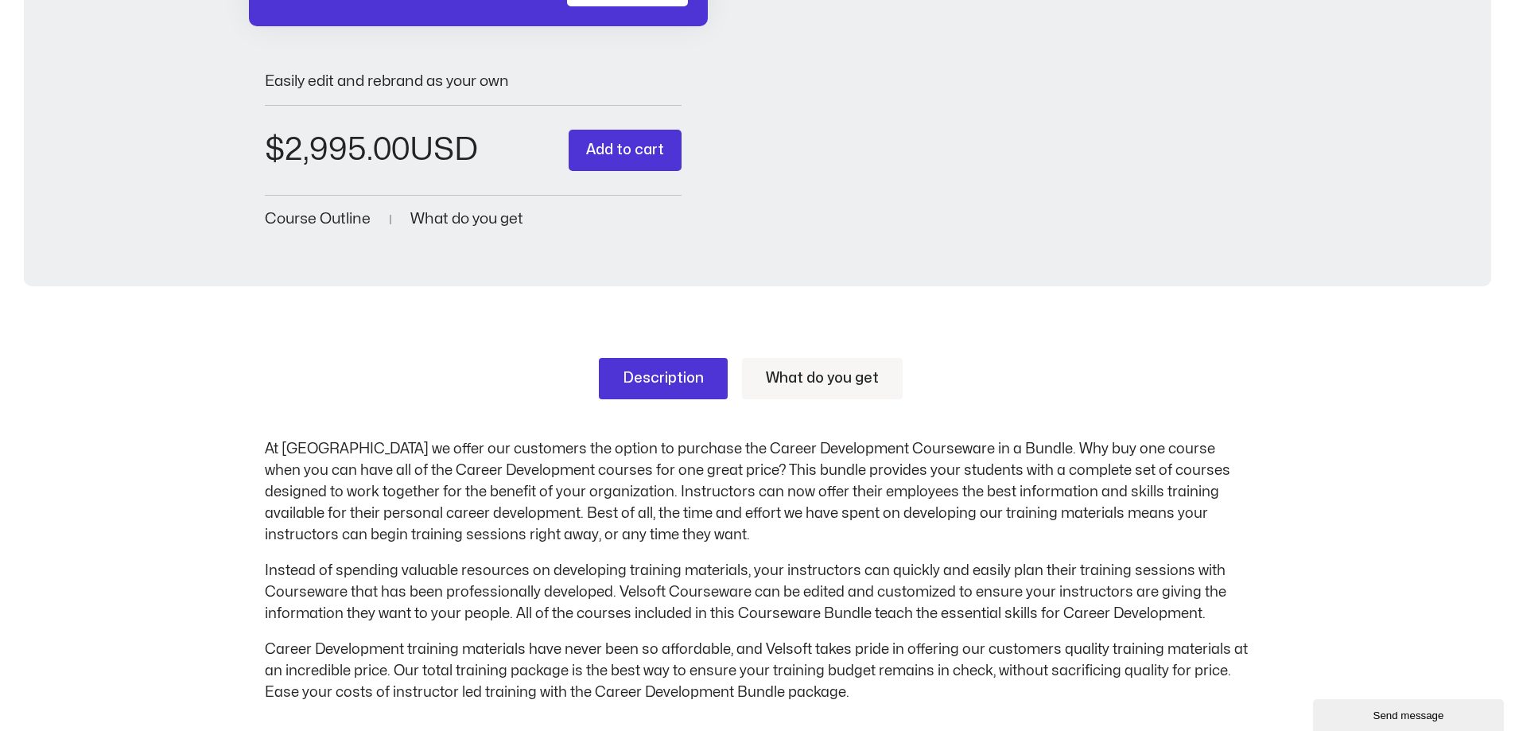
click at [343, 220] on span "Course Outline" at bounding box center [318, 219] width 106 height 15
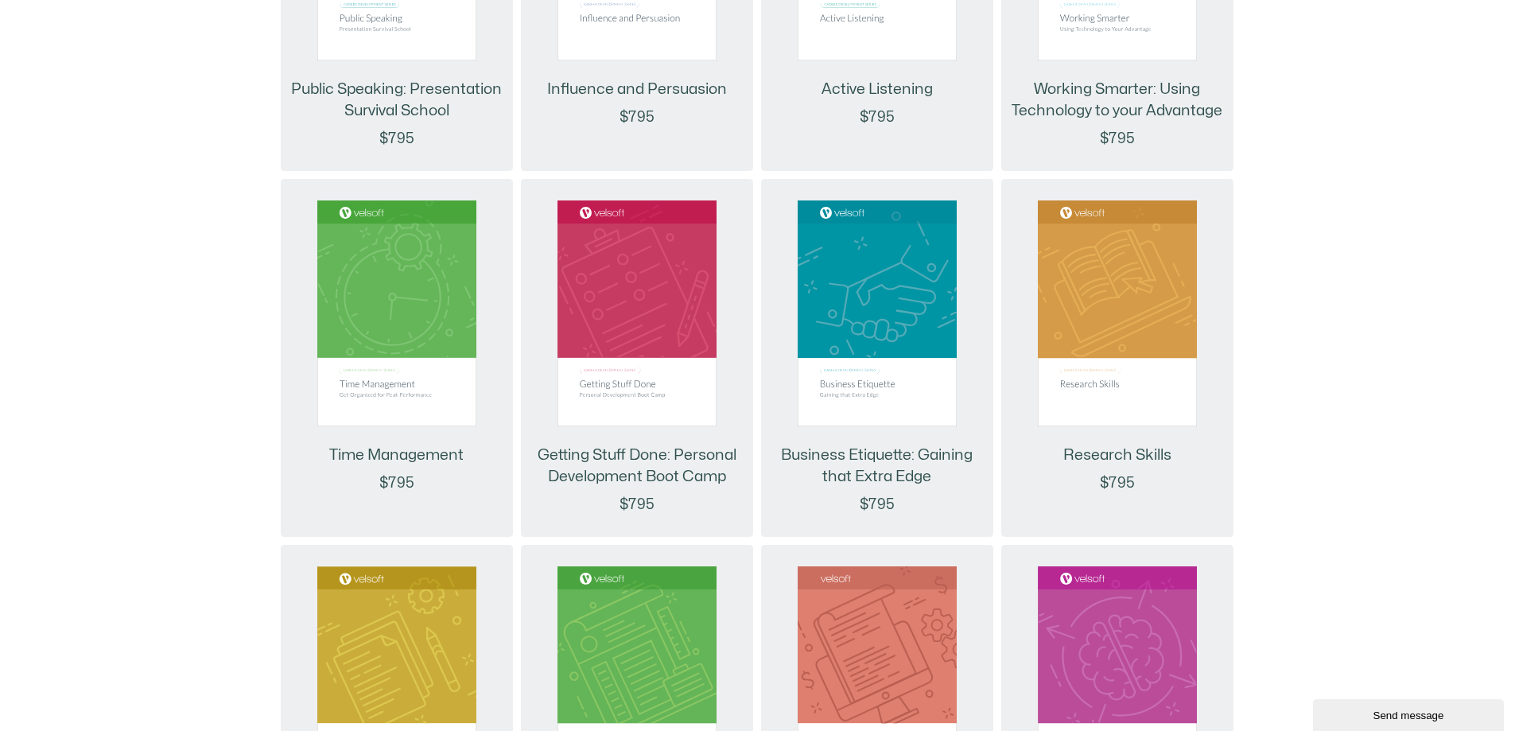
scroll to position [2128, 0]
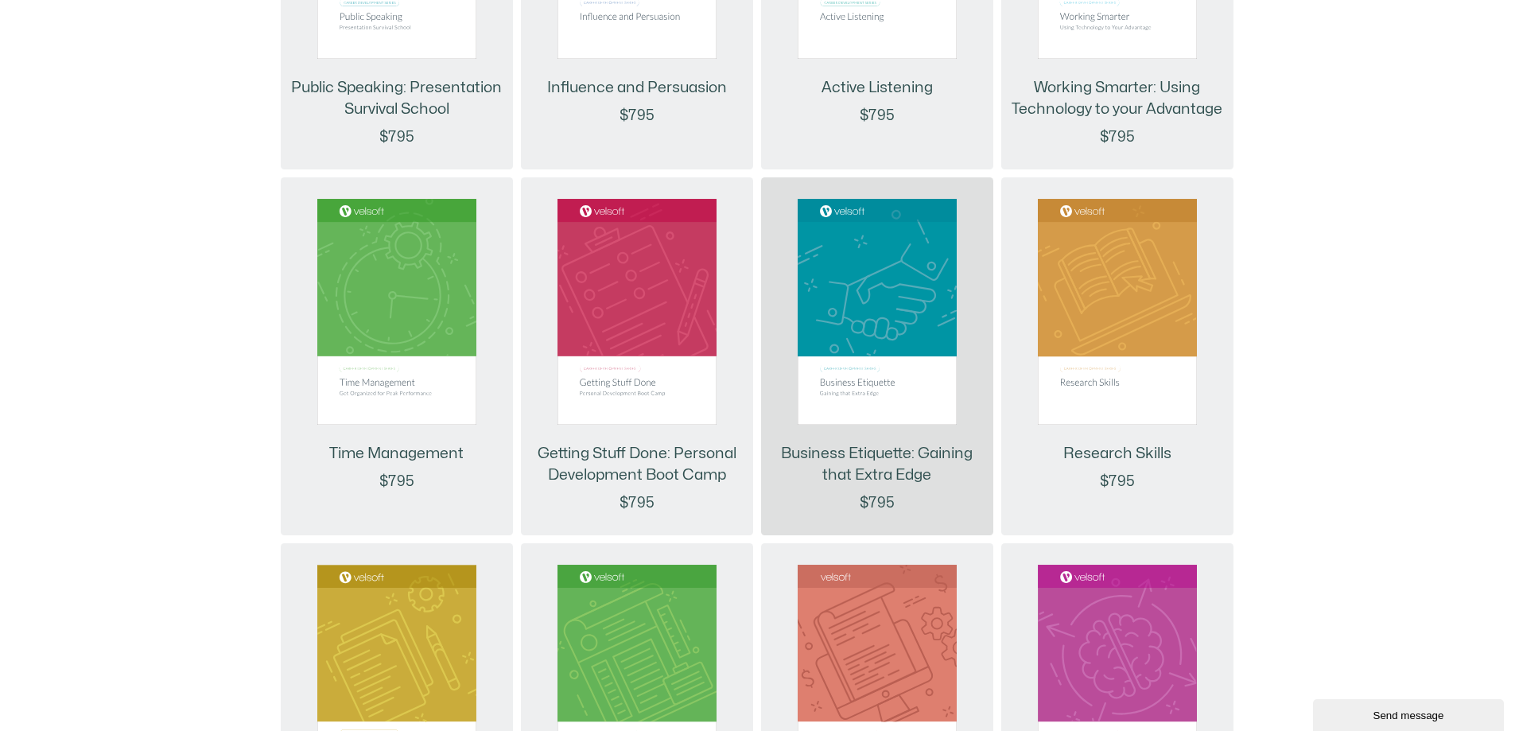
click at [838, 457] on link "Business Etiquette: Gaining that Extra Edge" at bounding box center [877, 464] width 216 height 43
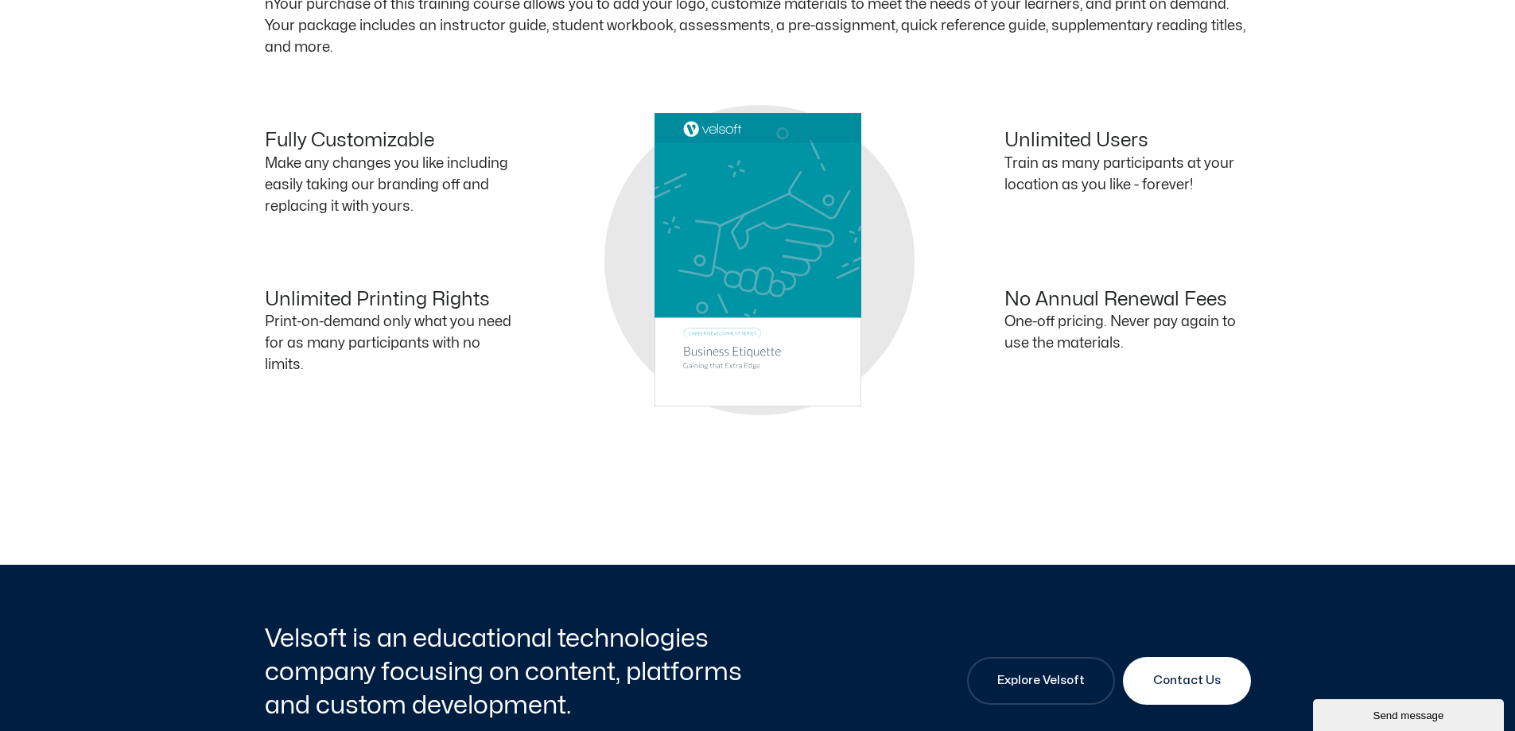
scroll to position [795, 0]
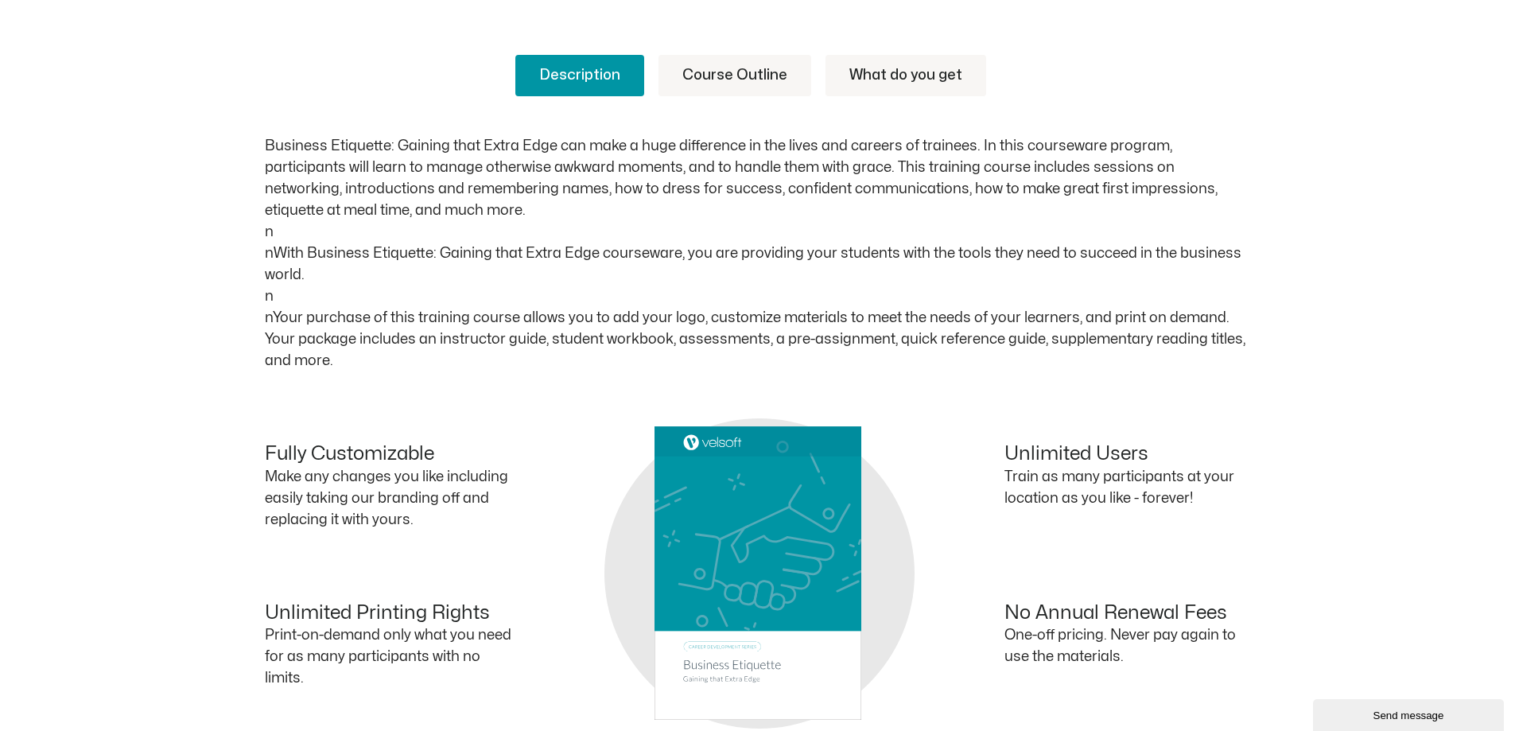
click at [746, 75] on link "Course Outline" at bounding box center [735, 75] width 153 height 41
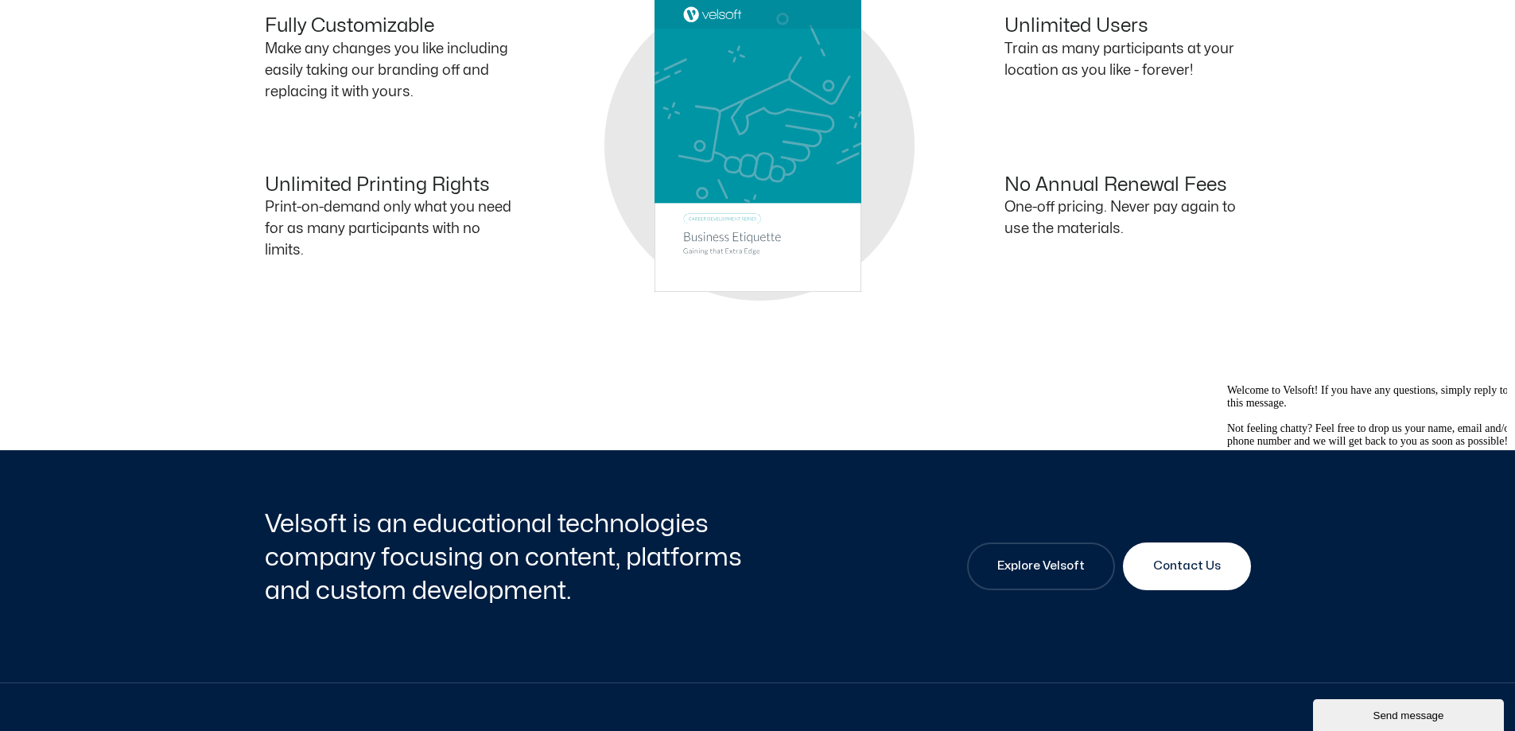
scroll to position [1591, 0]
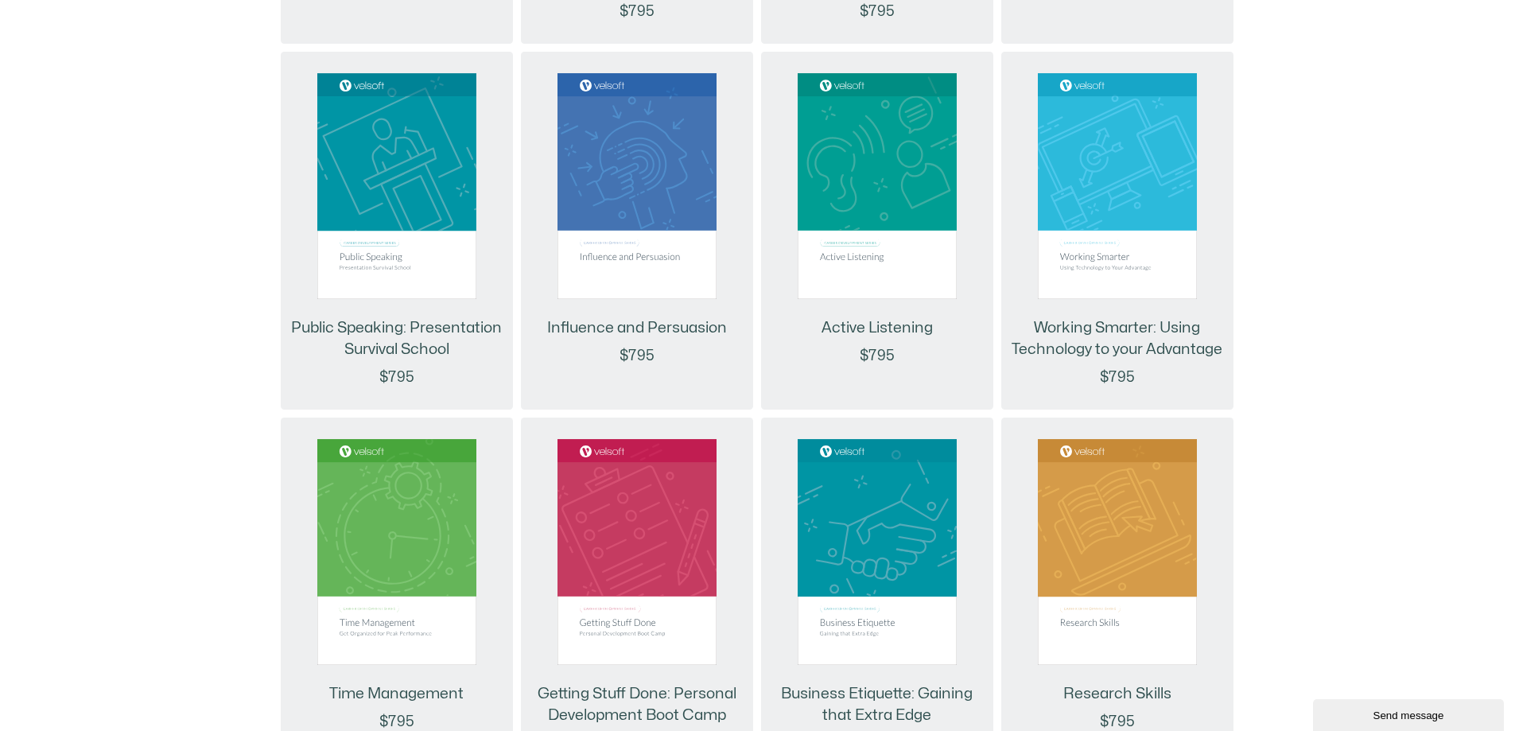
scroll to position [2128, 0]
